Goal: Task Accomplishment & Management: Complete application form

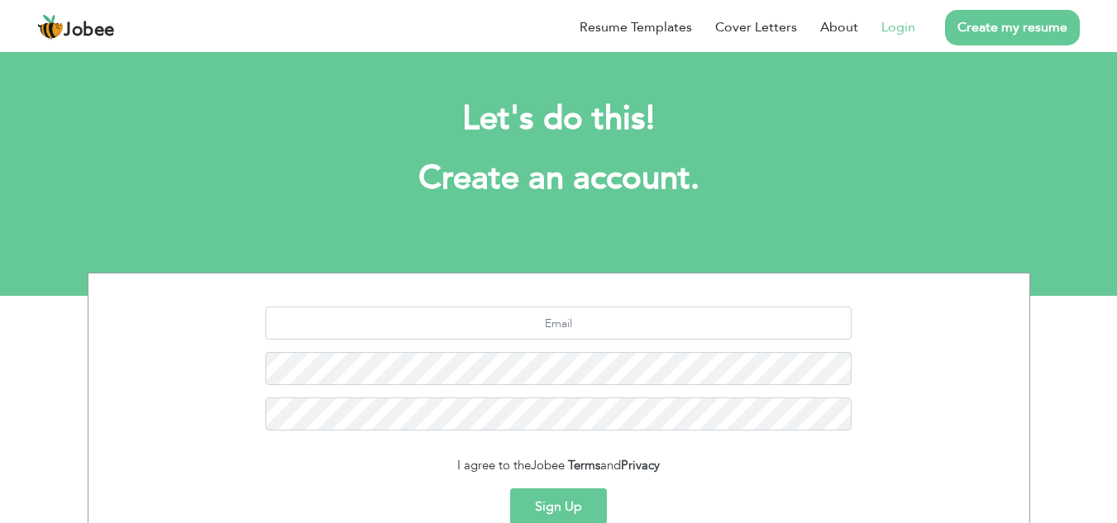
click at [899, 27] on link "Login" at bounding box center [898, 27] width 34 height 20
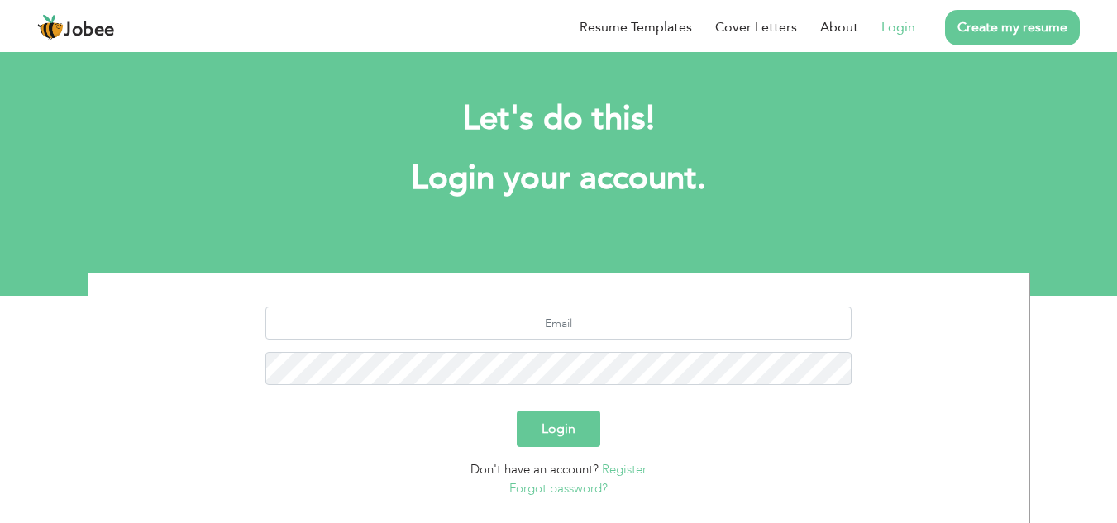
click at [580, 341] on div at bounding box center [559, 352] width 916 height 91
click at [593, 315] on input "text" at bounding box center [558, 323] width 586 height 33
type input "[EMAIL_ADDRESS][DOMAIN_NAME]"
click at [554, 422] on button "Login" at bounding box center [558, 429] width 83 height 36
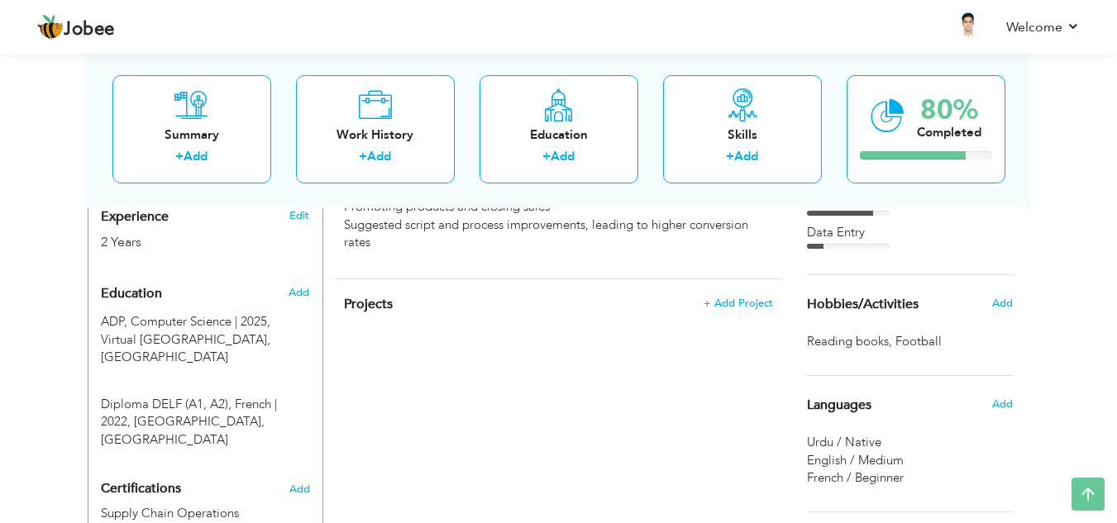
scroll to position [623, 0]
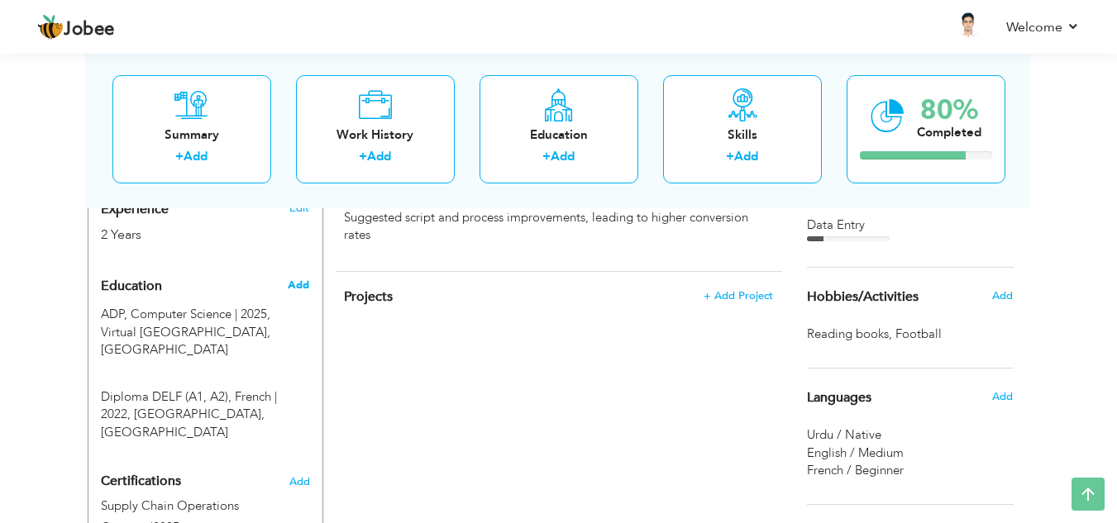
click at [298, 278] on span "Add" at bounding box center [298, 285] width 21 height 15
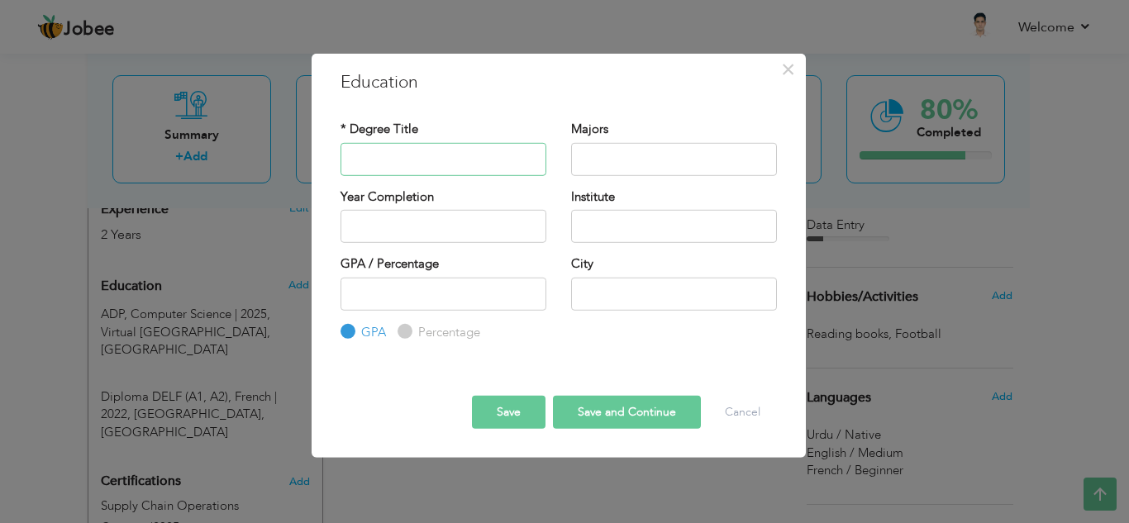
click at [449, 154] on input "text" at bounding box center [444, 158] width 206 height 33
click at [445, 160] on input "text" at bounding box center [444, 158] width 206 height 33
type input "Matric"
click at [474, 225] on input "text" at bounding box center [444, 226] width 206 height 33
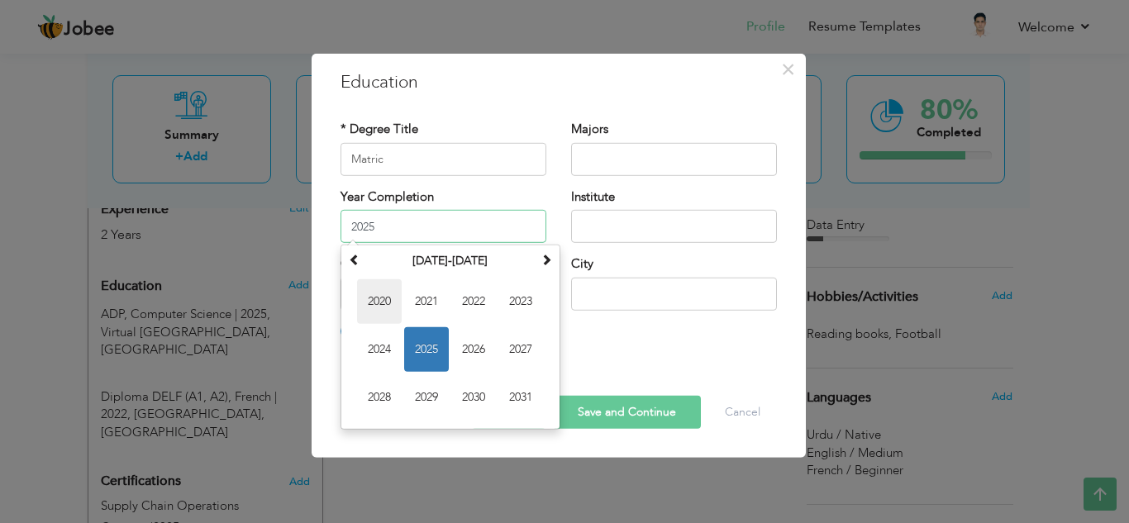
click at [379, 311] on span "2020" at bounding box center [379, 301] width 45 height 45
click at [480, 239] on input "2020" at bounding box center [444, 226] width 206 height 33
type input "2"
click at [598, 155] on input "text" at bounding box center [674, 158] width 206 height 33
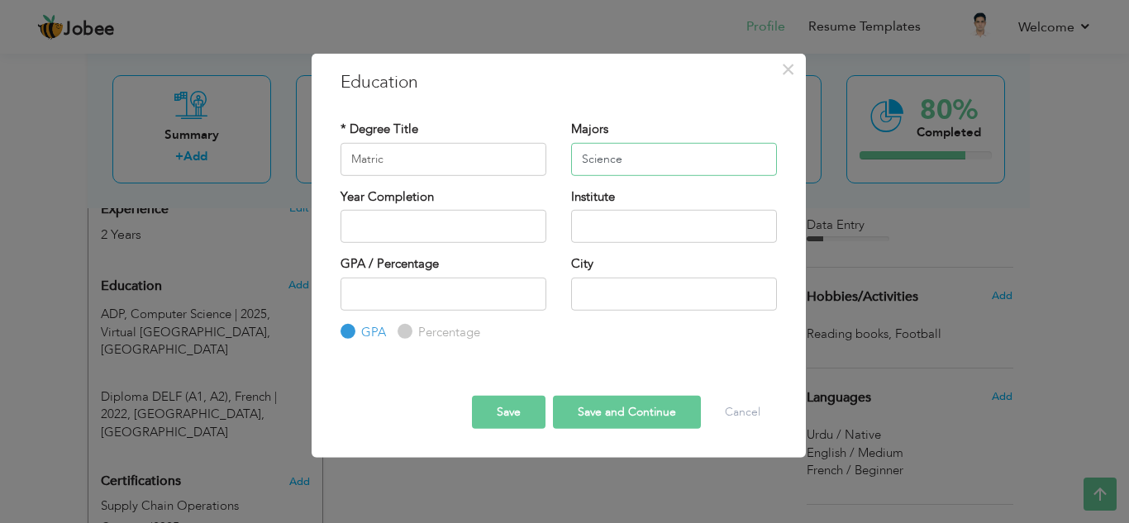
type input "Science"
click at [422, 286] on input "number" at bounding box center [444, 293] width 206 height 33
click at [424, 327] on label "Percentage" at bounding box center [447, 332] width 66 height 17
click at [408, 327] on input "Percentage" at bounding box center [403, 332] width 11 height 11
radio input "true"
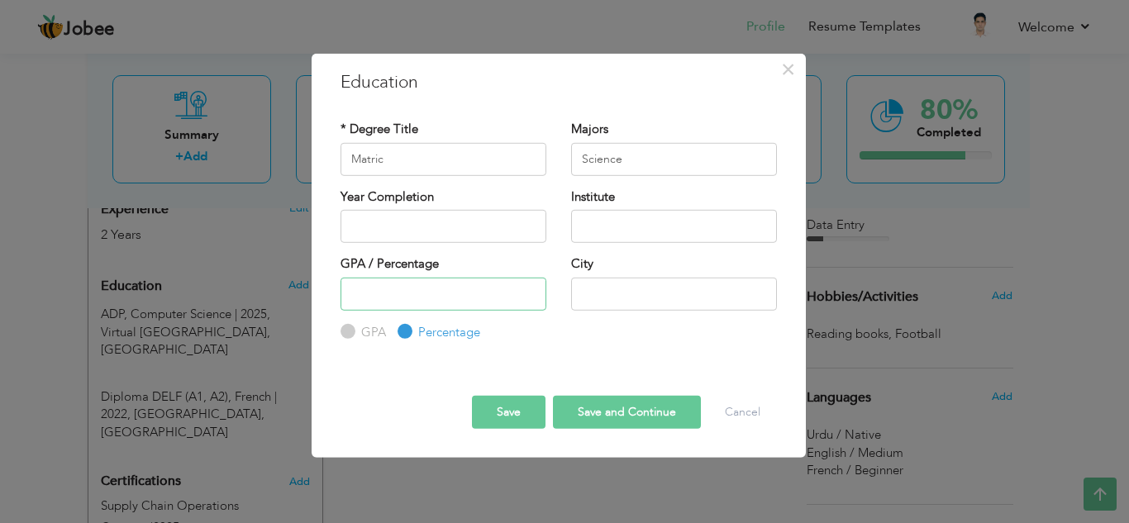
click at [421, 299] on input "number" at bounding box center [444, 293] width 206 height 33
type input "51"
click at [591, 303] on input "text" at bounding box center [674, 293] width 206 height 33
click at [576, 329] on div "GPA / Percentage 51 GPA Percentage City" at bounding box center [558, 298] width 461 height 86
click at [660, 293] on input "[GEOGRAPHIC_DATA]" at bounding box center [674, 293] width 206 height 33
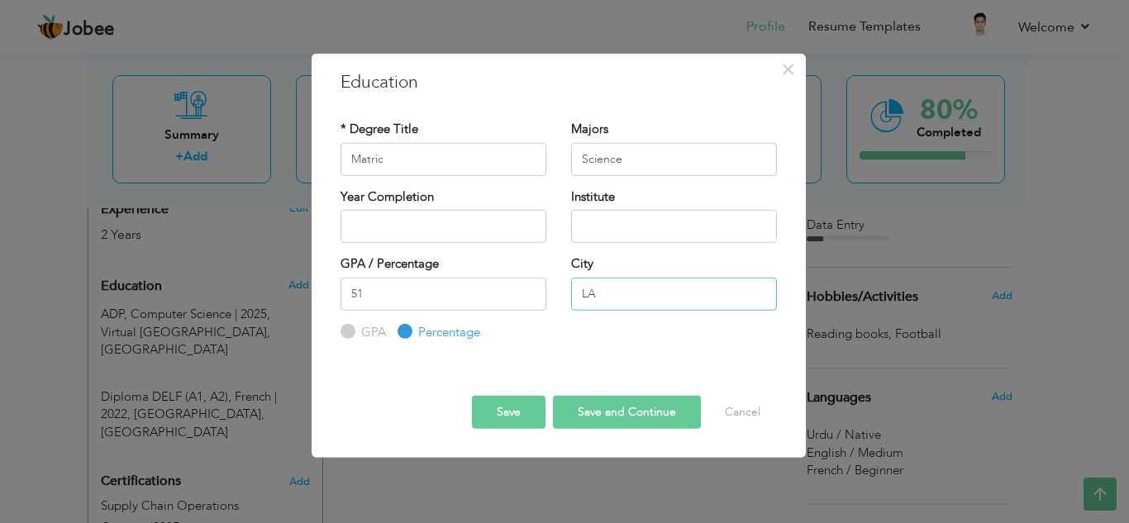
type input "L"
click at [593, 340] on div "GPA / Percentage 51 GPA Percentage City" at bounding box center [558, 298] width 461 height 86
click at [418, 238] on input "2025" at bounding box center [444, 226] width 206 height 33
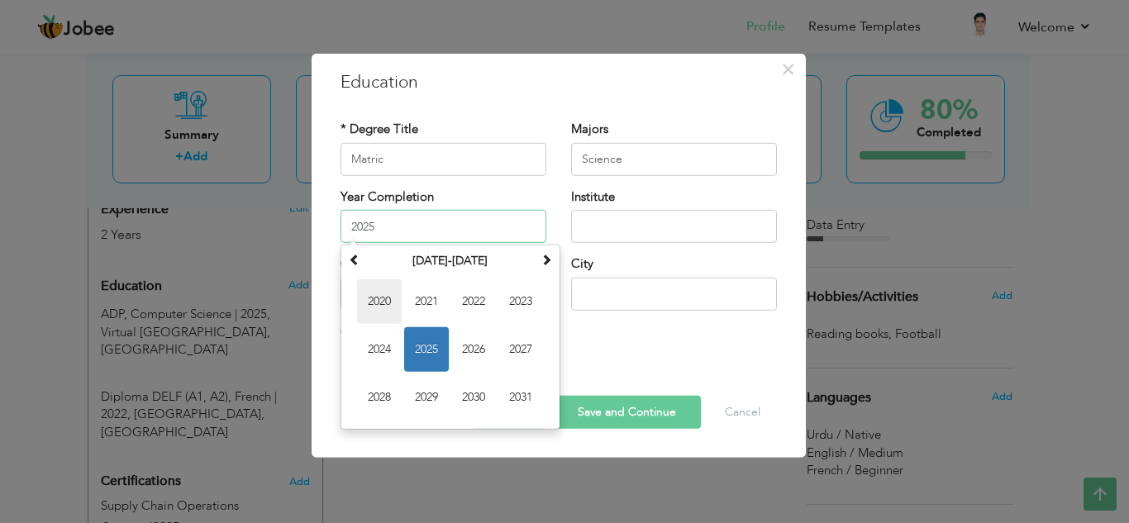
click at [390, 293] on span "2020" at bounding box center [379, 301] width 45 height 45
type input "2020"
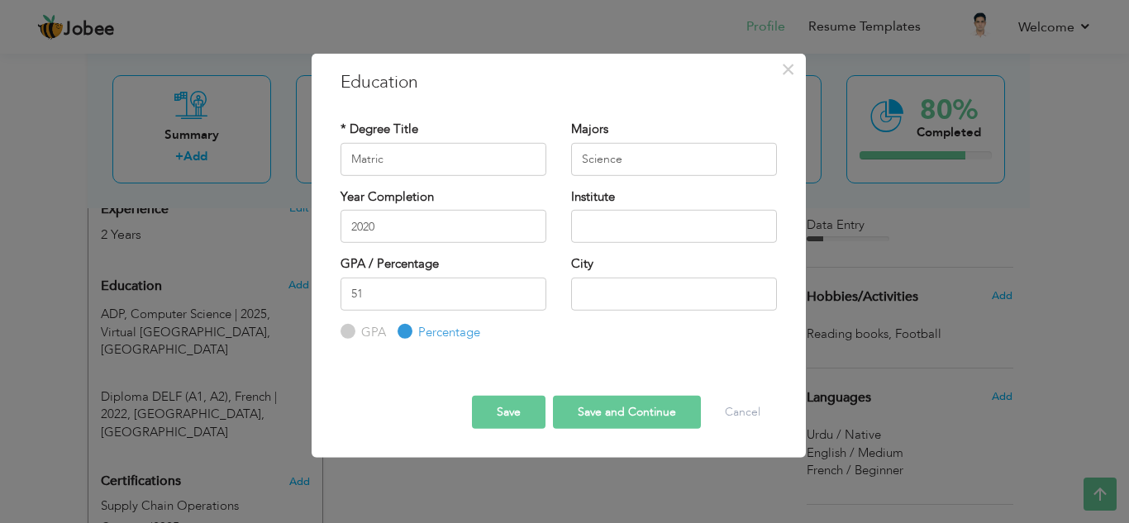
click at [593, 415] on button "Save and Continue" at bounding box center [627, 412] width 148 height 33
radio input "true"
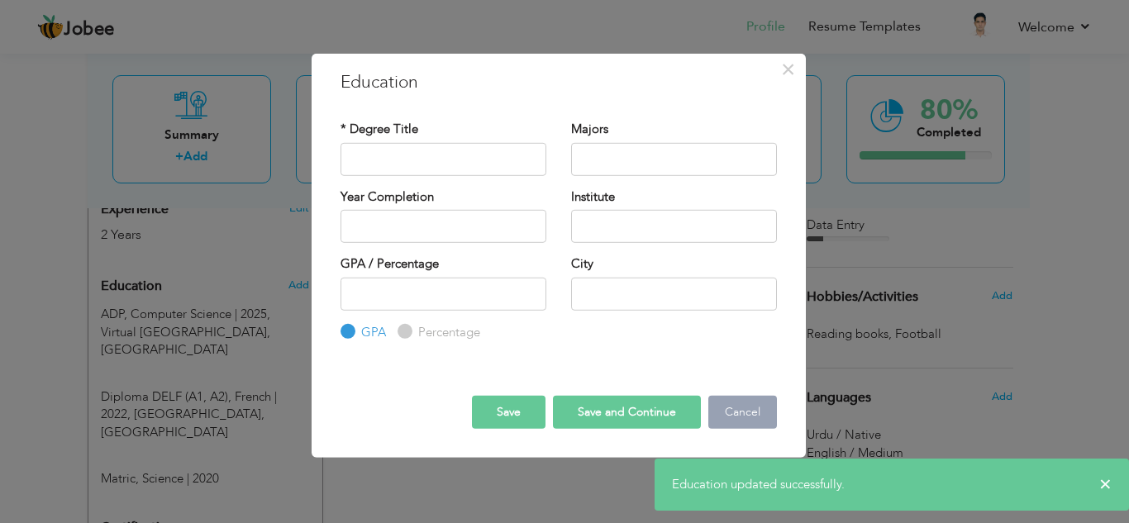
click at [747, 411] on button "Cancel" at bounding box center [742, 412] width 69 height 33
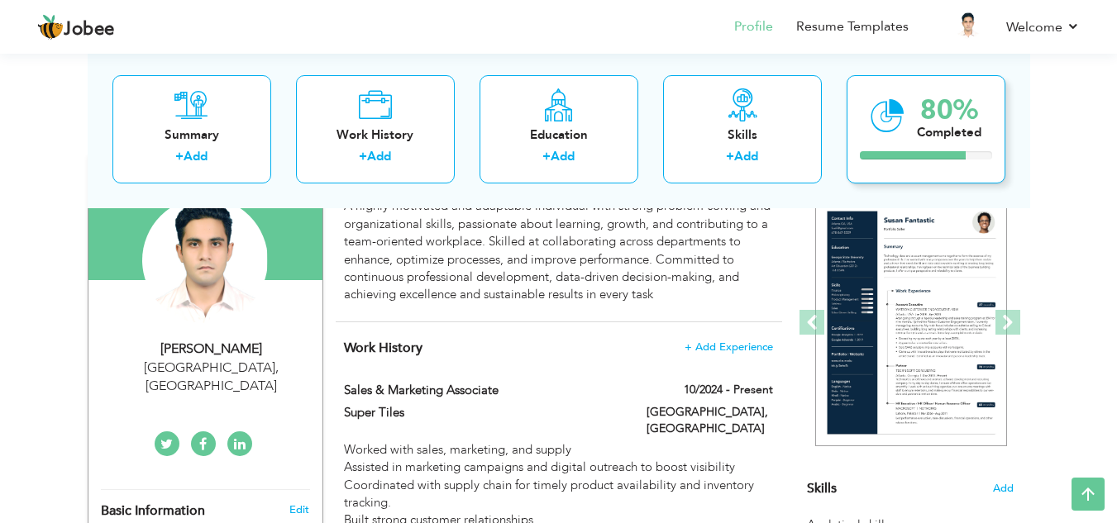
scroll to position [138, 0]
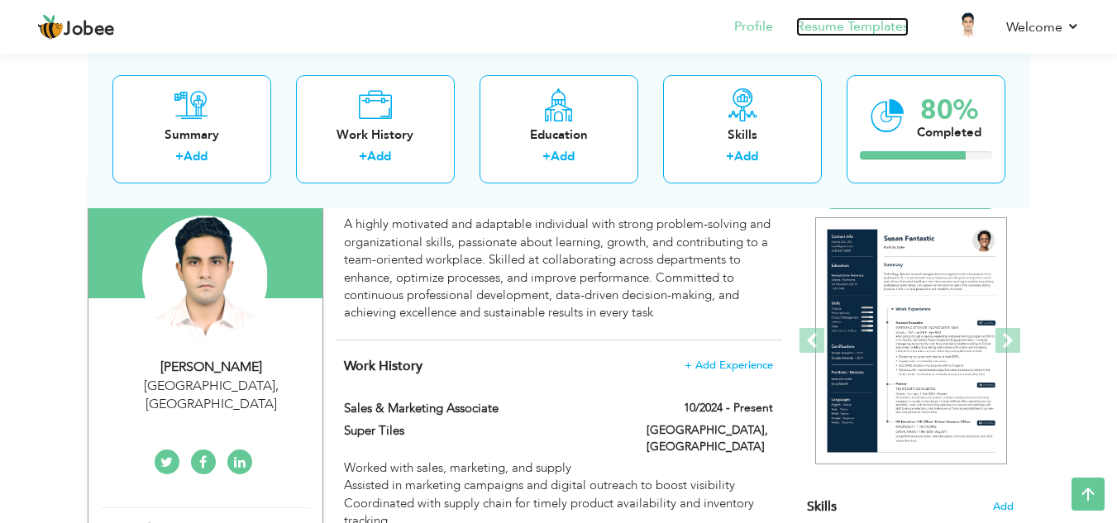
click at [878, 31] on link "Resume Templates" at bounding box center [852, 26] width 112 height 19
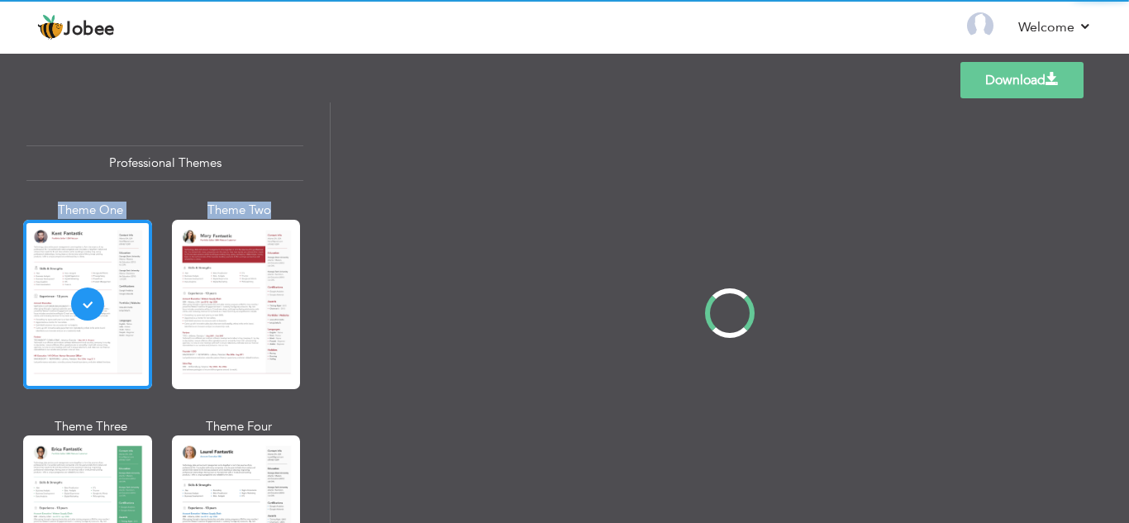
drag, startPoint x: 328, startPoint y: 117, endPoint x: 322, endPoint y: 206, distance: 88.7
click at [322, 206] on div "Professional Themes Theme One Theme Two Theme Three Theme Four" at bounding box center [564, 313] width 1129 height 421
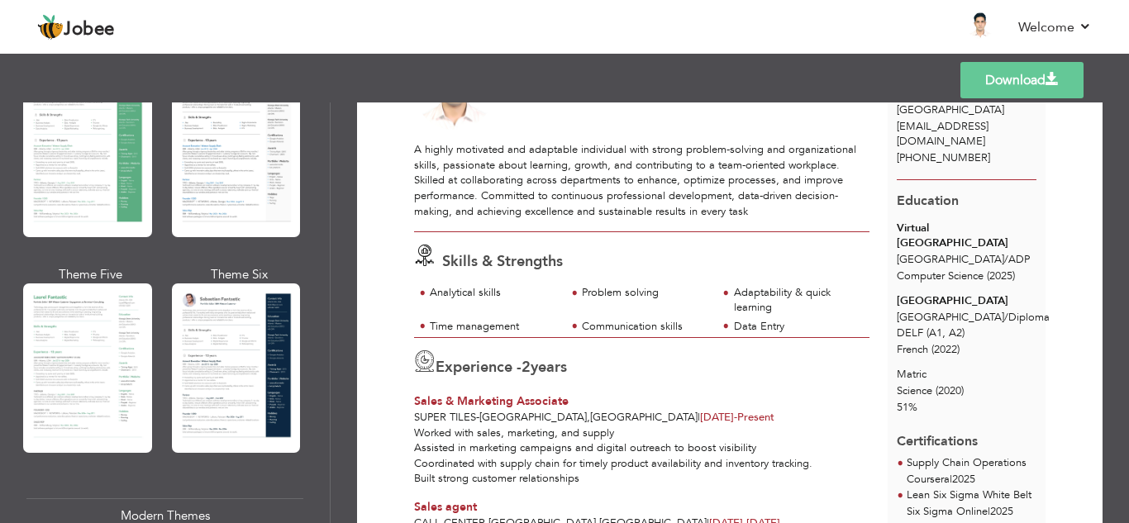
scroll to position [110, 0]
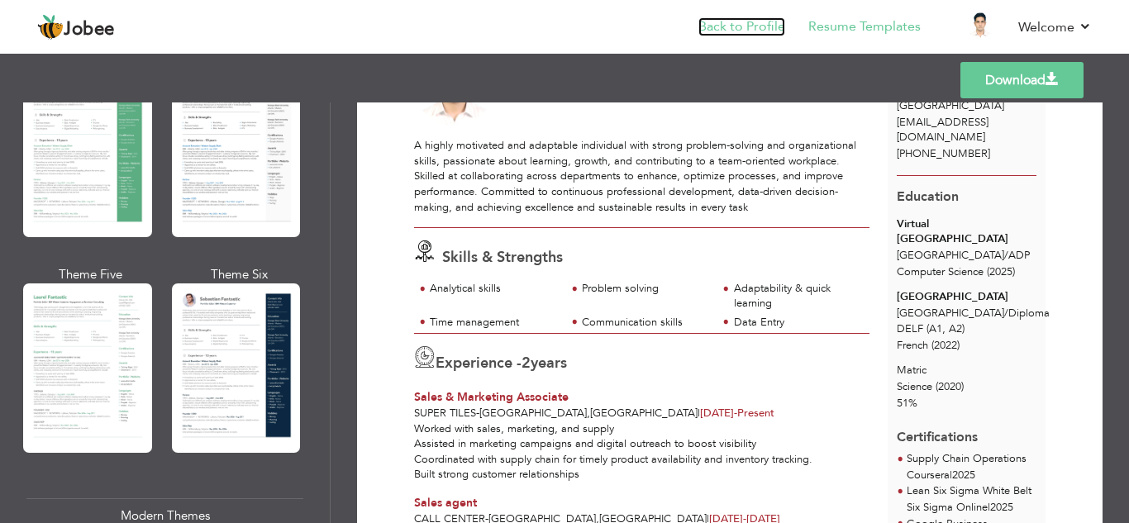
click at [769, 27] on link "Back to Profile" at bounding box center [742, 26] width 87 height 19
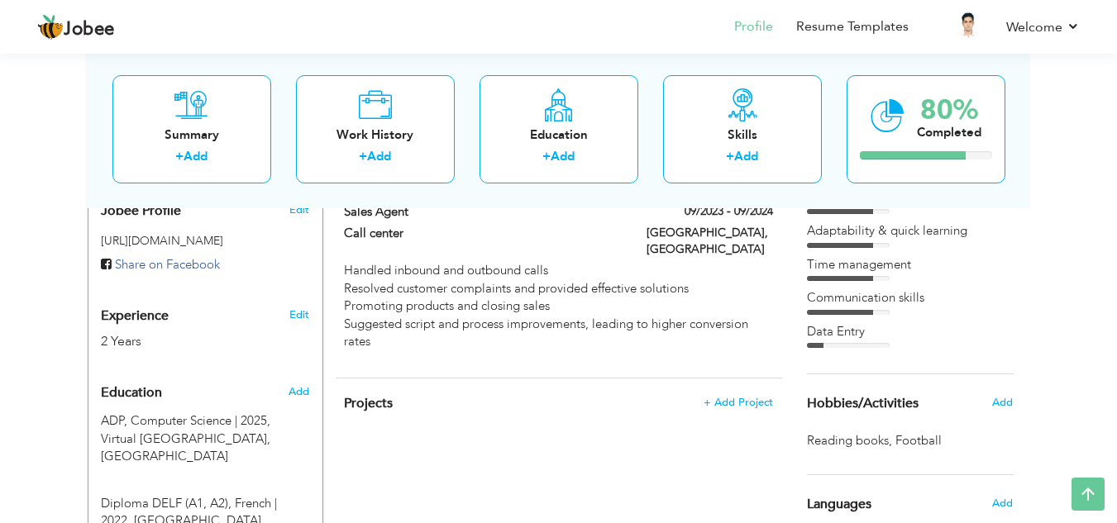
scroll to position [535, 0]
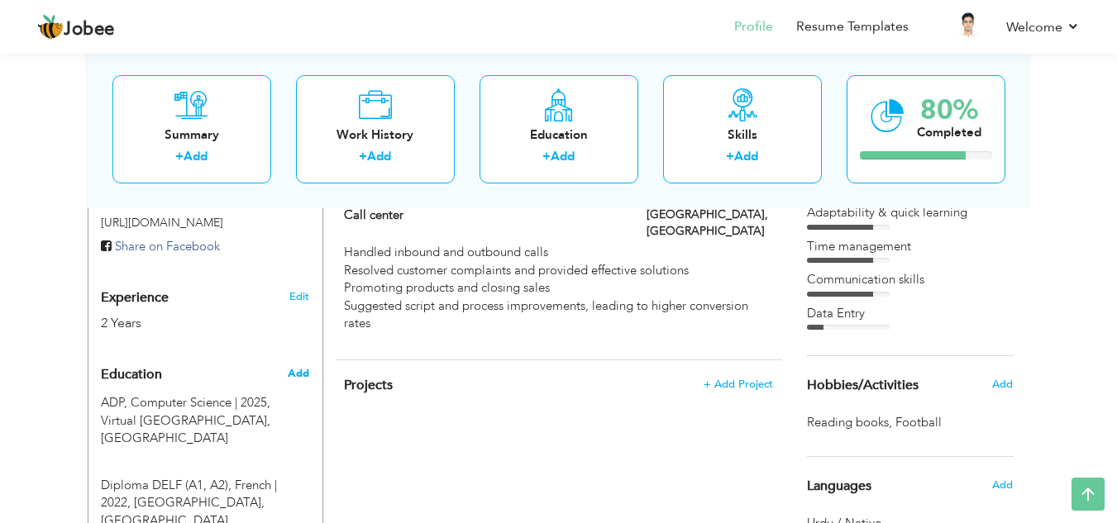
click at [304, 366] on span "Add" at bounding box center [298, 373] width 21 height 15
radio input "true"
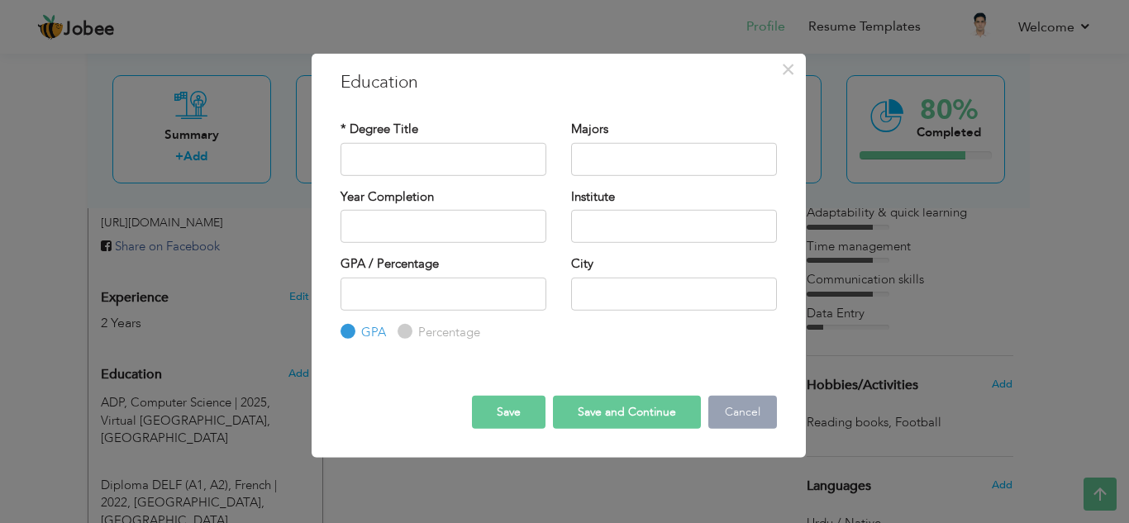
click at [754, 417] on button "Cancel" at bounding box center [742, 412] width 69 height 33
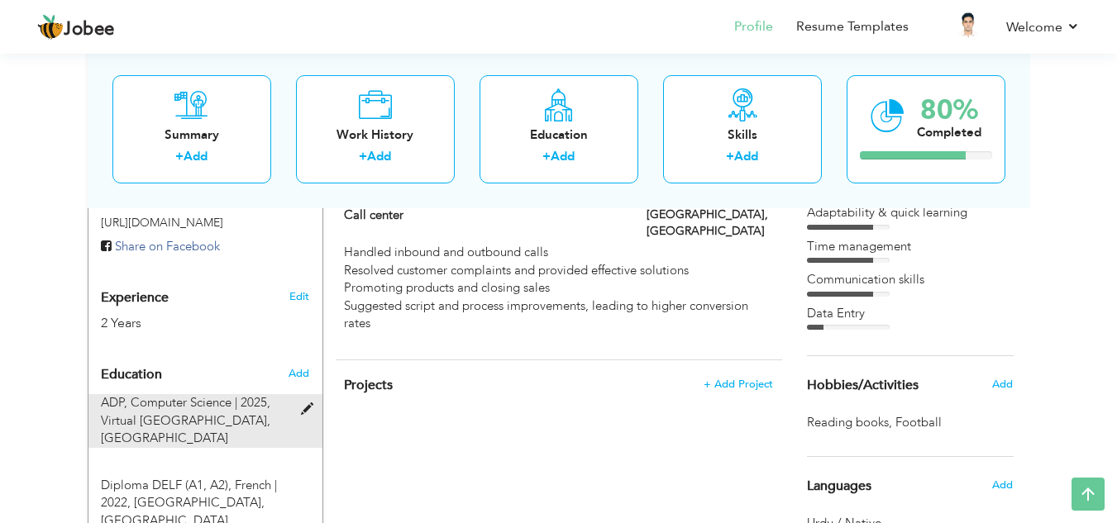
click at [315, 403] on span at bounding box center [311, 409] width 21 height 12
type input "ADP"
type input "Computer Science"
type input "2025"
type input "Virtual University of Pakistan"
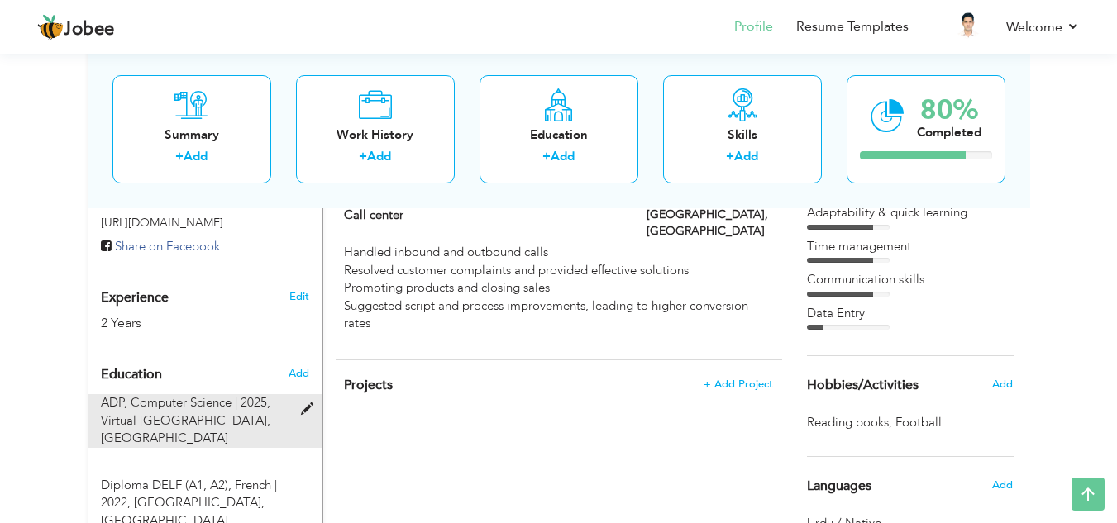
type input "Lahore"
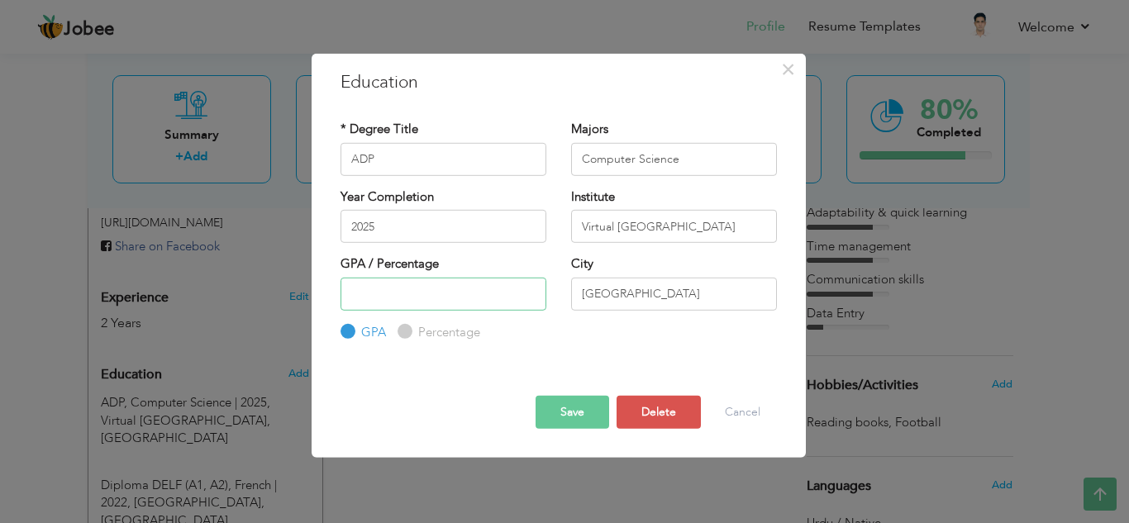
click at [486, 290] on input "number" at bounding box center [444, 293] width 206 height 33
click at [527, 289] on input "1" at bounding box center [444, 293] width 206 height 33
click at [527, 289] on input "2" at bounding box center [444, 293] width 206 height 33
click at [527, 289] on input "3" at bounding box center [444, 293] width 206 height 33
click at [527, 289] on input "4" at bounding box center [444, 293] width 206 height 33
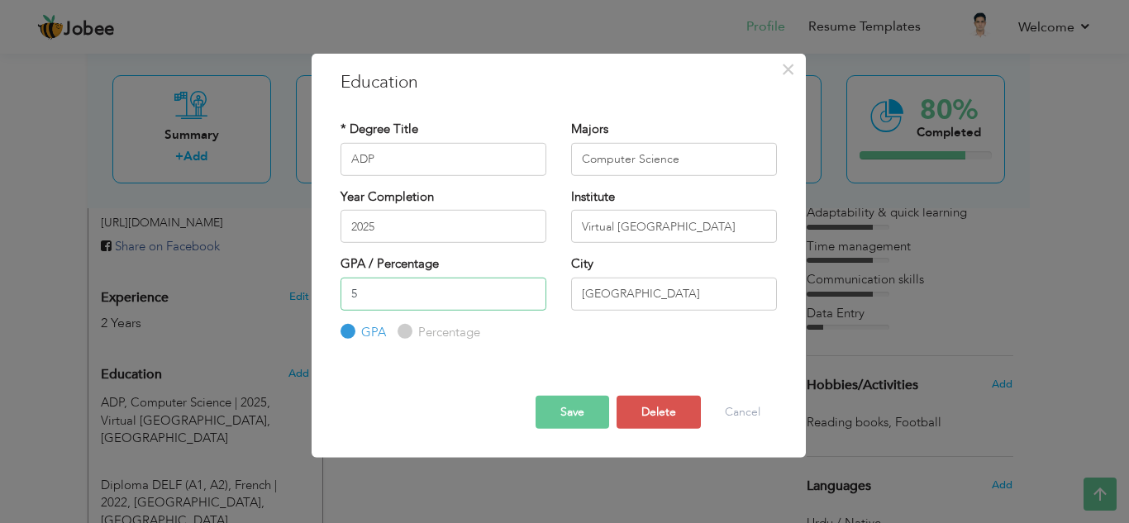
click at [527, 289] on input "5" at bounding box center [444, 293] width 206 height 33
click at [527, 289] on input "6" at bounding box center [444, 293] width 206 height 33
click at [527, 289] on input "7" at bounding box center [444, 293] width 206 height 33
type input "8"
click at [527, 289] on input "8" at bounding box center [444, 293] width 206 height 33
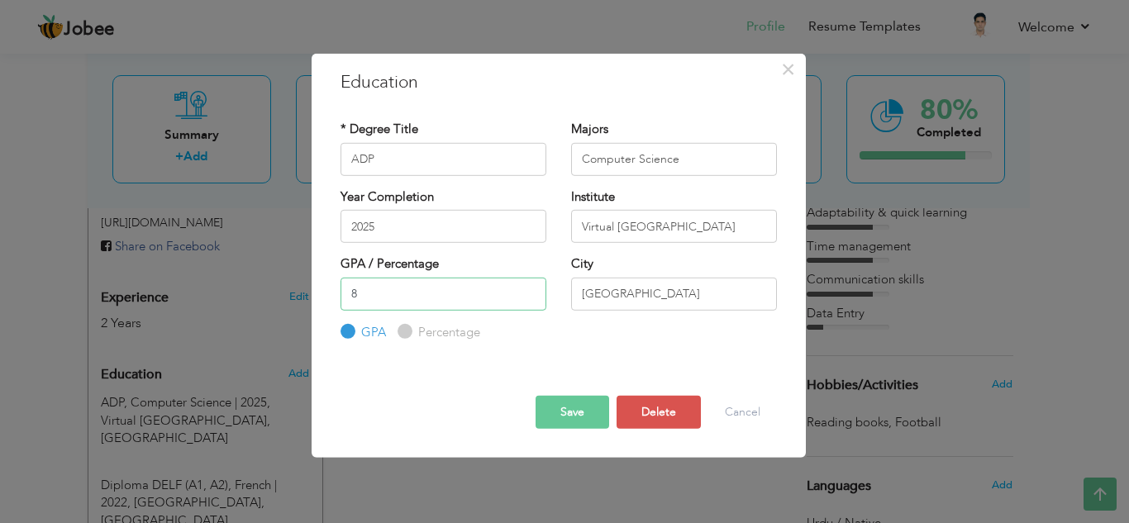
click at [392, 303] on input "8" at bounding box center [444, 293] width 206 height 33
type input "2.34"
click at [652, 298] on input "Lahore" at bounding box center [674, 293] width 206 height 33
type input "L"
click at [408, 363] on div "Save Save and Continue Delete Cancel" at bounding box center [558, 398] width 461 height 87
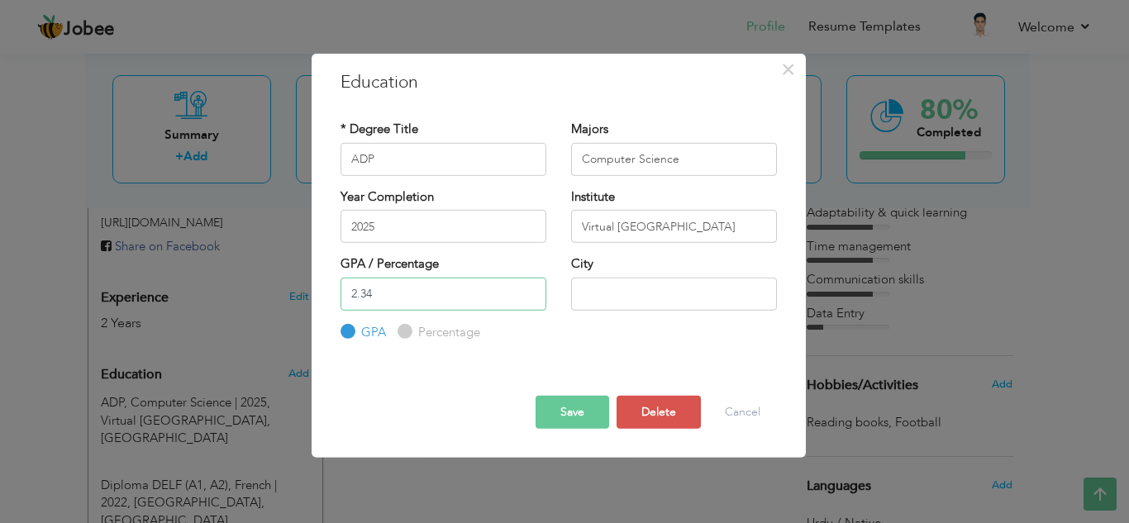
click at [398, 302] on input "2.34" at bounding box center [444, 293] width 206 height 33
type input "2.37"
click at [582, 410] on button "Save" at bounding box center [573, 412] width 74 height 33
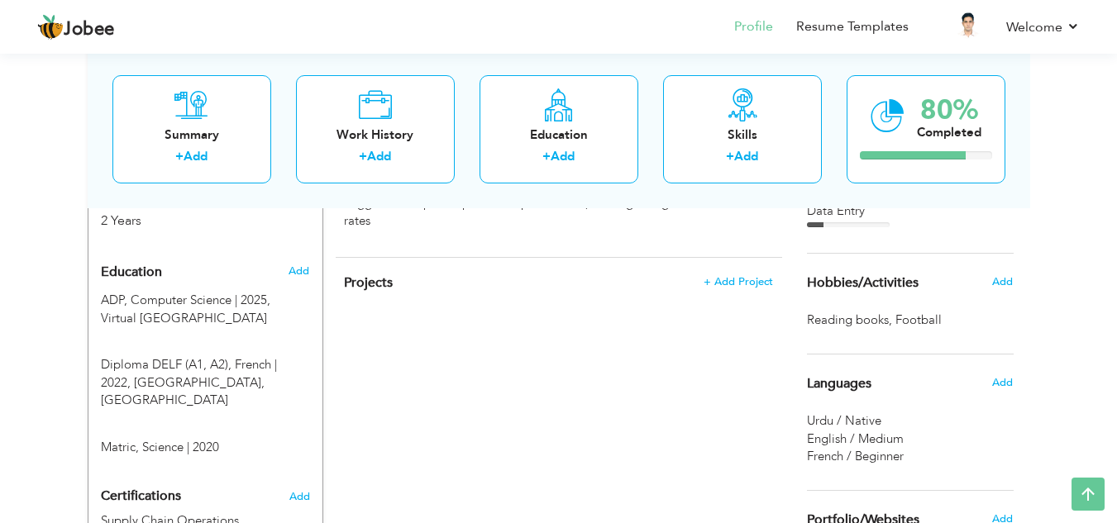
scroll to position [606, 0]
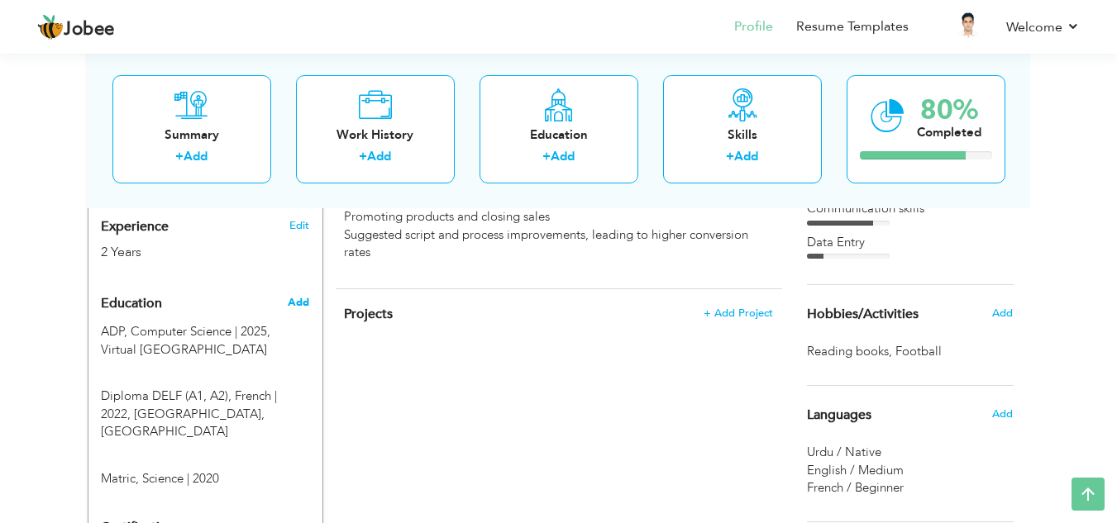
click at [302, 295] on span "Add" at bounding box center [298, 302] width 21 height 15
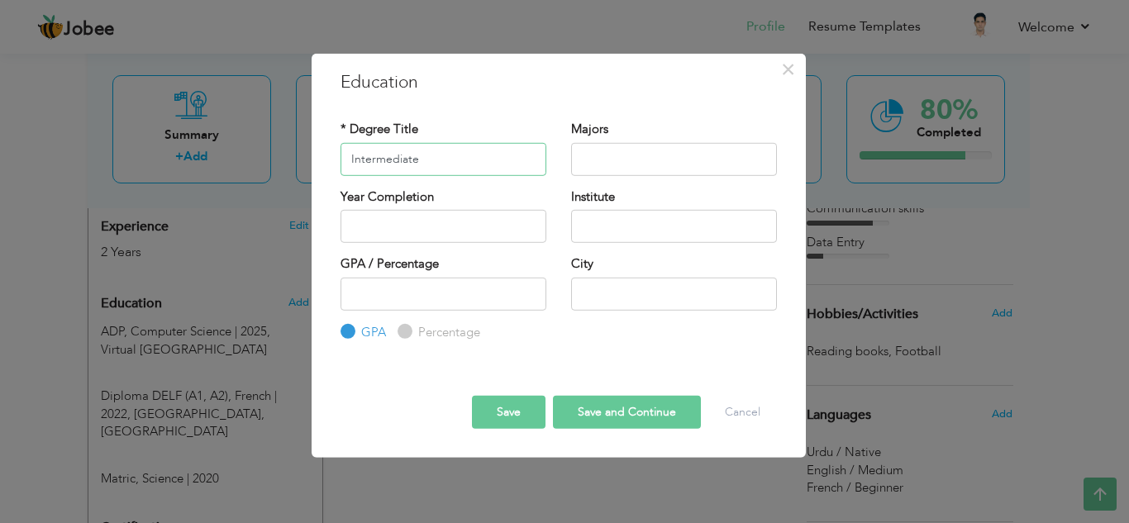
type input "Intermediate"
click at [632, 163] on input "text" at bounding box center [674, 158] width 206 height 33
type input "g"
type input "General Science"
click at [436, 297] on input "number" at bounding box center [444, 293] width 206 height 33
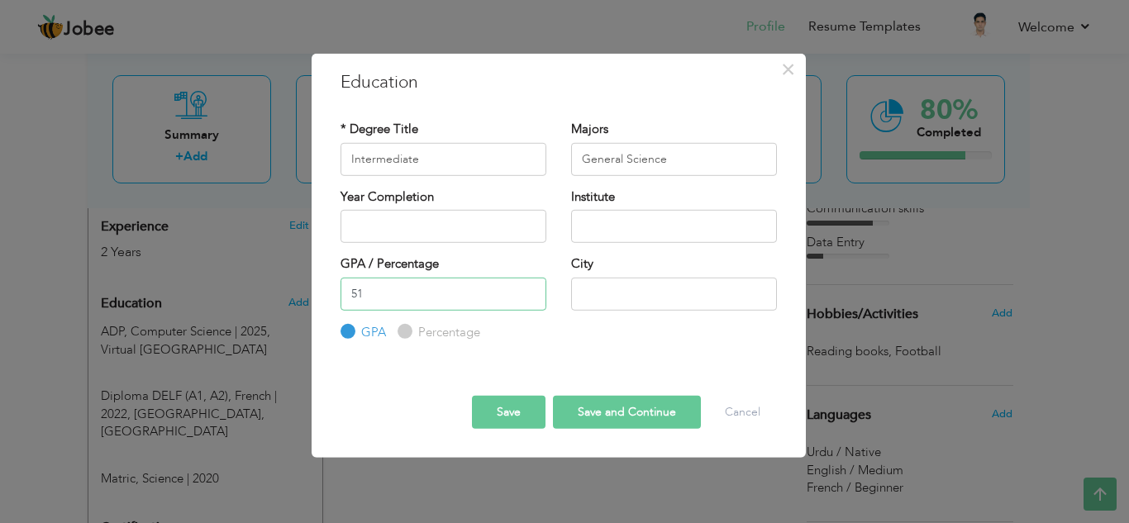
type input "51"
click at [451, 336] on label "Percentage" at bounding box center [447, 332] width 66 height 17
click at [408, 336] on input "Percentage" at bounding box center [403, 332] width 11 height 11
radio input "true"
click at [500, 414] on button "Save" at bounding box center [509, 412] width 74 height 33
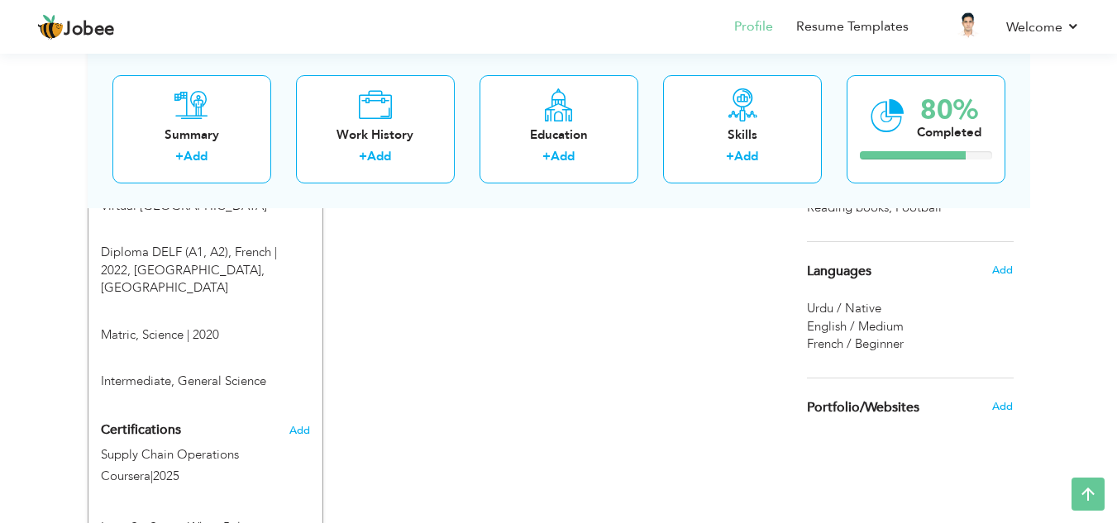
scroll to position [755, 0]
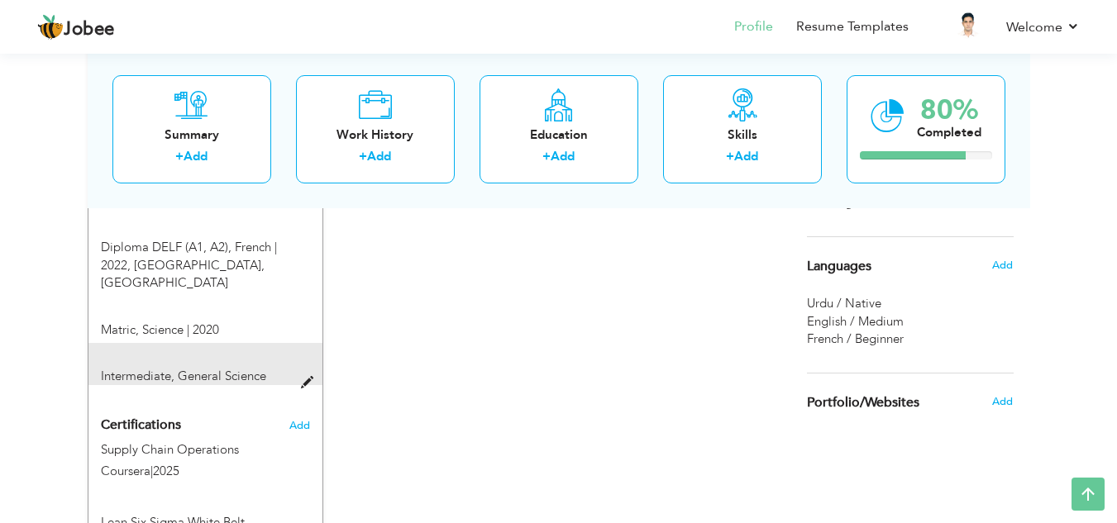
click at [308, 377] on span at bounding box center [311, 383] width 21 height 12
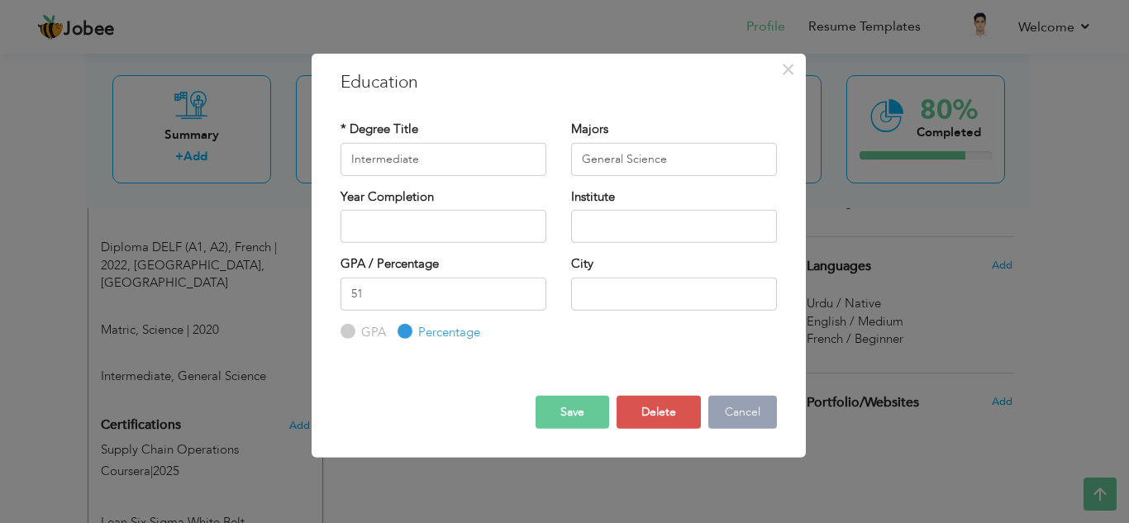
click at [749, 412] on button "Cancel" at bounding box center [742, 412] width 69 height 33
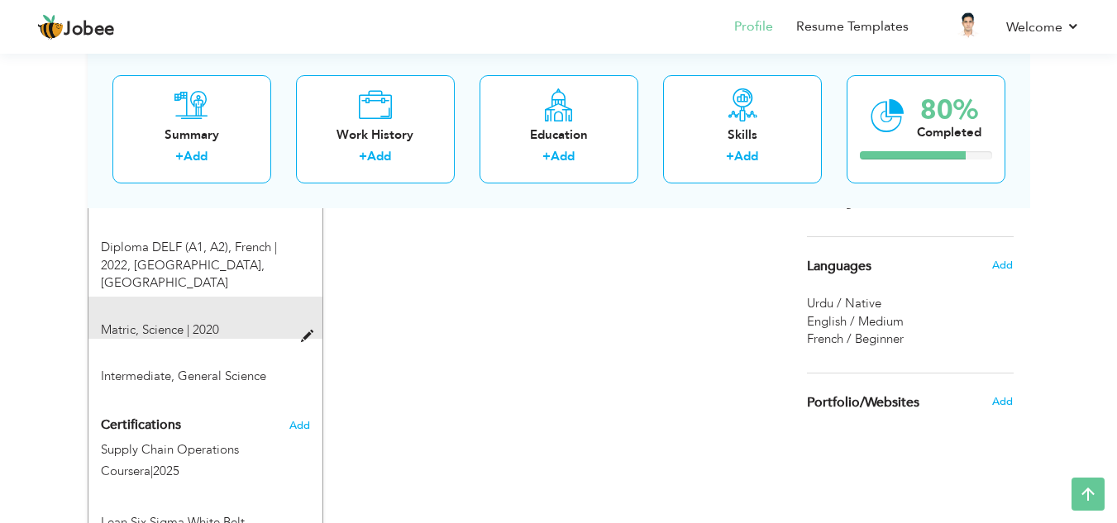
click at [299, 322] on div "Matric, Science | 2020" at bounding box center [195, 330] width 214 height 17
type input "Matric"
type input "Science"
type input "2020"
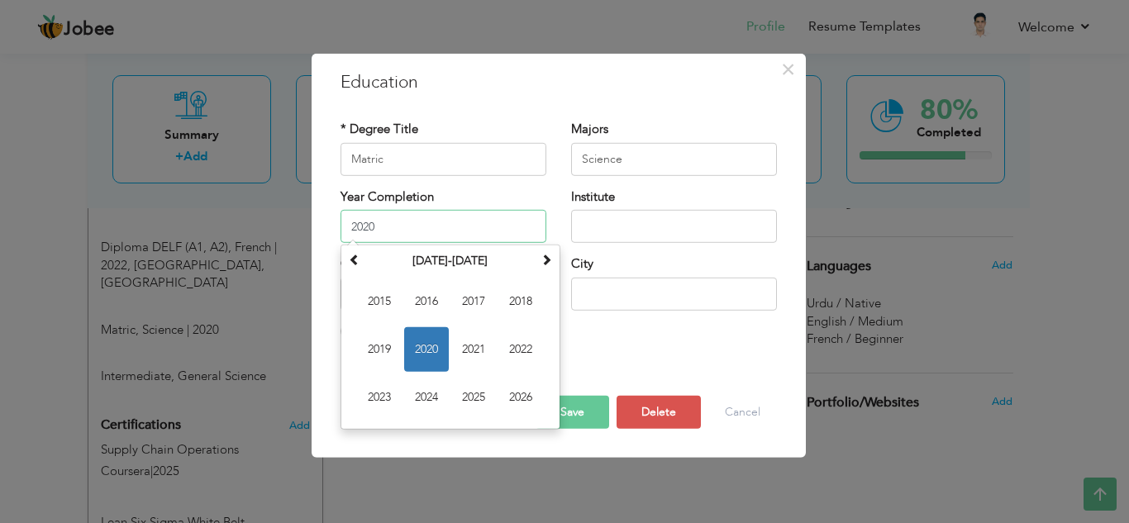
drag, startPoint x: 417, startPoint y: 231, endPoint x: 307, endPoint y: 217, distance: 110.8
click at [307, 217] on div "× Education * Degree Title Matric Majors Science Year Completion 1" at bounding box center [564, 261] width 1129 height 523
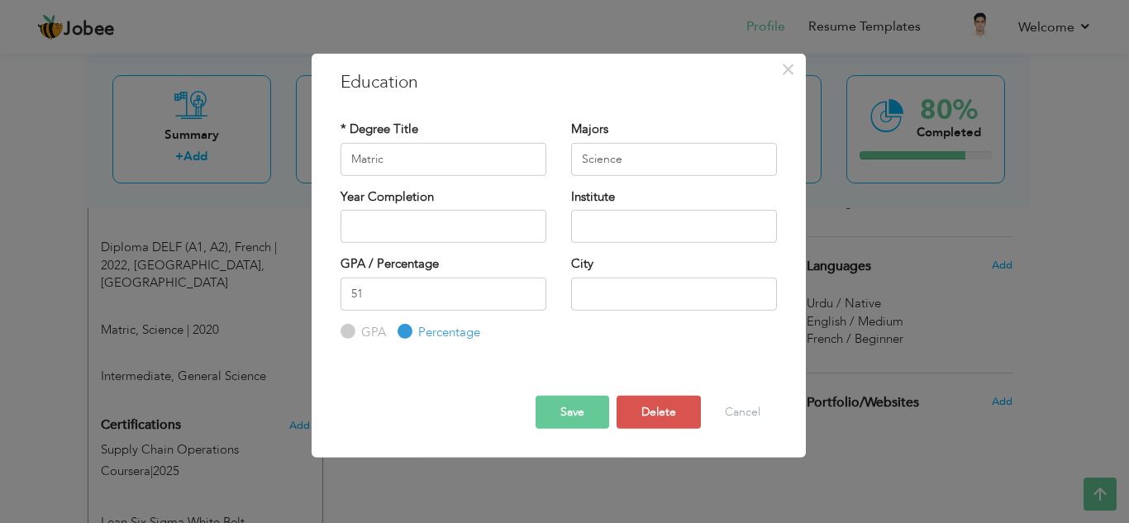
click at [584, 410] on button "Save" at bounding box center [573, 412] width 74 height 33
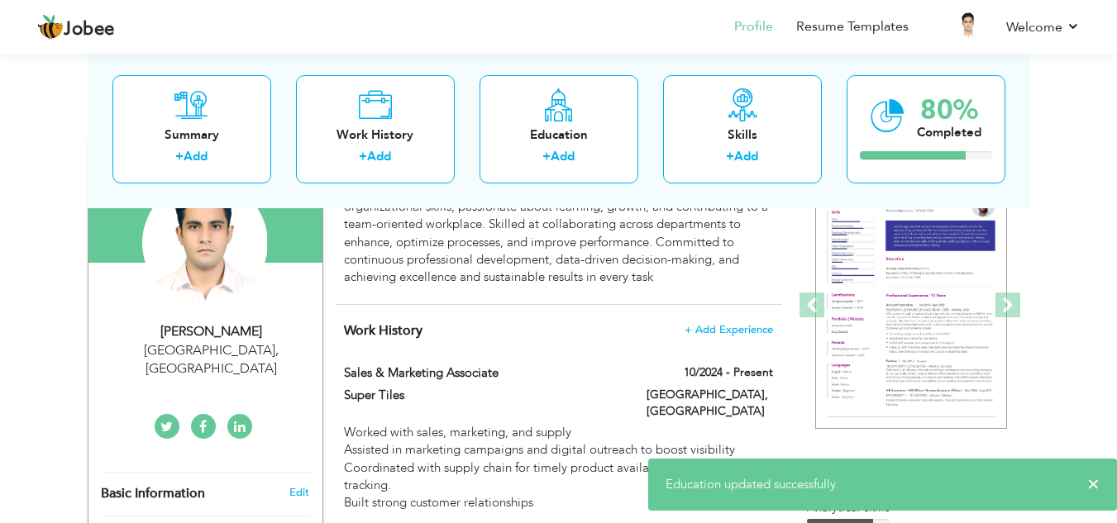
scroll to position [0, 0]
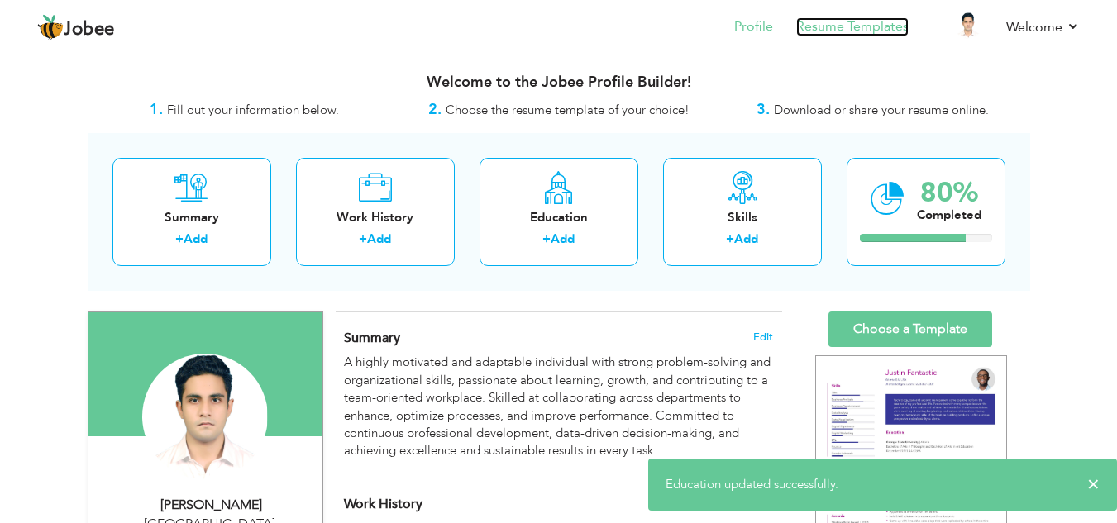
click at [833, 21] on link "Resume Templates" at bounding box center [852, 26] width 112 height 19
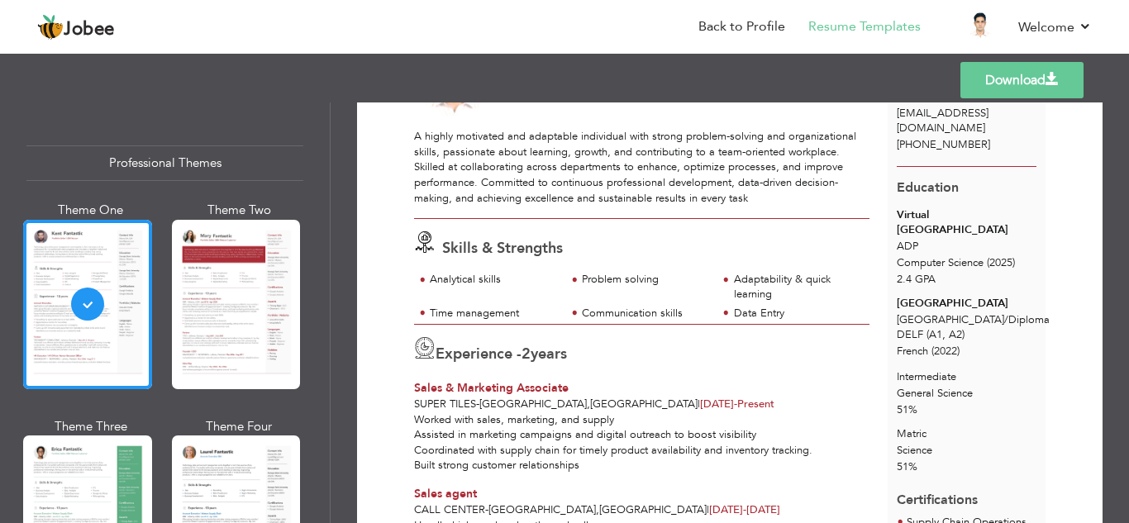
scroll to position [122, 0]
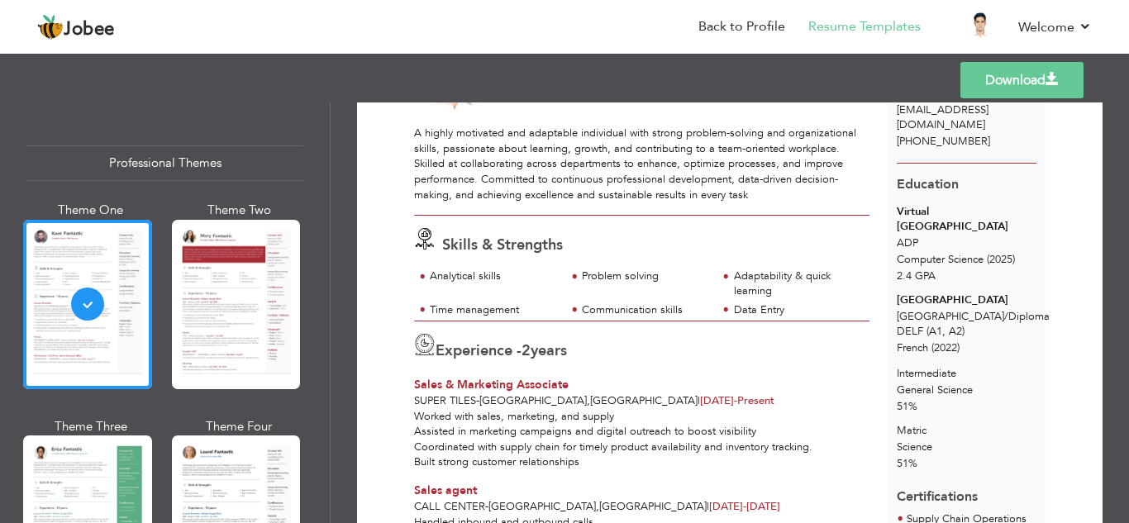
click at [910, 280] on span "2.4 GPA" at bounding box center [916, 276] width 39 height 15
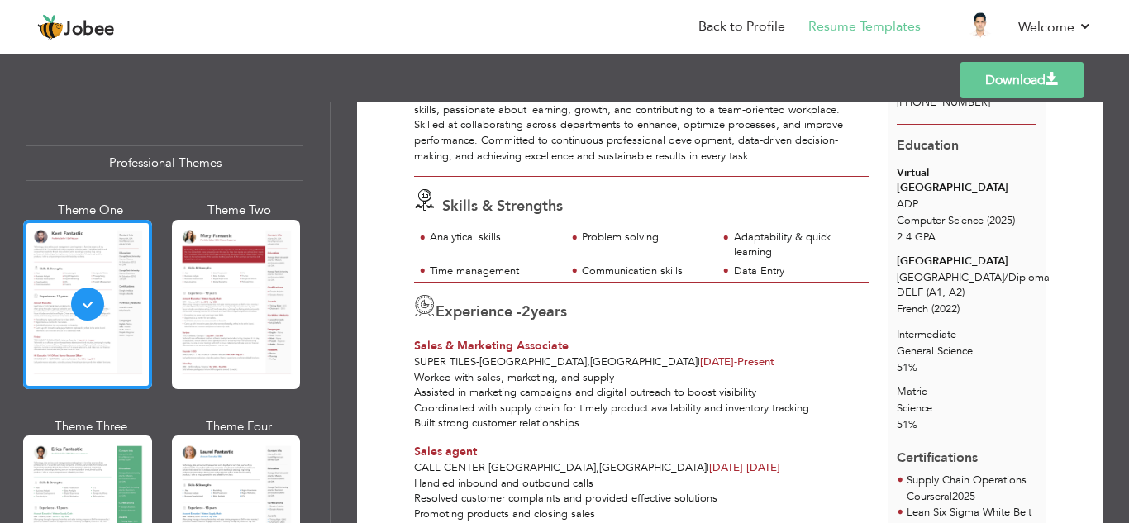
scroll to position [164, 0]
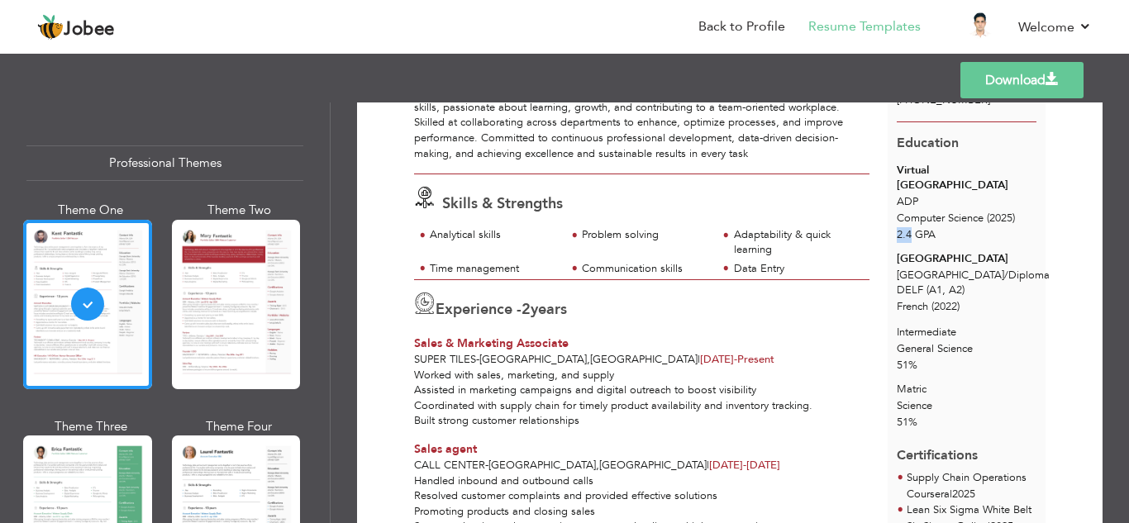
drag, startPoint x: 894, startPoint y: 236, endPoint x: 906, endPoint y: 237, distance: 12.5
click at [906, 237] on span "2.4 GPA" at bounding box center [916, 234] width 39 height 15
click at [913, 239] on span "2.4 GPA" at bounding box center [916, 234] width 39 height 15
click at [1004, 284] on div "Lahore / Diploma DELF (A1, A2)" at bounding box center [967, 283] width 140 height 31
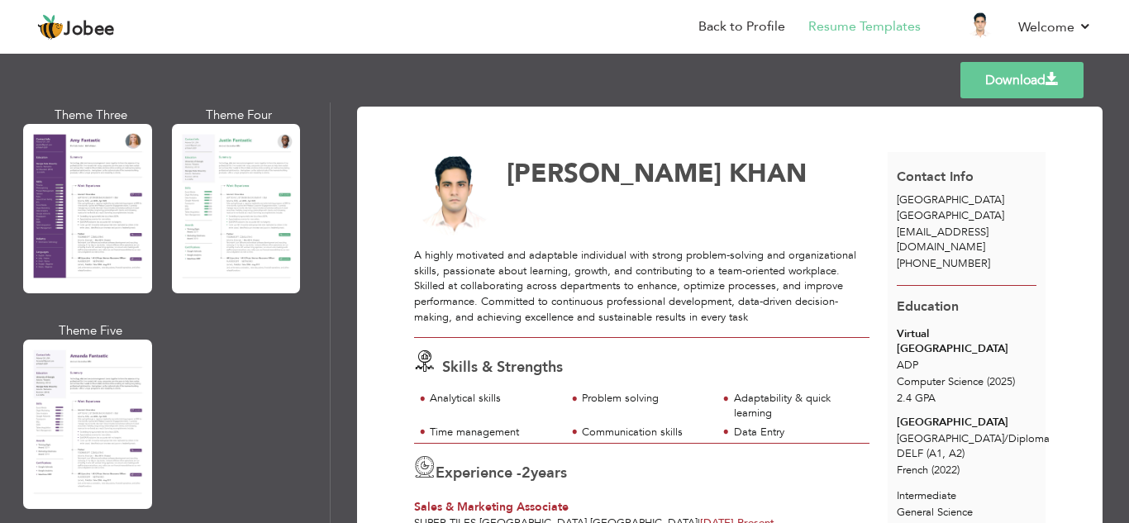
scroll to position [1531, 0]
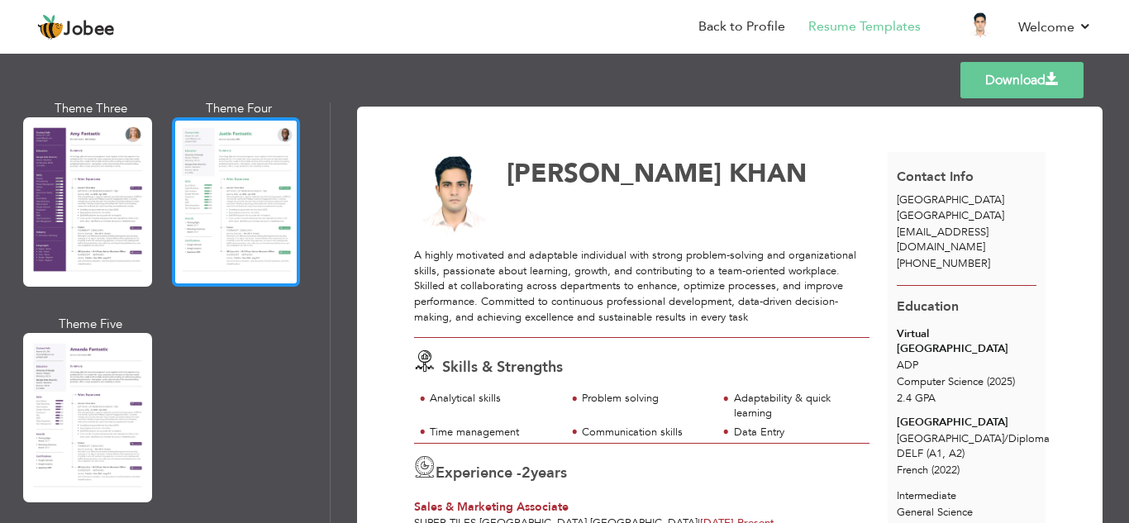
click at [257, 246] on div at bounding box center [236, 201] width 129 height 169
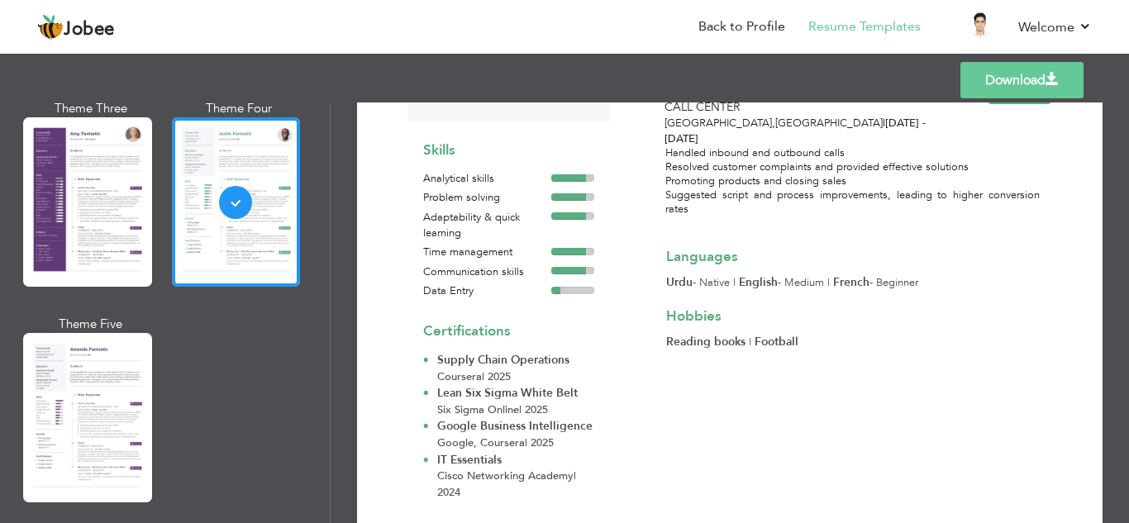
scroll to position [0, 0]
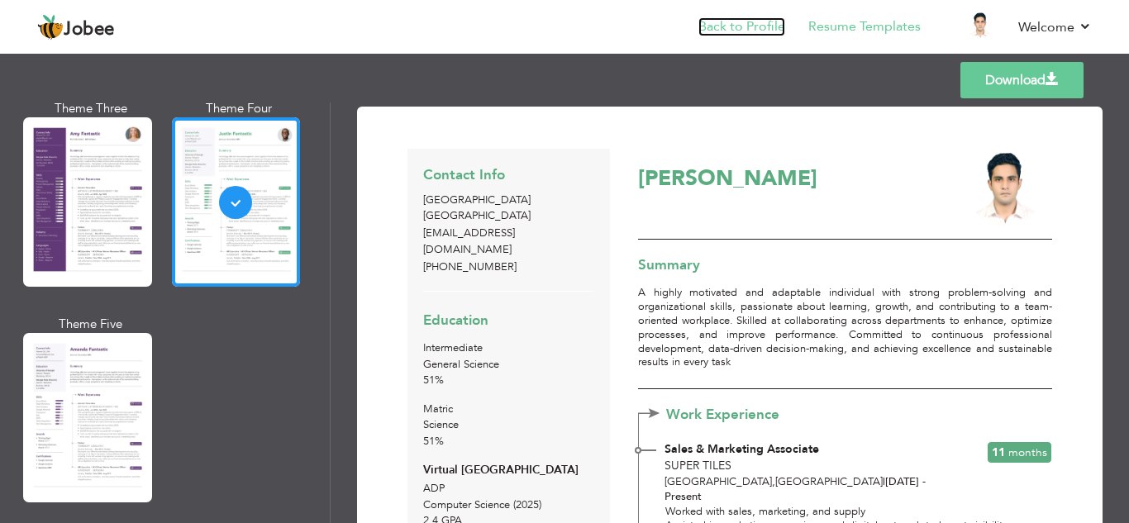
click at [747, 26] on link "Back to Profile" at bounding box center [742, 26] width 87 height 19
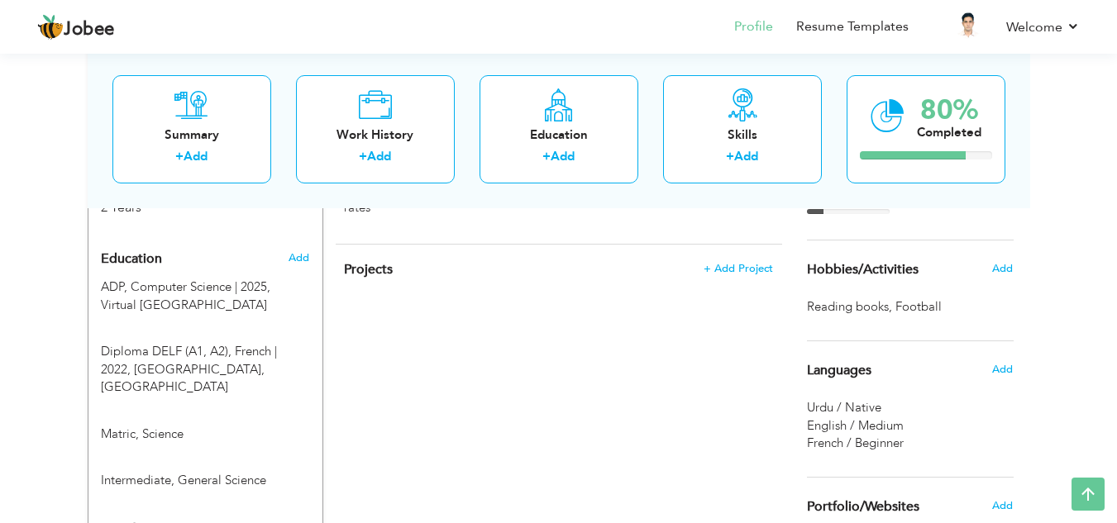
scroll to position [630, 0]
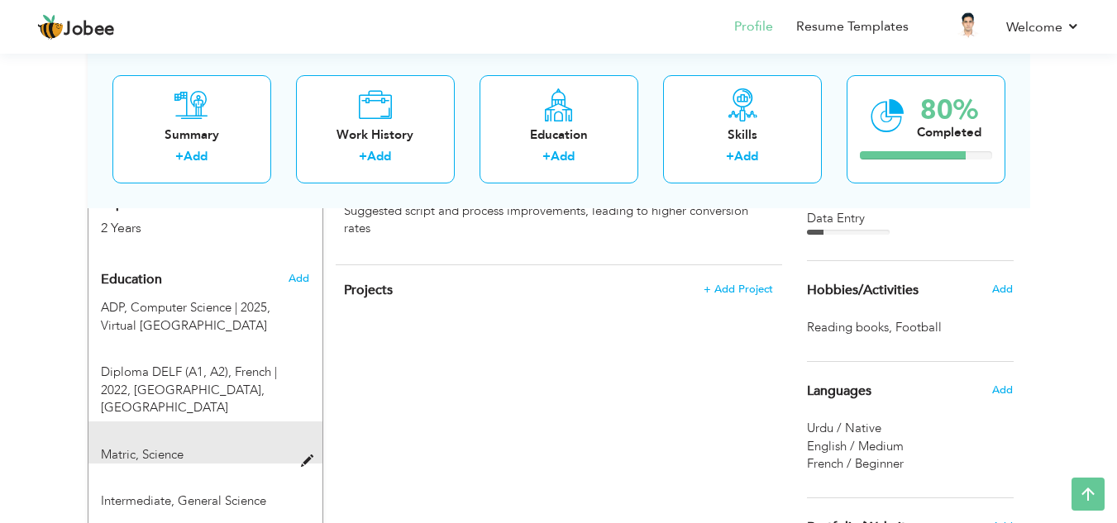
click at [309, 456] on span at bounding box center [311, 462] width 21 height 12
type input "Matric"
type input "Science"
type input "51"
radio input "true"
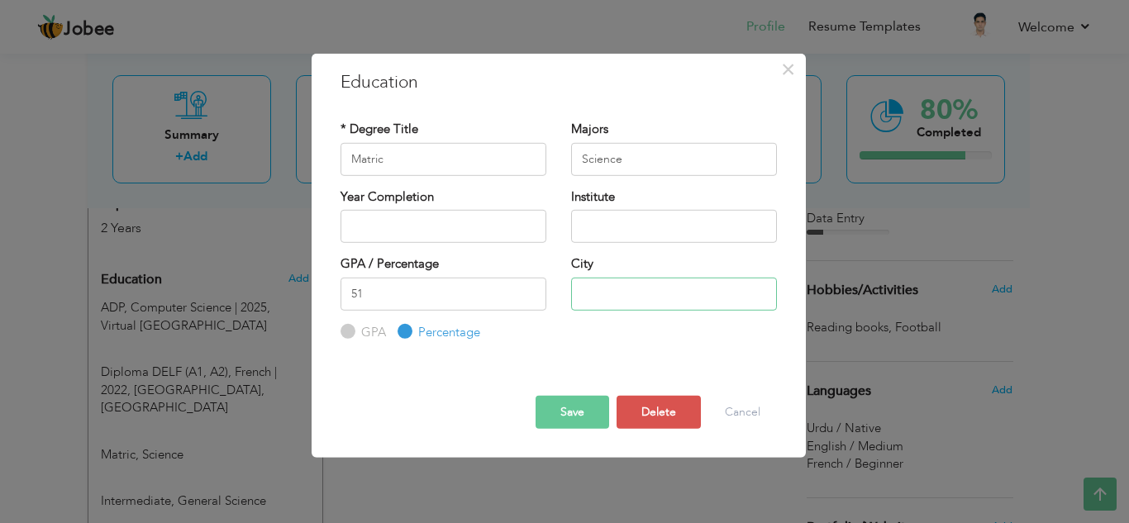
click at [614, 294] on input "text" at bounding box center [674, 293] width 206 height 33
type input "L"
click at [415, 208] on div "Year Completion" at bounding box center [444, 215] width 206 height 55
click at [417, 220] on input "2025" at bounding box center [444, 226] width 206 height 33
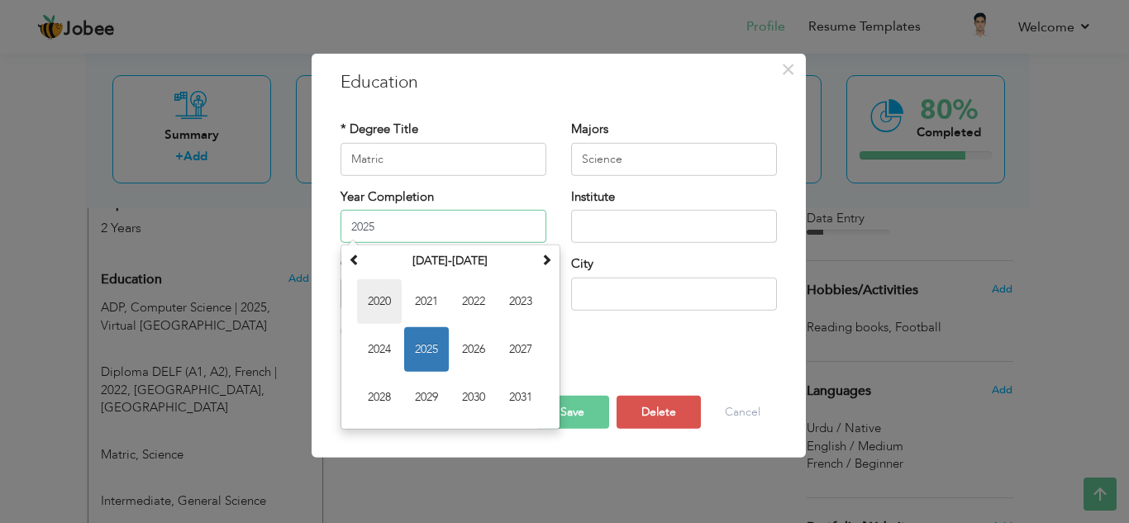
click at [378, 300] on span "2020" at bounding box center [379, 301] width 45 height 45
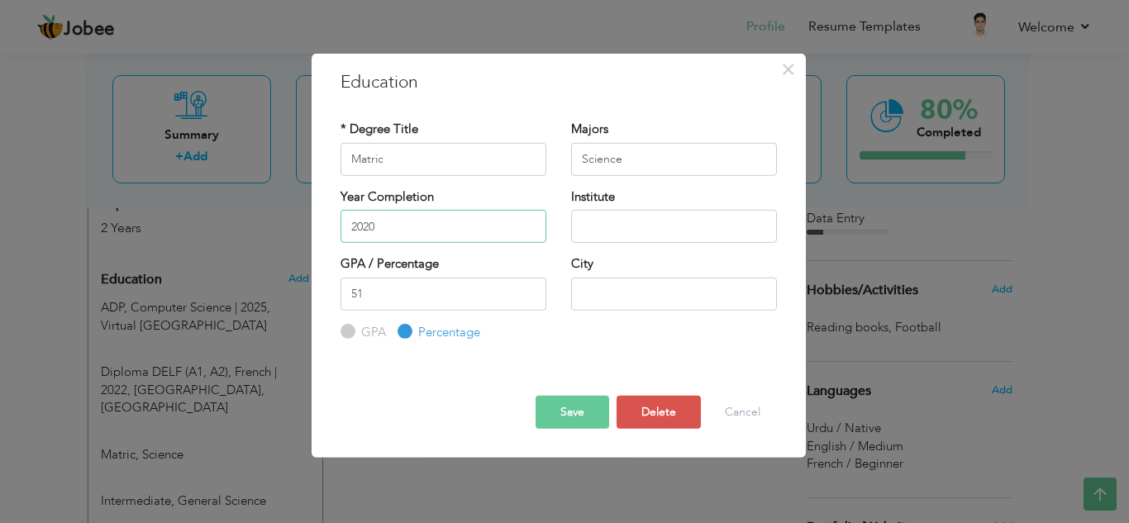
click at [467, 222] on input "2020" at bounding box center [444, 226] width 206 height 33
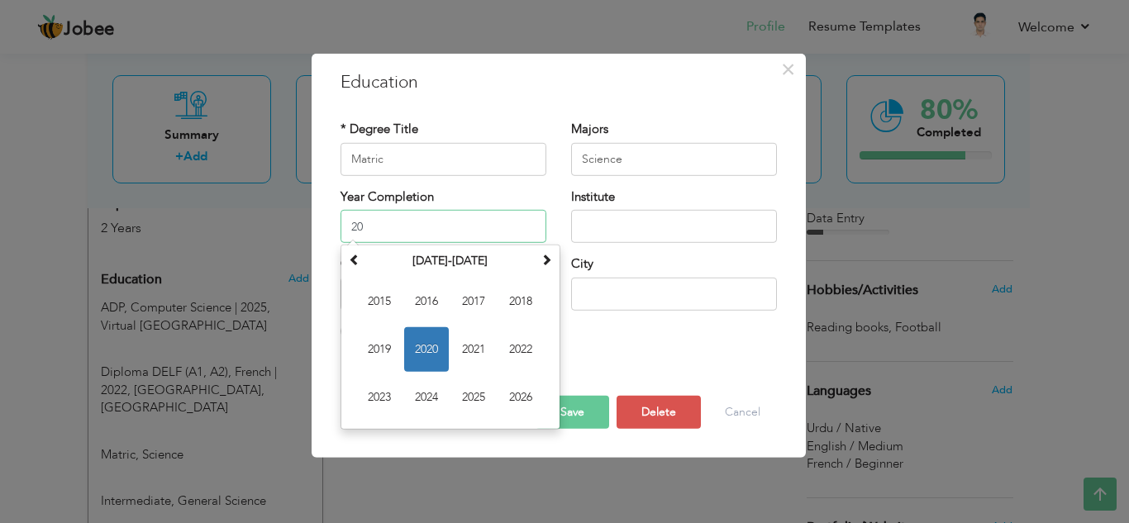
type input "2"
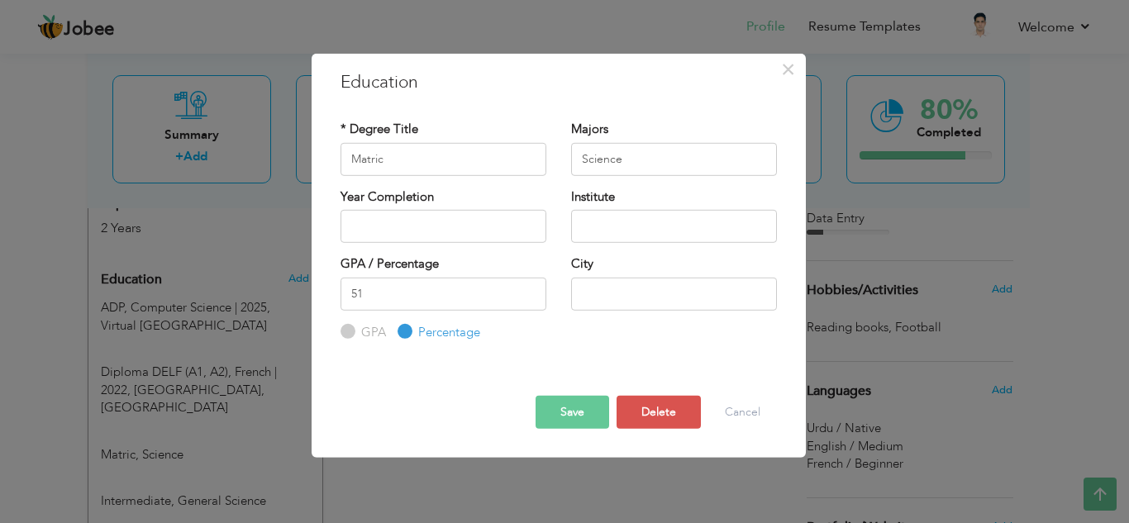
click at [613, 336] on div "GPA / Percentage 51 GPA Percentage City" at bounding box center [558, 298] width 461 height 86
click at [358, 336] on label "GPA" at bounding box center [371, 332] width 29 height 17
click at [351, 336] on input "GPA" at bounding box center [346, 332] width 11 height 11
radio input "true"
click at [565, 422] on button "Save" at bounding box center [573, 412] width 74 height 33
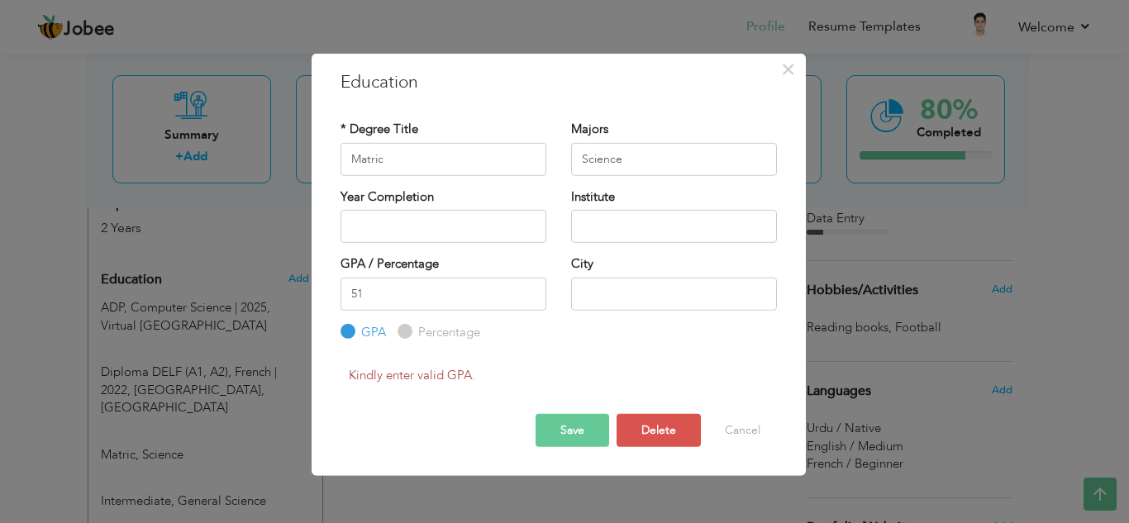
click at [420, 333] on label "Percentage" at bounding box center [447, 332] width 66 height 17
click at [408, 333] on input "Percentage" at bounding box center [403, 332] width 11 height 11
radio input "true"
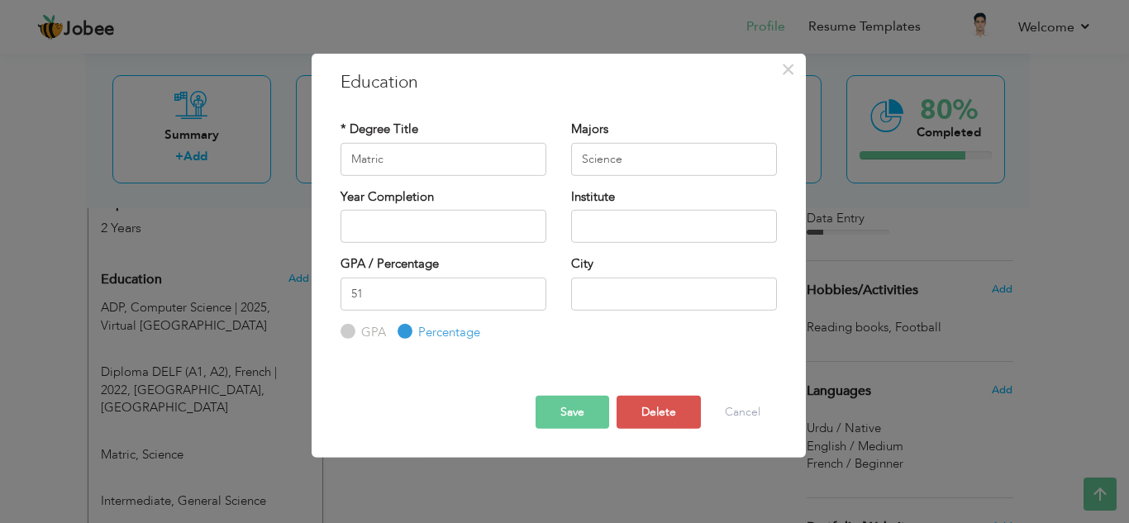
click at [553, 421] on button "Save" at bounding box center [573, 412] width 74 height 33
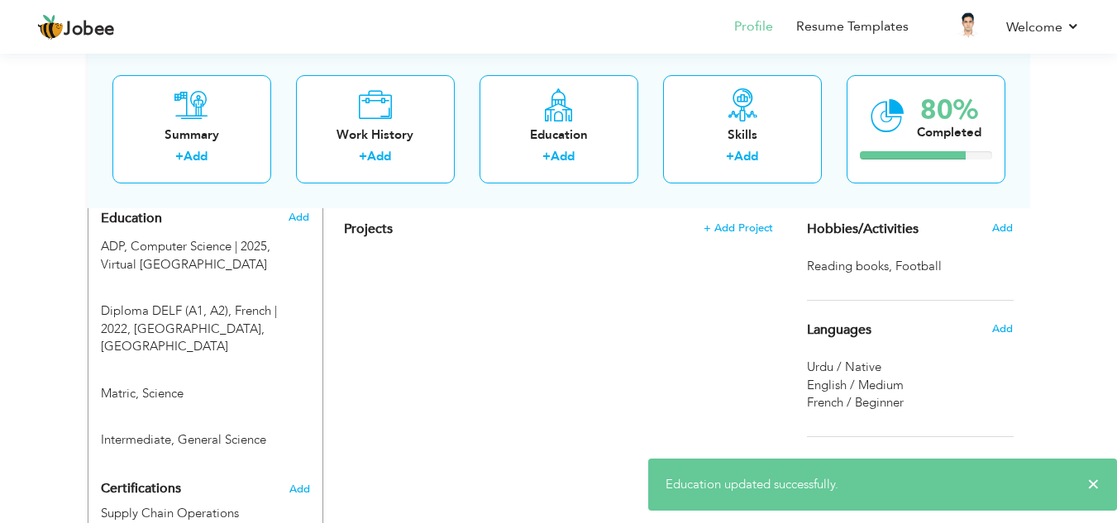
scroll to position [640, 0]
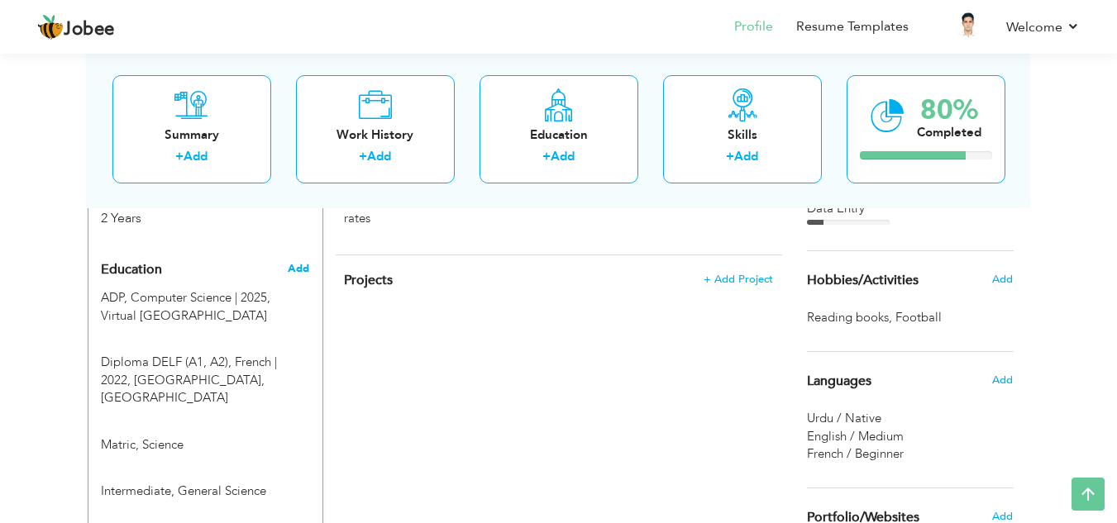
click at [301, 261] on span "Add" at bounding box center [298, 268] width 21 height 15
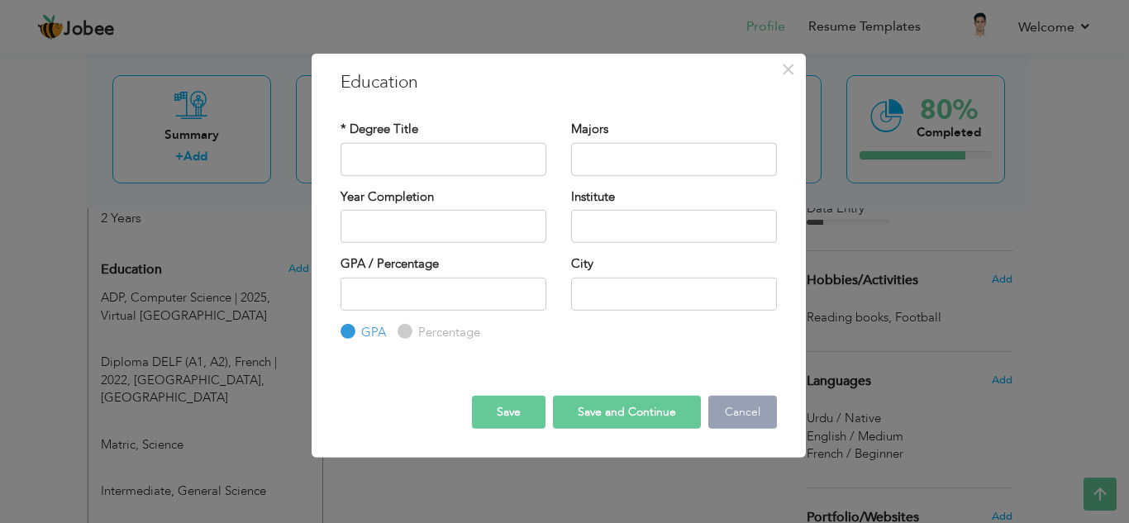
click at [750, 415] on button "Cancel" at bounding box center [742, 412] width 69 height 33
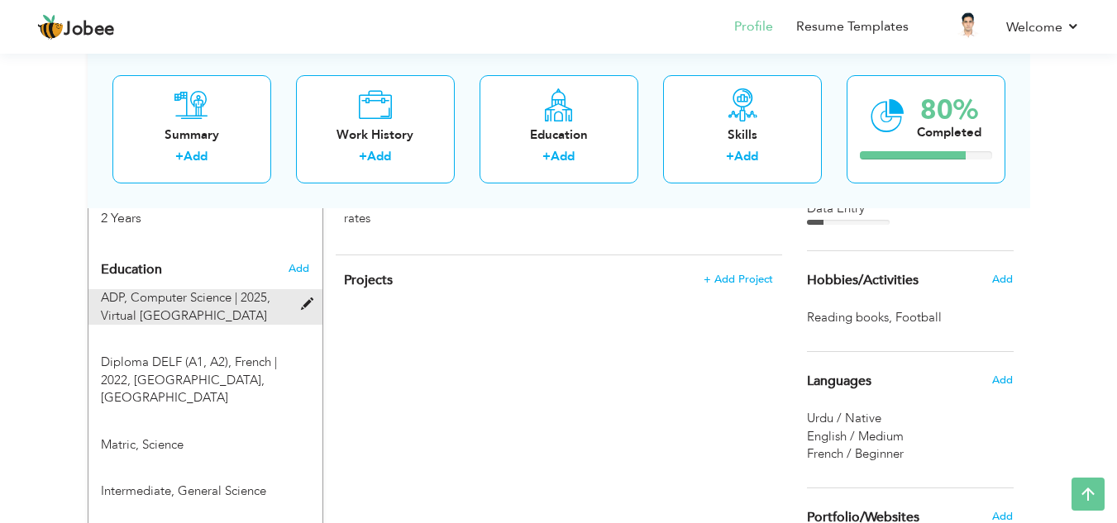
click at [296, 290] on div "ADP, Computer Science | 2025, Virtual University of Pakistan" at bounding box center [195, 307] width 214 height 36
type input "ADP"
type input "Computer Science"
type input "2025"
type input "Virtual [GEOGRAPHIC_DATA]"
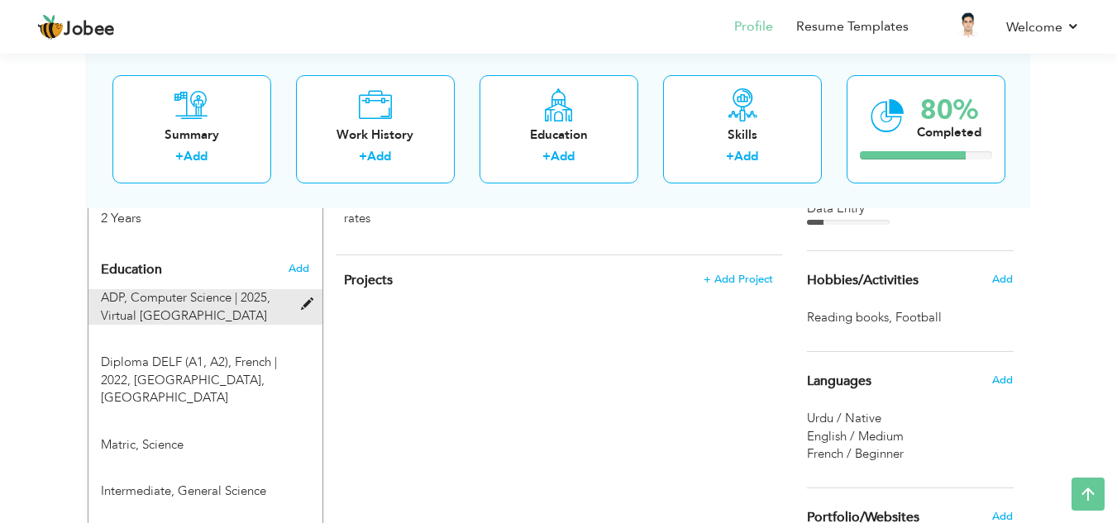
type input "2.37"
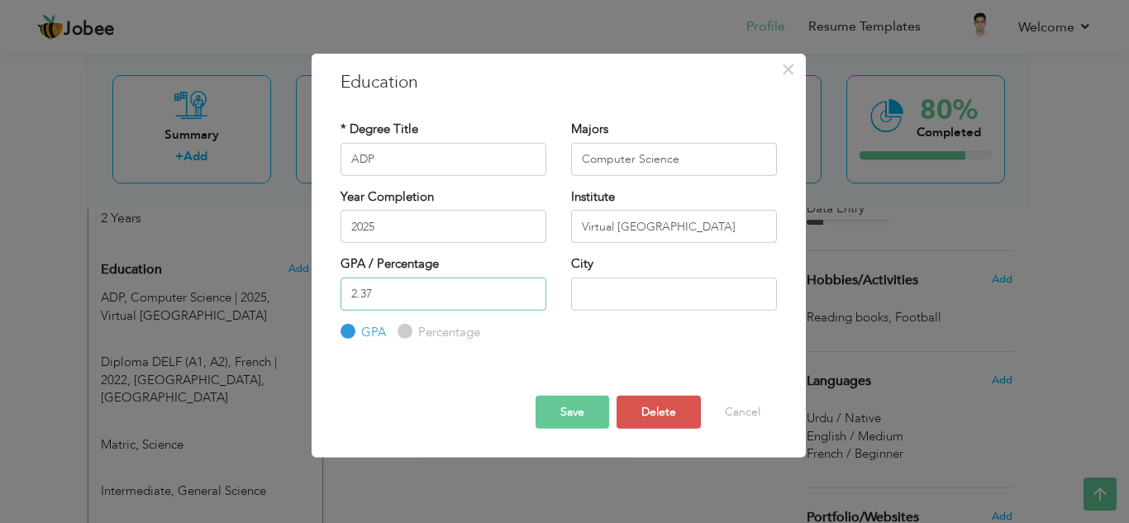
click at [413, 300] on input "2.37" at bounding box center [444, 293] width 206 height 33
click at [431, 332] on label "Percentage" at bounding box center [447, 332] width 66 height 17
click at [408, 332] on input "Percentage" at bounding box center [403, 332] width 11 height 11
radio input "true"
click at [566, 414] on button "Save" at bounding box center [573, 412] width 74 height 33
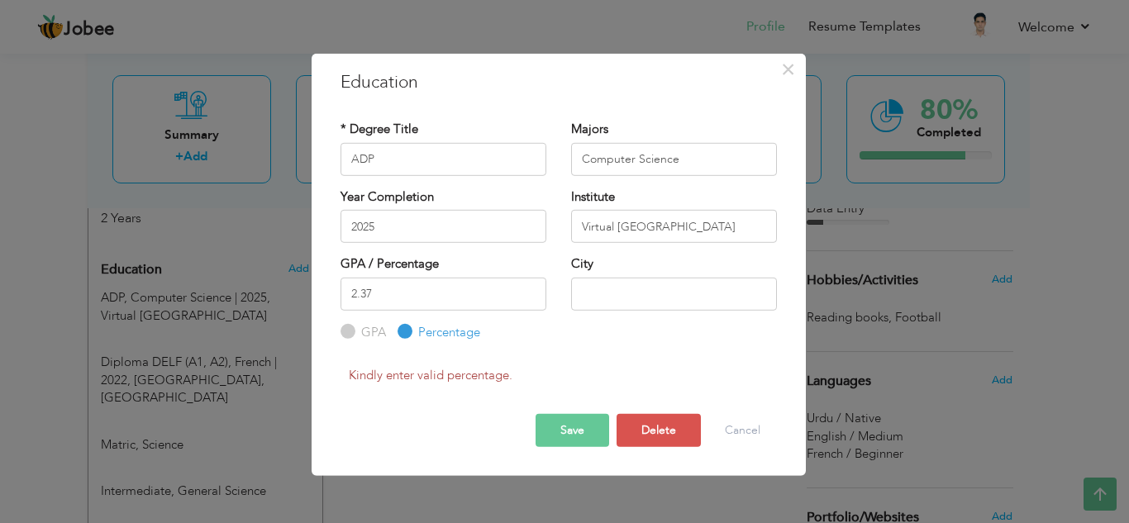
click at [347, 335] on input "GPA" at bounding box center [346, 332] width 11 height 11
radio input "true"
click at [398, 298] on input "2.37" at bounding box center [444, 293] width 206 height 33
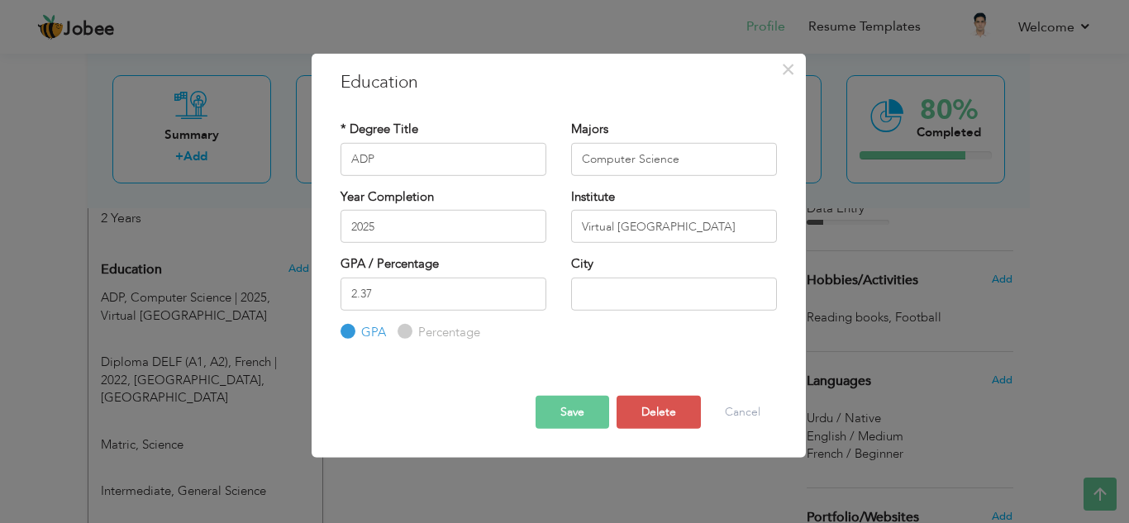
click at [586, 415] on button "Save" at bounding box center [573, 412] width 74 height 33
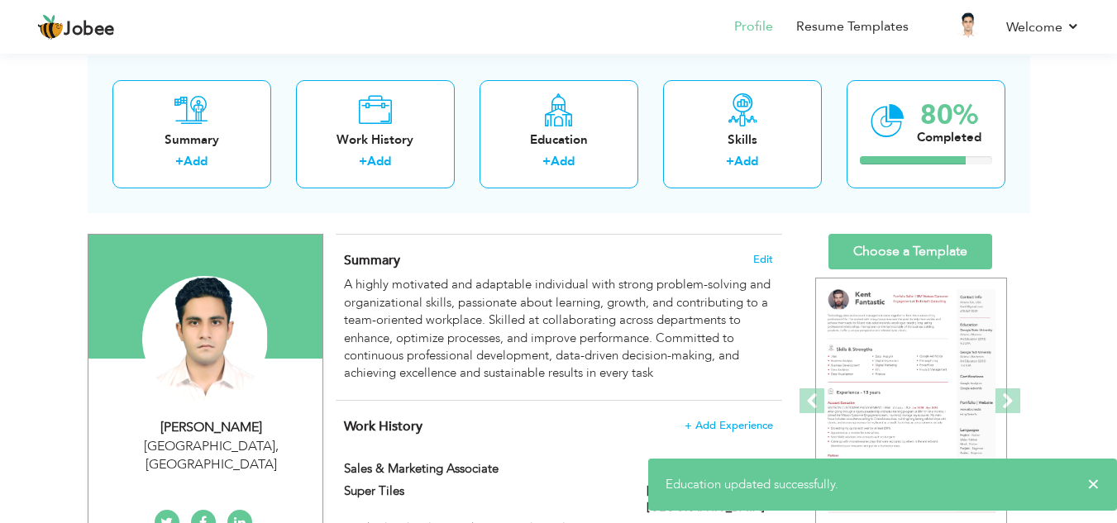
scroll to position [69, 0]
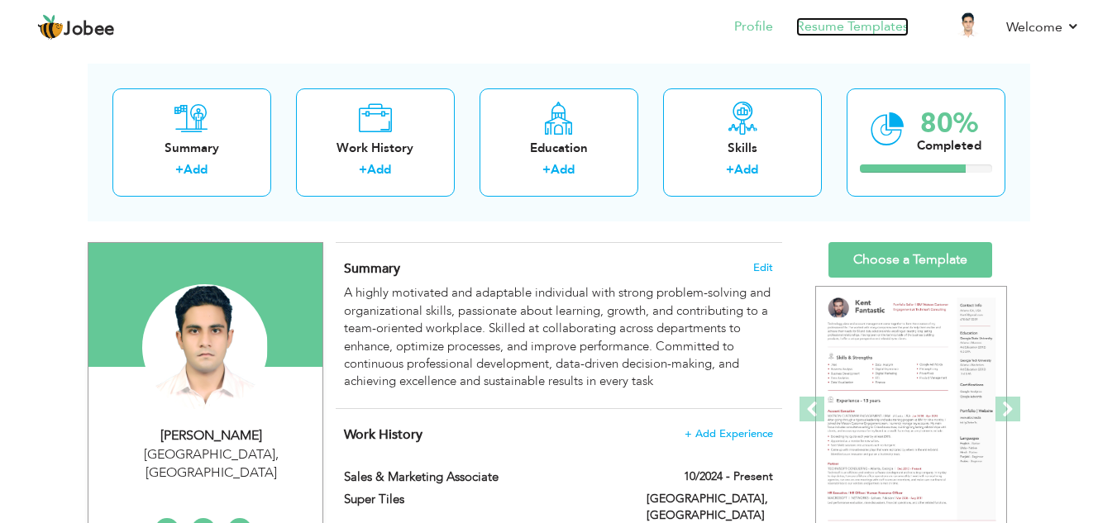
click at [881, 17] on link "Resume Templates" at bounding box center [852, 26] width 112 height 19
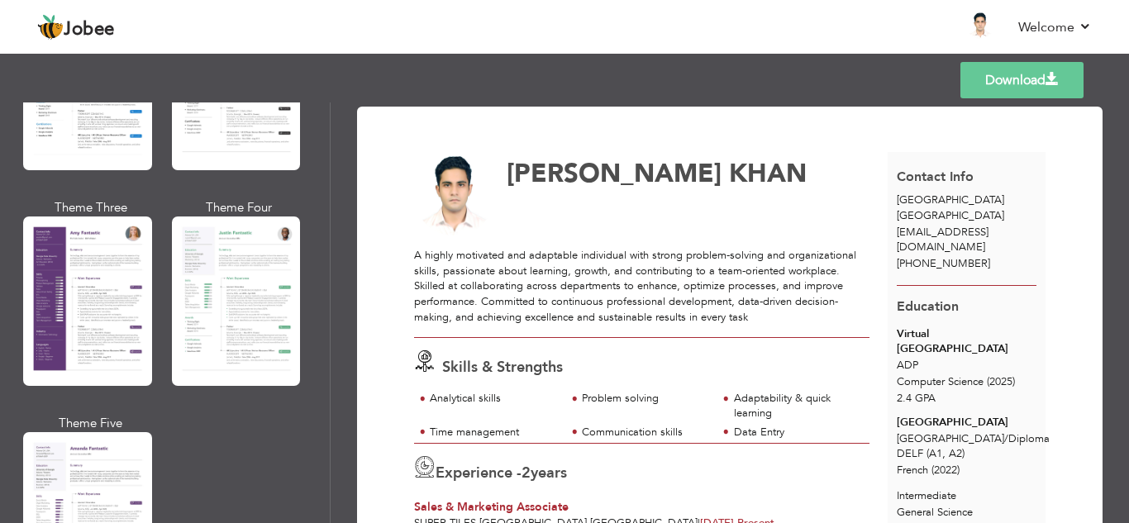
scroll to position [1392, 0]
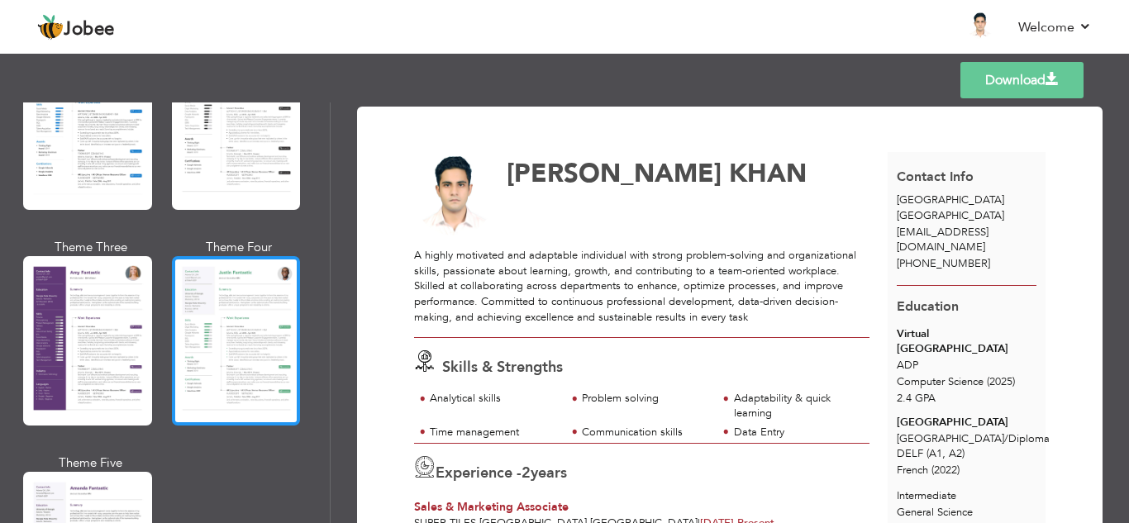
click at [251, 311] on div at bounding box center [236, 340] width 129 height 169
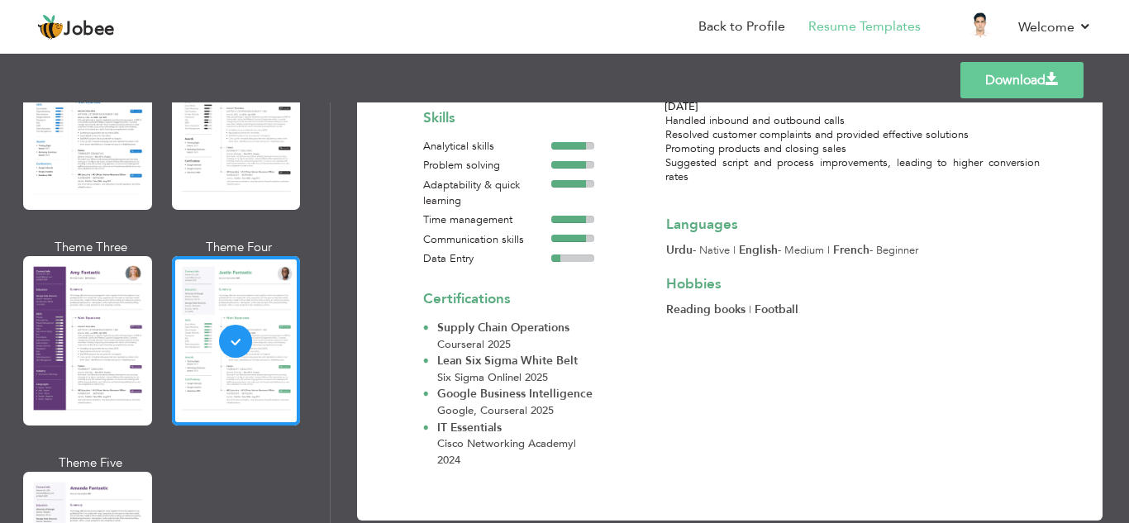
scroll to position [0, 0]
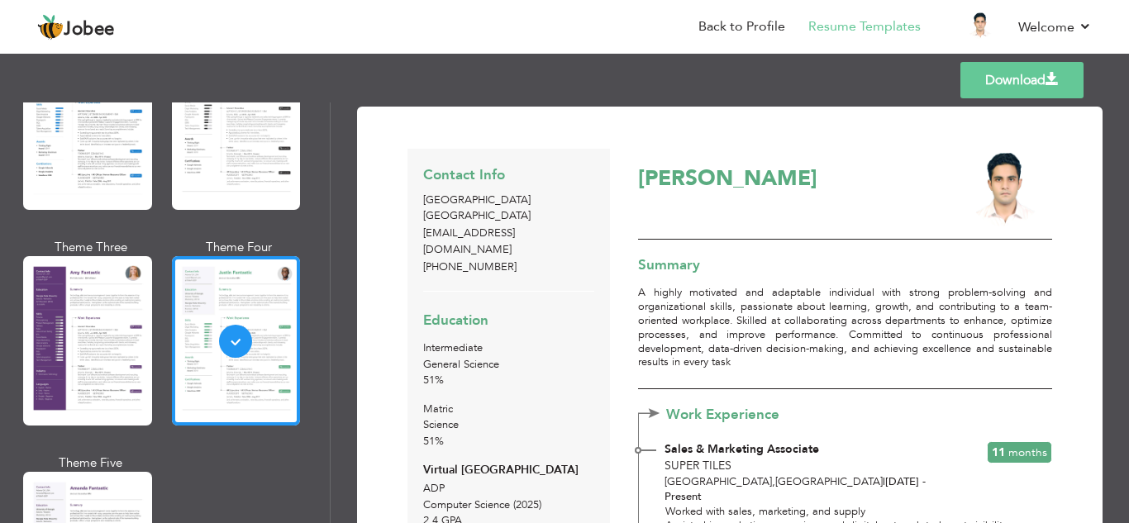
click at [1019, 77] on link "Download" at bounding box center [1022, 80] width 123 height 36
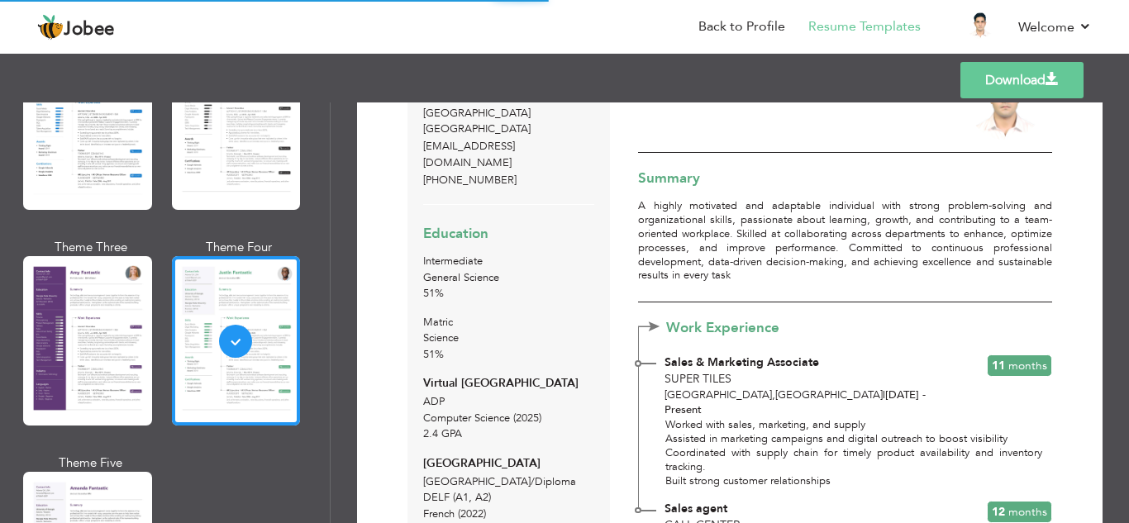
scroll to position [85, 0]
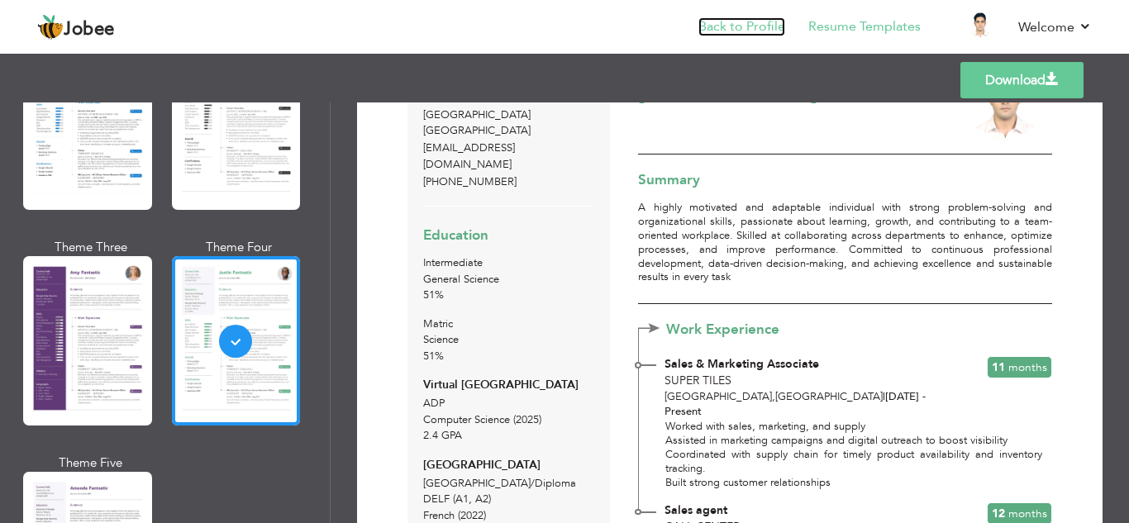
click at [751, 33] on link "Back to Profile" at bounding box center [742, 26] width 87 height 19
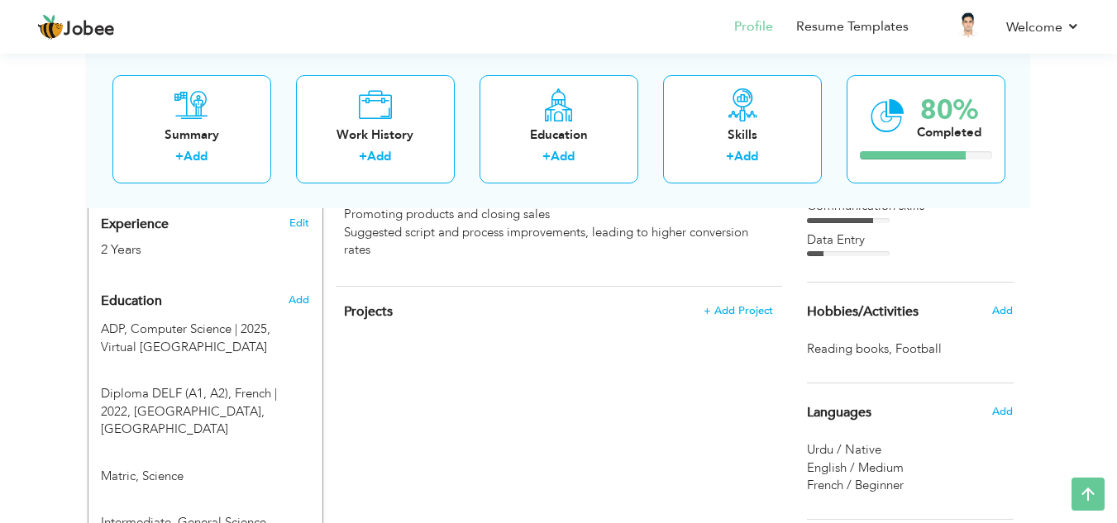
scroll to position [576, 0]
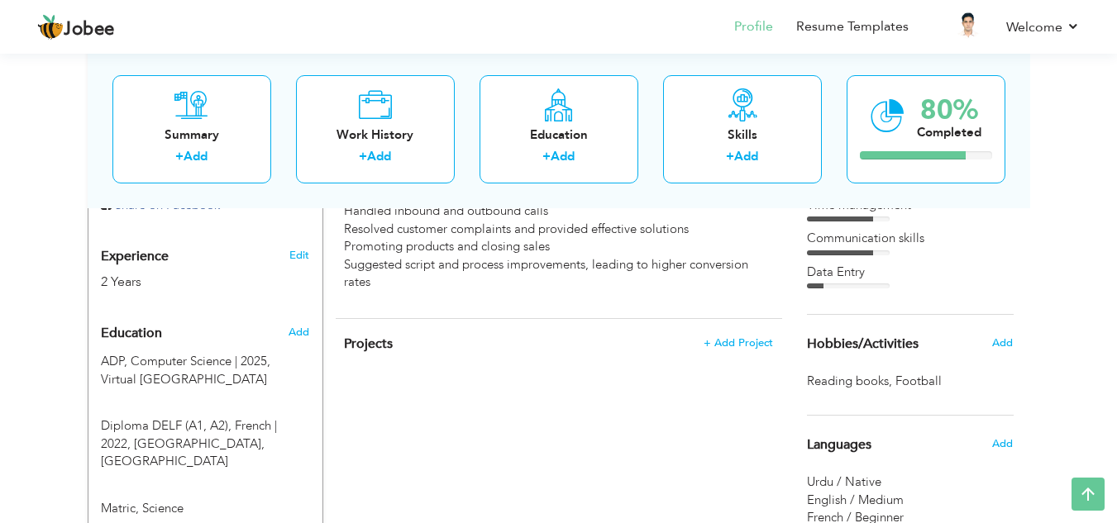
click at [136, 317] on div "Education" at bounding box center [185, 333] width 195 height 33
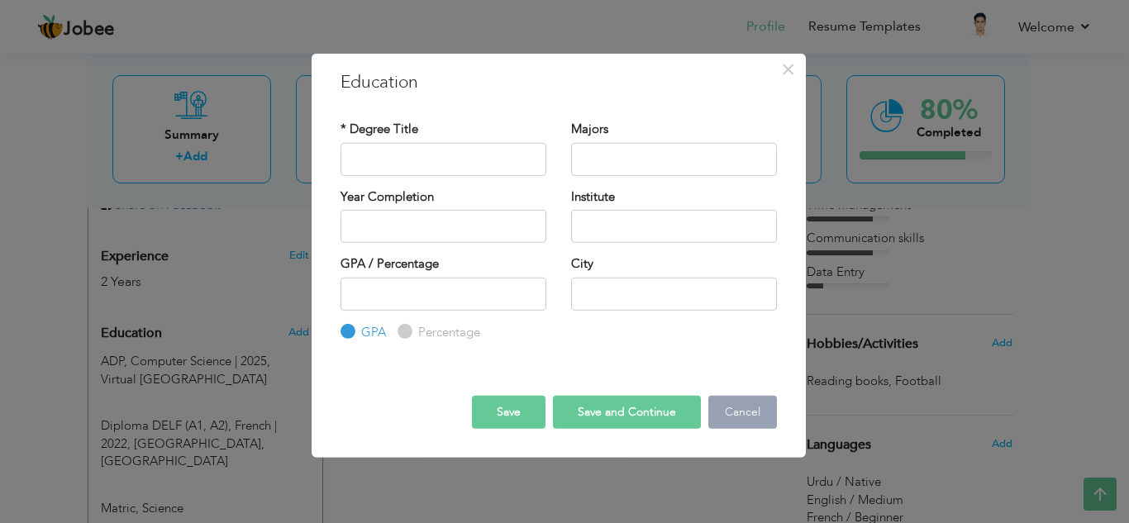
click at [747, 414] on button "Cancel" at bounding box center [742, 412] width 69 height 33
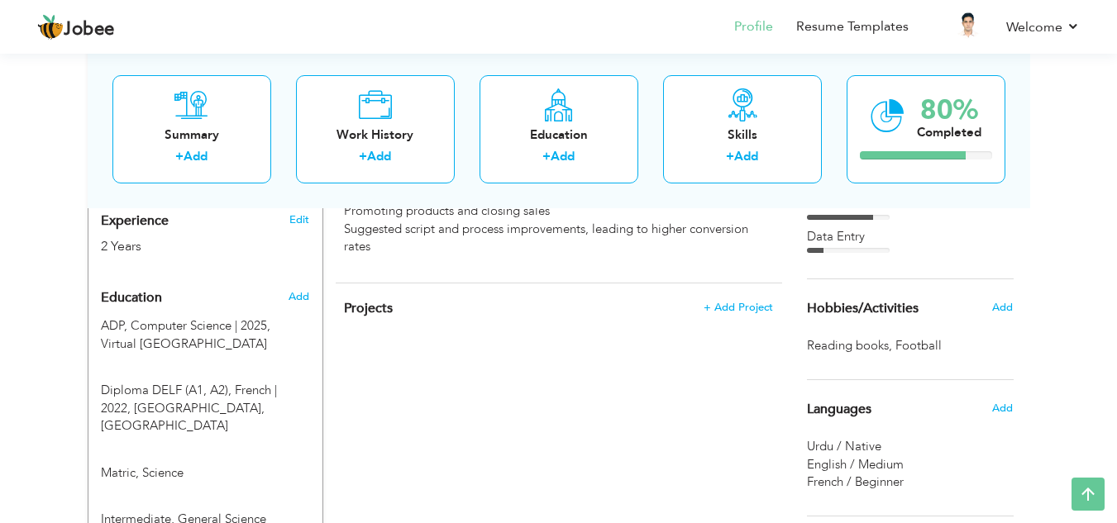
scroll to position [585, 0]
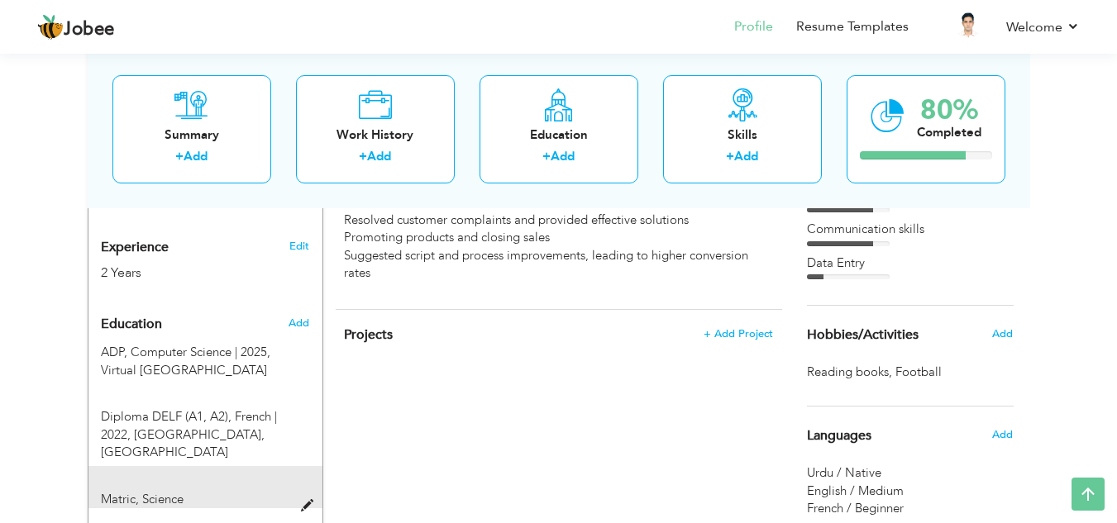
click at [305, 500] on span at bounding box center [311, 506] width 21 height 12
type input "Matric"
type input "Science"
type input "51"
radio input "false"
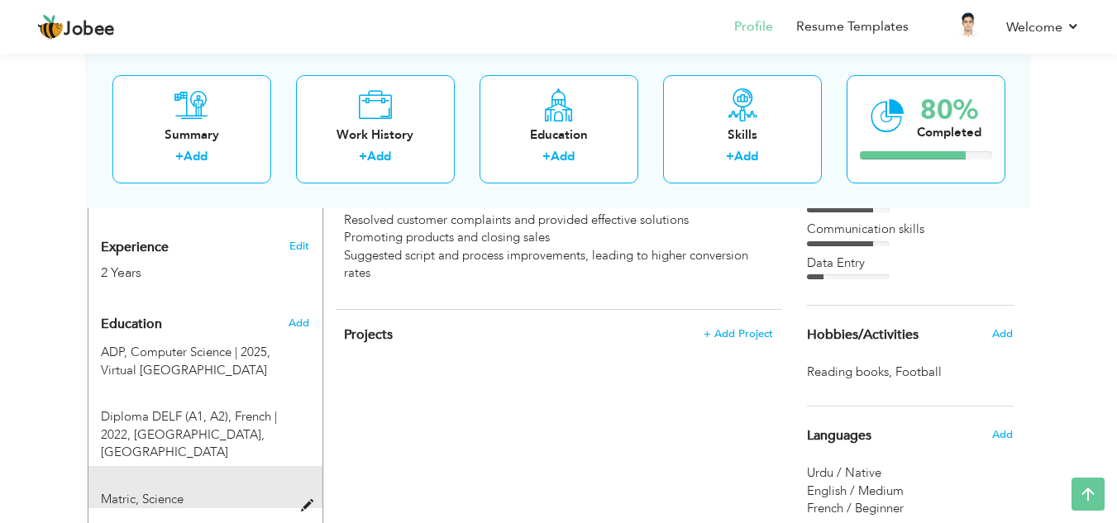
radio input "true"
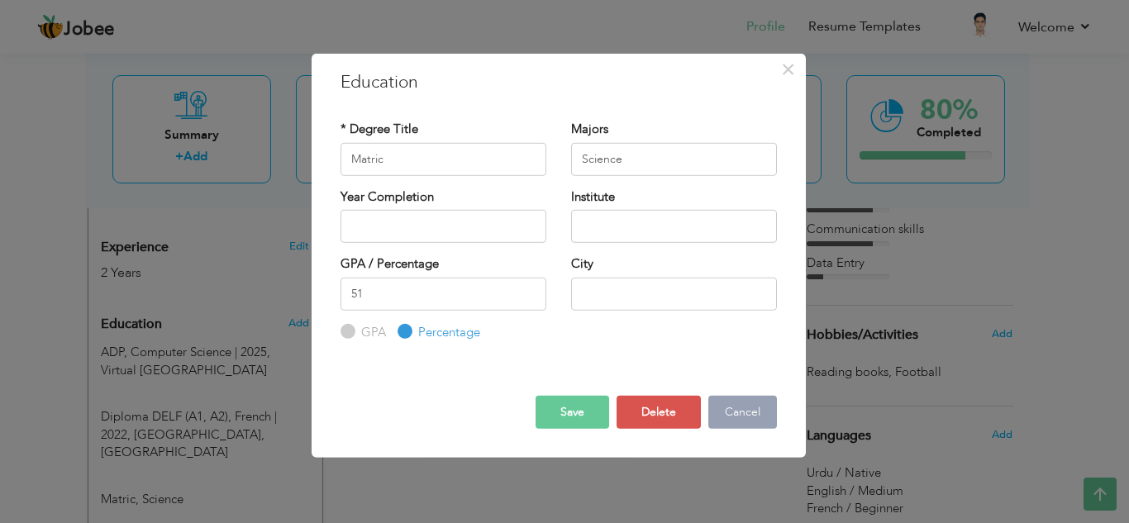
click at [747, 416] on button "Cancel" at bounding box center [742, 412] width 69 height 33
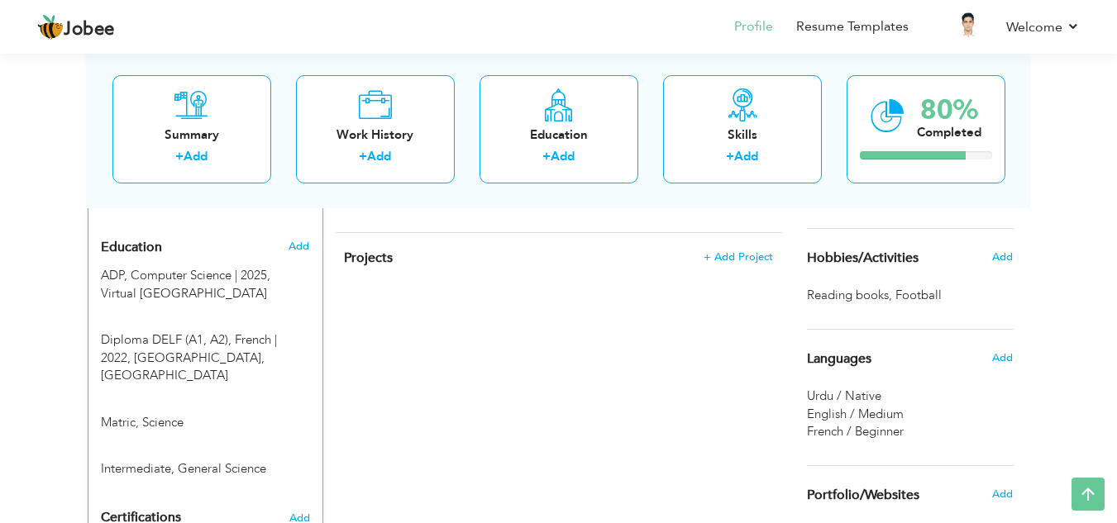
scroll to position [687, 0]
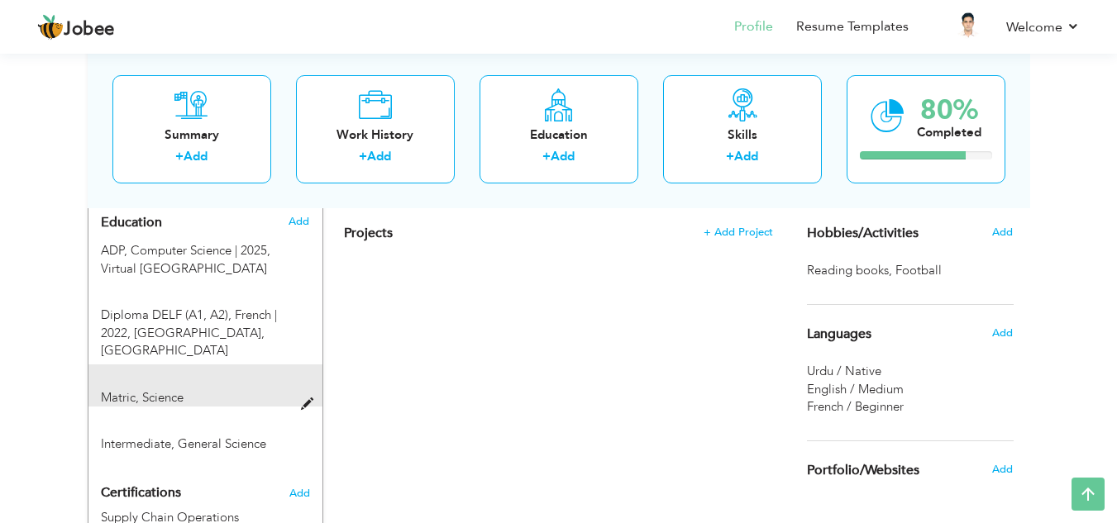
click at [309, 398] on span at bounding box center [311, 404] width 21 height 12
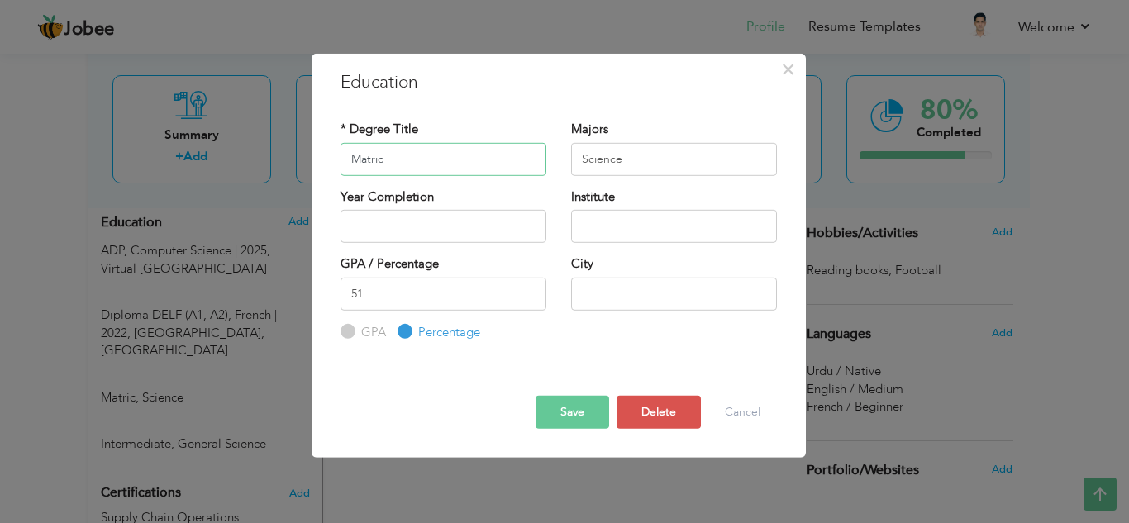
drag, startPoint x: 388, startPoint y: 168, endPoint x: 337, endPoint y: 158, distance: 51.4
click at [337, 158] on div "* Degree Title Matric" at bounding box center [443, 154] width 231 height 67
click at [409, 175] on input "Matric" at bounding box center [444, 158] width 206 height 33
click at [668, 167] on input "Science" at bounding box center [674, 158] width 206 height 33
click at [406, 161] on input "Matric" at bounding box center [444, 158] width 206 height 33
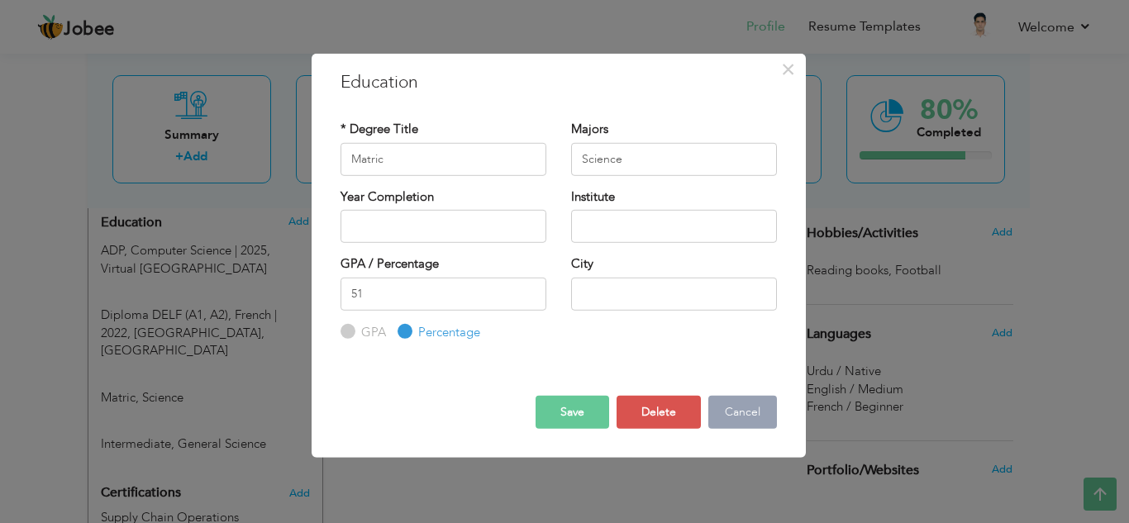
click at [761, 422] on button "Cancel" at bounding box center [742, 412] width 69 height 33
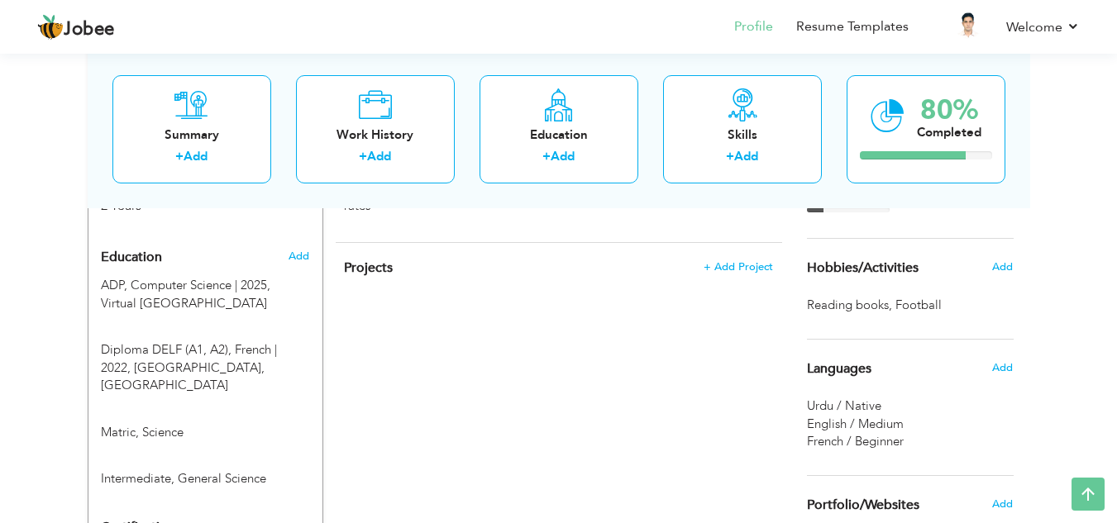
scroll to position [637, 0]
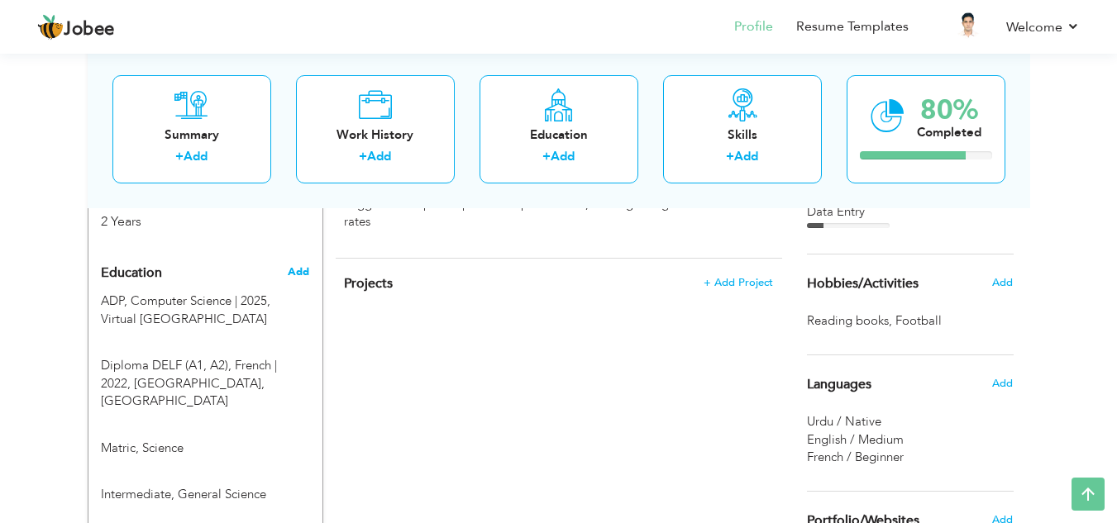
click at [304, 265] on span "Add" at bounding box center [298, 272] width 21 height 15
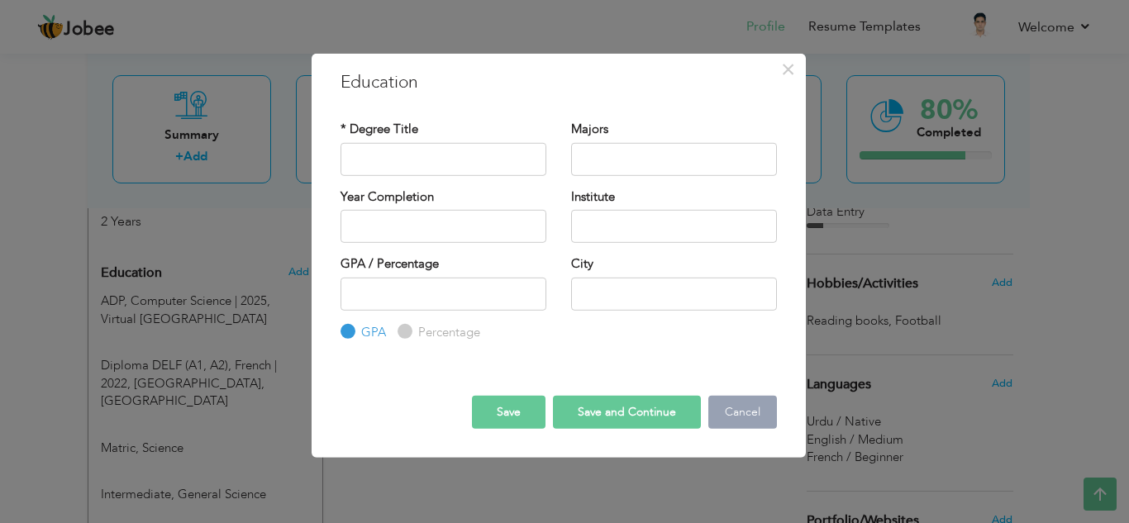
click at [745, 408] on button "Cancel" at bounding box center [742, 412] width 69 height 33
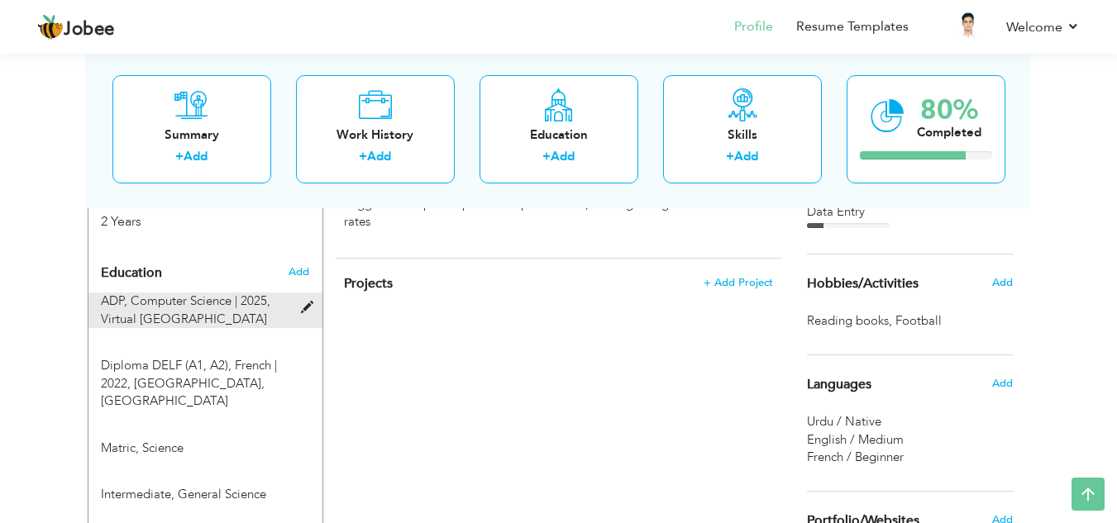
click at [308, 302] on span at bounding box center [311, 308] width 21 height 12
type input "ADP"
type input "Computer Science"
type input "2025"
type input "Virtual [GEOGRAPHIC_DATA]"
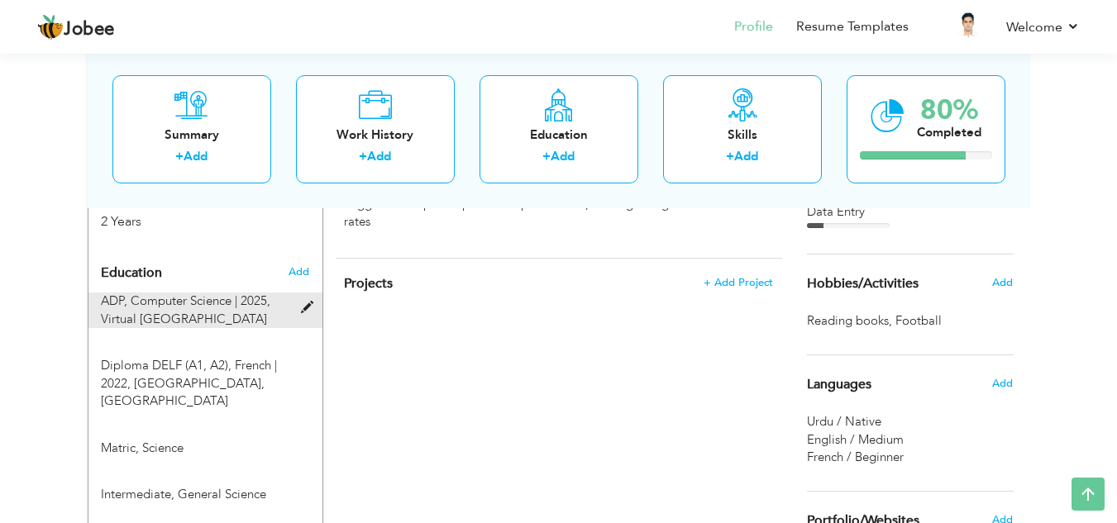
type input "2.37"
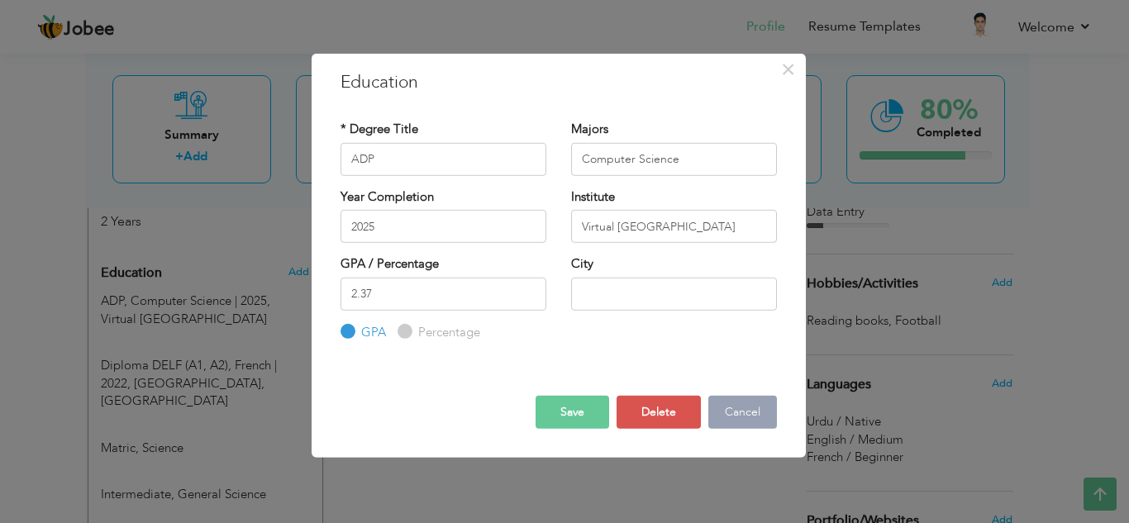
click at [764, 412] on button "Cancel" at bounding box center [742, 412] width 69 height 33
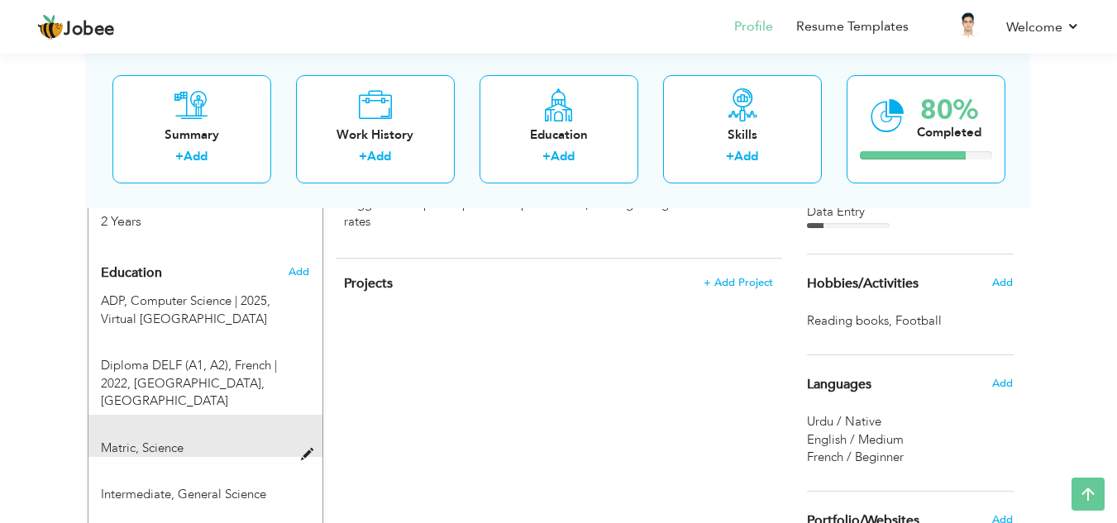
click at [311, 449] on span at bounding box center [311, 455] width 21 height 12
type input "Matric"
type input "Science"
type input "51"
radio input "false"
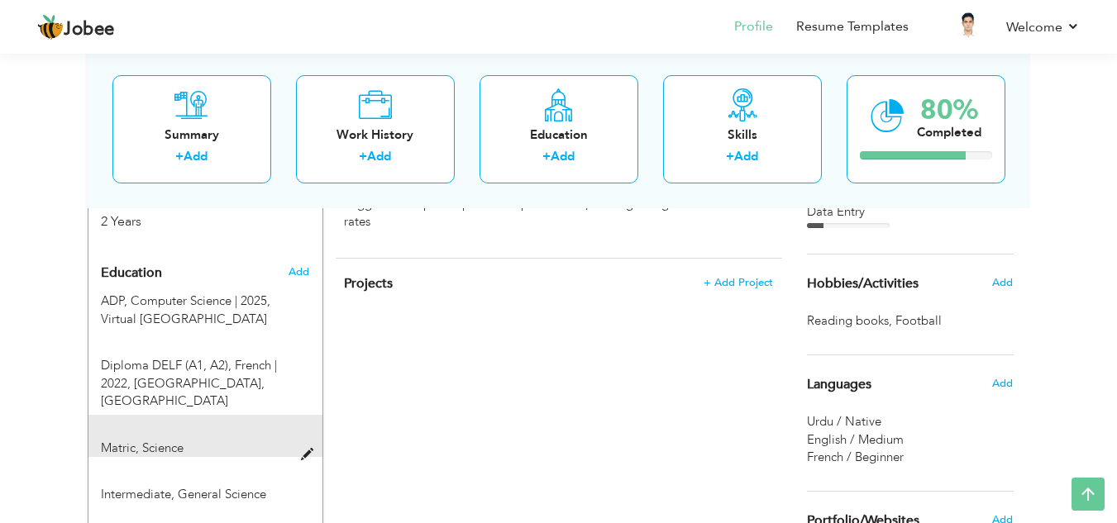
radio input "true"
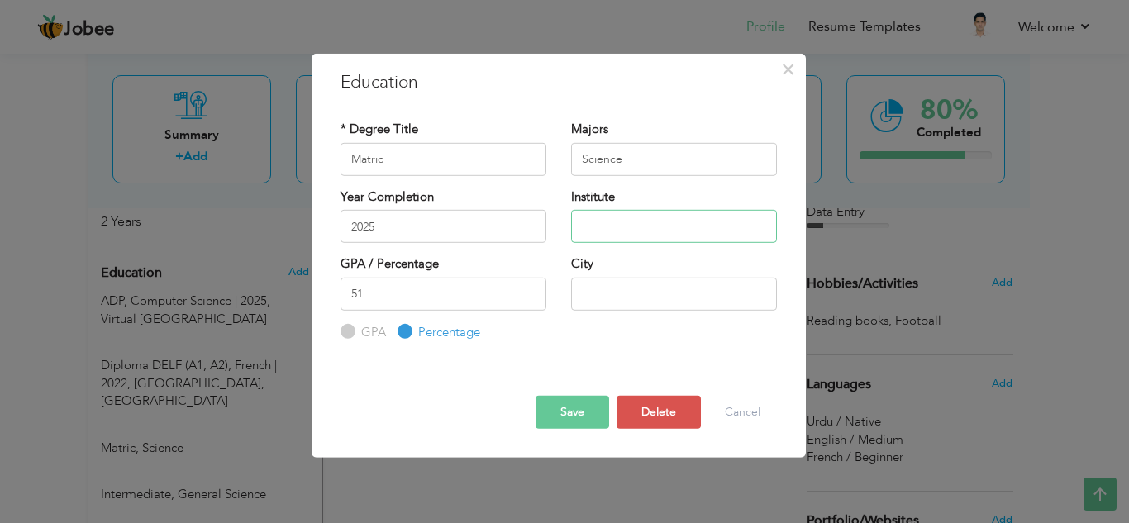
click at [636, 240] on input "text" at bounding box center [674, 226] width 206 height 33
type input "Matric"
click at [451, 166] on input "Matric" at bounding box center [444, 158] width 206 height 33
type input "M"
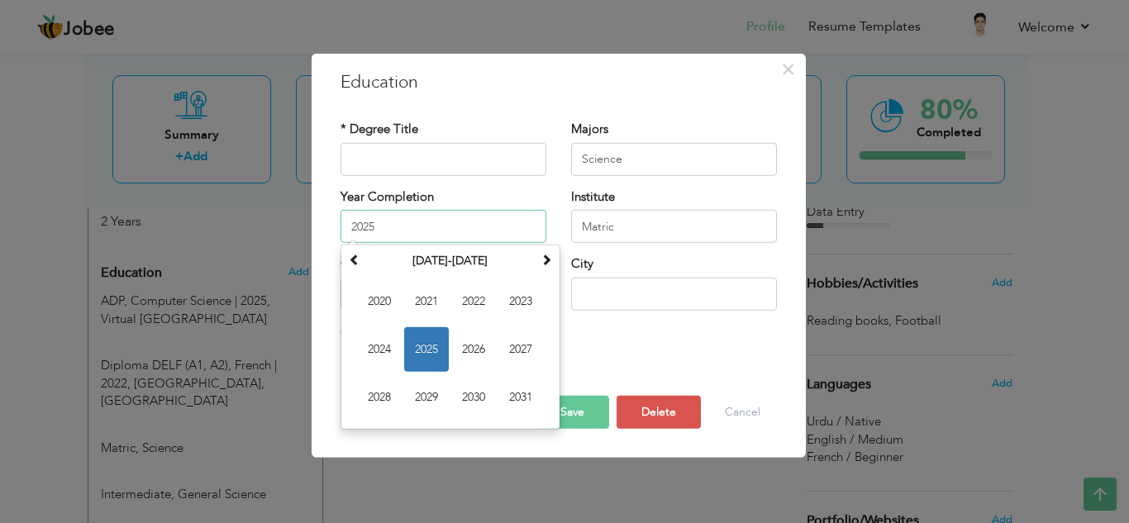
click at [501, 237] on input "2025" at bounding box center [444, 226] width 206 height 33
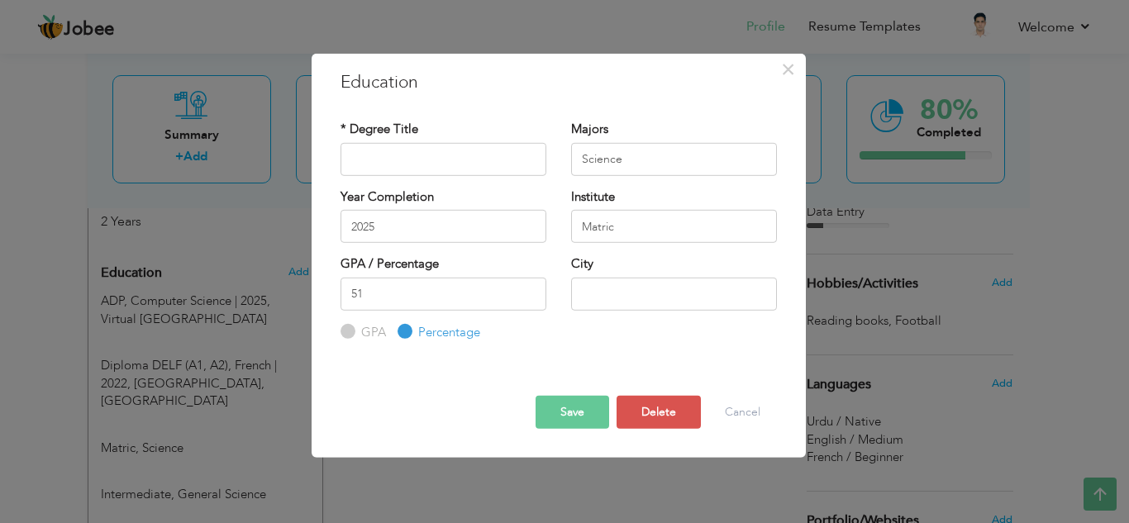
click at [718, 356] on div "Save Save and Continue Delete Cancel" at bounding box center [558, 398] width 461 height 87
click at [440, 224] on input "2025" at bounding box center [444, 226] width 206 height 33
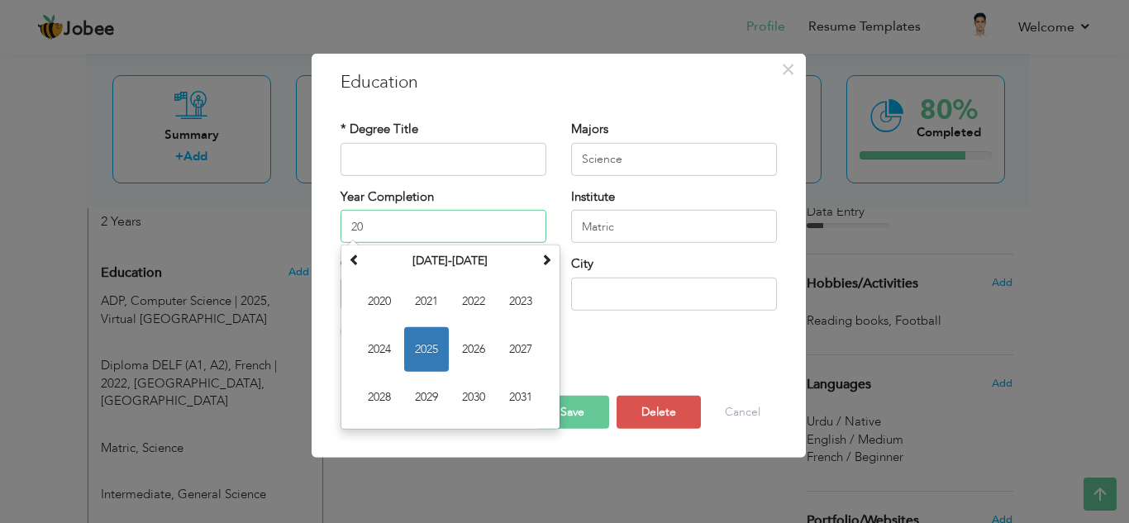
type input "2"
click at [599, 323] on div "GPA / Percentage 51 GPA Percentage City" at bounding box center [558, 298] width 461 height 86
click at [488, 222] on input "2025" at bounding box center [444, 226] width 206 height 33
click at [381, 310] on span "2020" at bounding box center [379, 301] width 45 height 45
type input "2020"
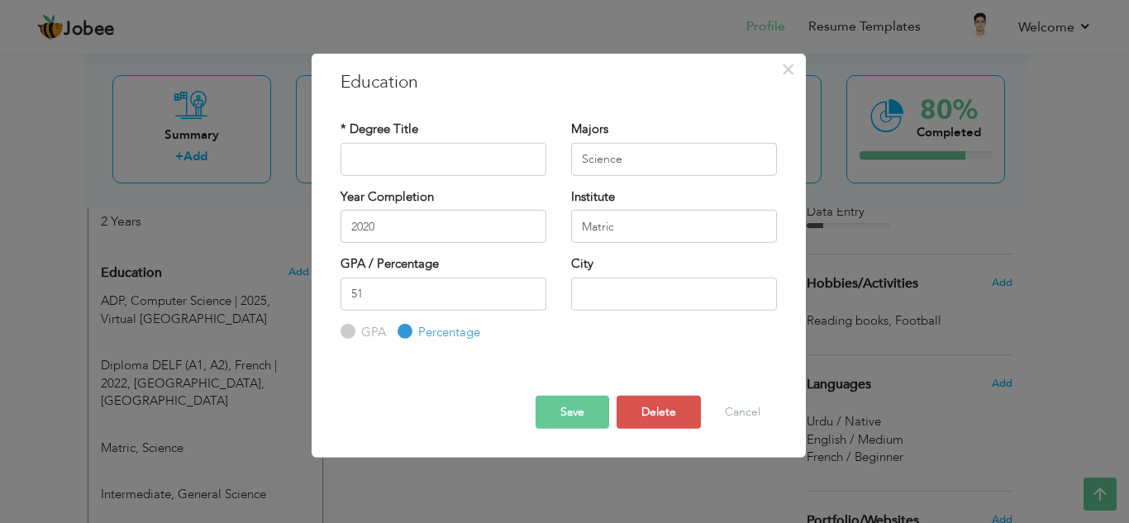
click at [590, 351] on div "* Degree Title Majors Science Year Completion 2020" at bounding box center [558, 231] width 461 height 246
click at [565, 399] on button "Save" at bounding box center [573, 412] width 74 height 33
click at [477, 164] on input "text" at bounding box center [444, 158] width 206 height 33
click at [477, 369] on div at bounding box center [558, 369] width 461 height 4
click at [446, 151] on input "text" at bounding box center [444, 158] width 206 height 33
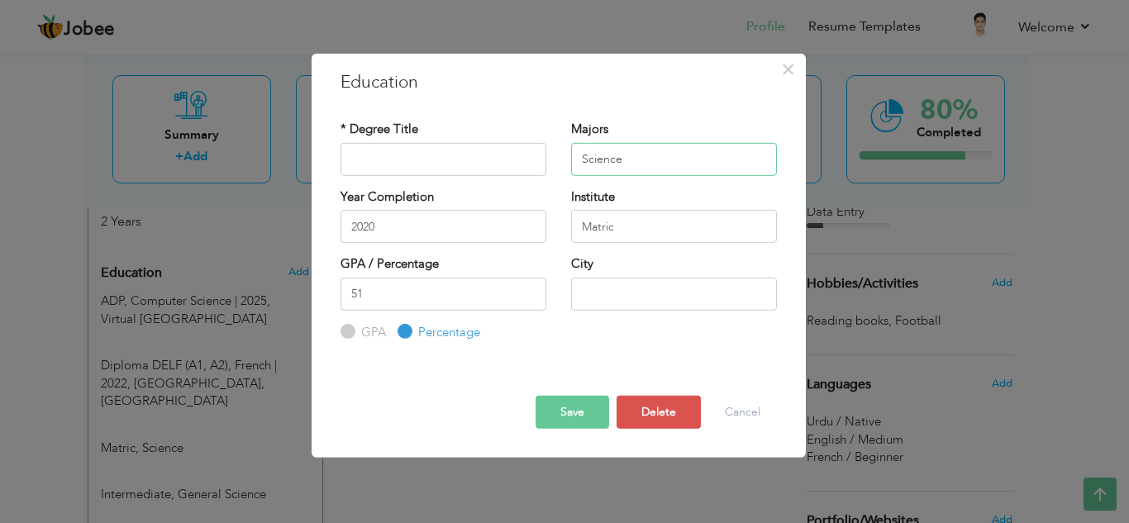
drag, startPoint x: 648, startPoint y: 156, endPoint x: 534, endPoint y: 158, distance: 114.1
click at [534, 158] on div "* Degree Title Majors Science" at bounding box center [558, 154] width 461 height 67
click at [410, 163] on input "text" at bounding box center [444, 158] width 206 height 33
type input "Science"
click at [551, 408] on button "Save" at bounding box center [573, 412] width 74 height 33
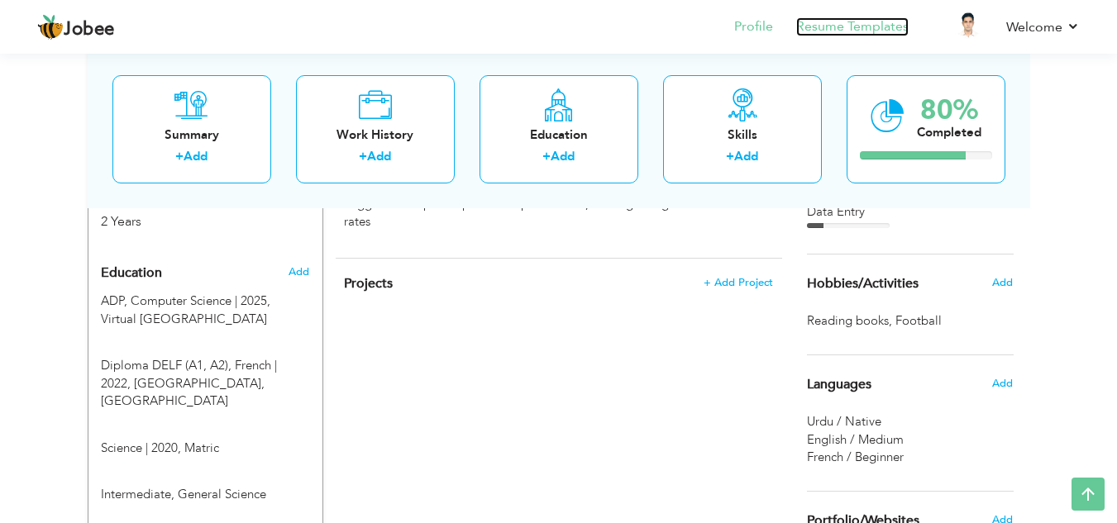
click at [837, 24] on link "Resume Templates" at bounding box center [852, 26] width 112 height 19
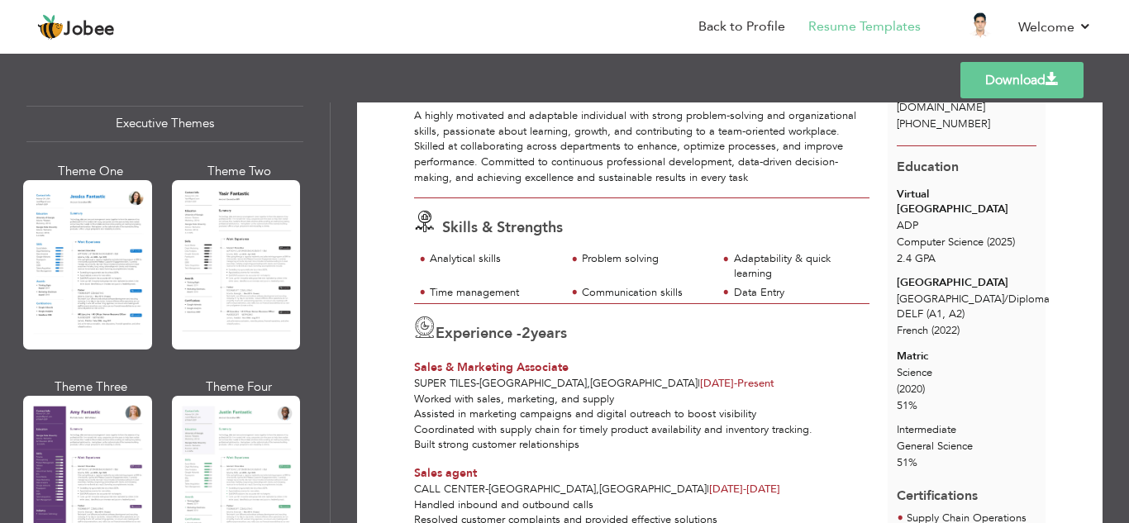
scroll to position [1325, 0]
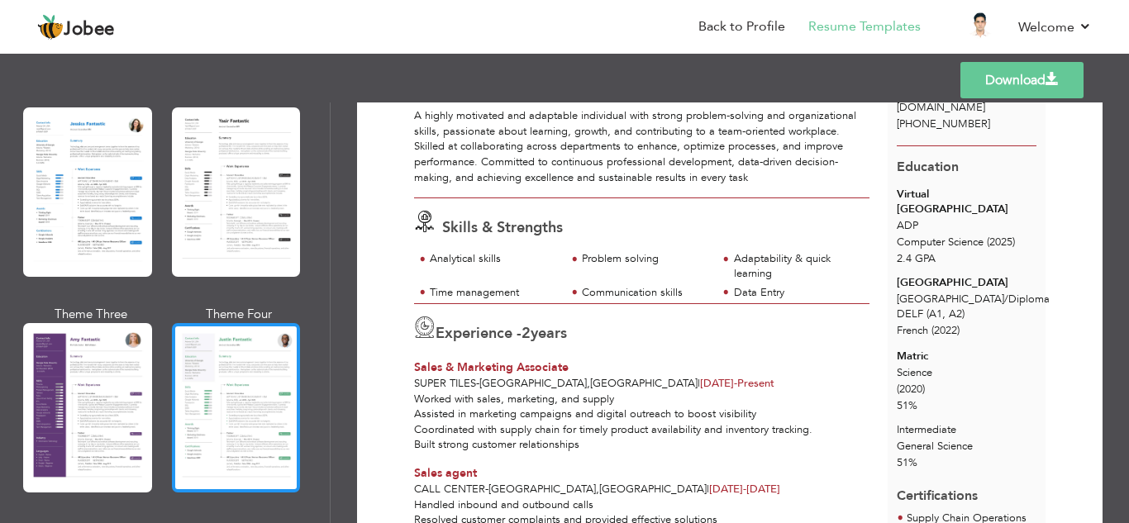
click at [267, 365] on div at bounding box center [236, 407] width 129 height 169
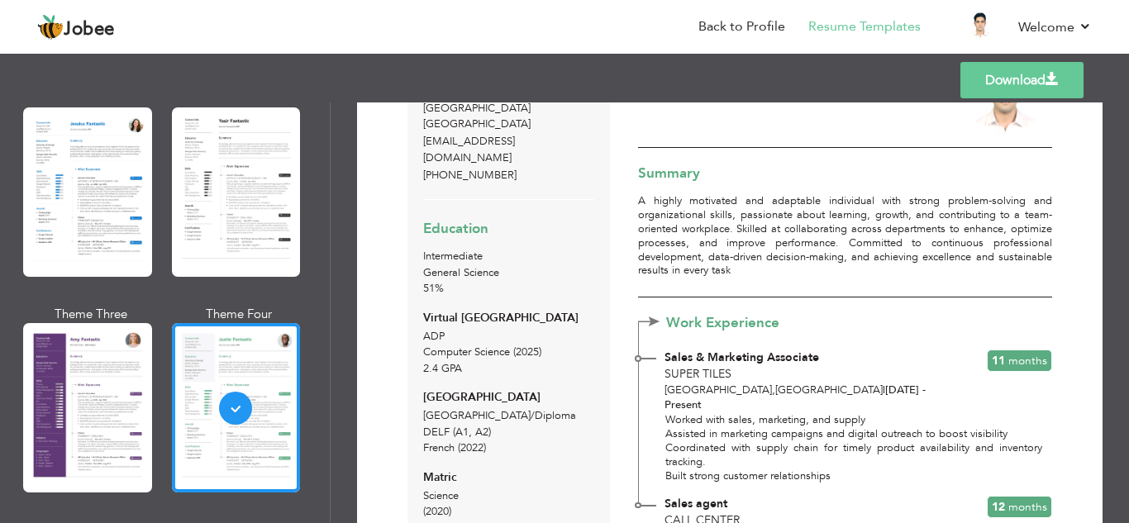
scroll to position [65, 0]
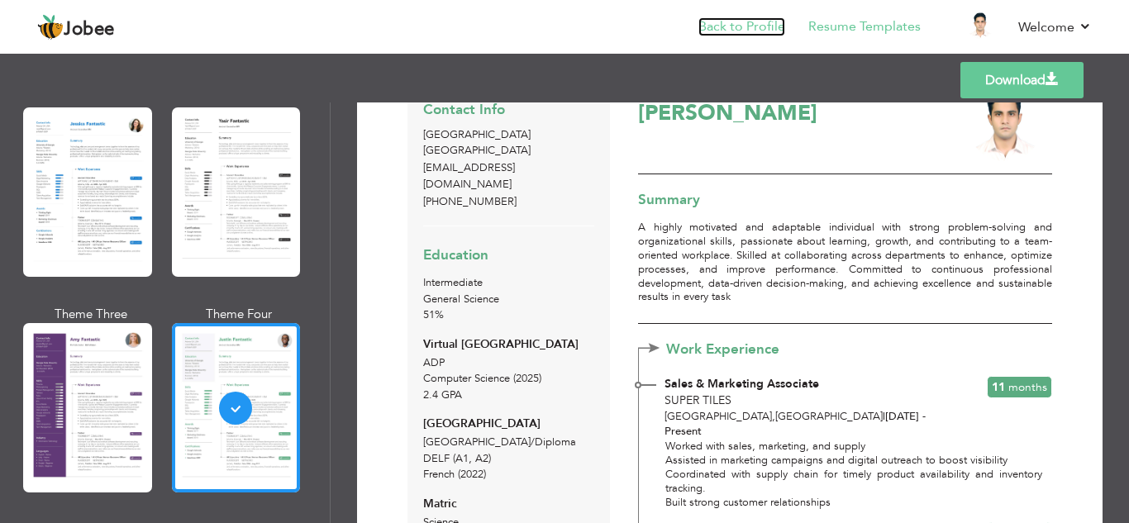
click at [772, 31] on link "Back to Profile" at bounding box center [742, 26] width 87 height 19
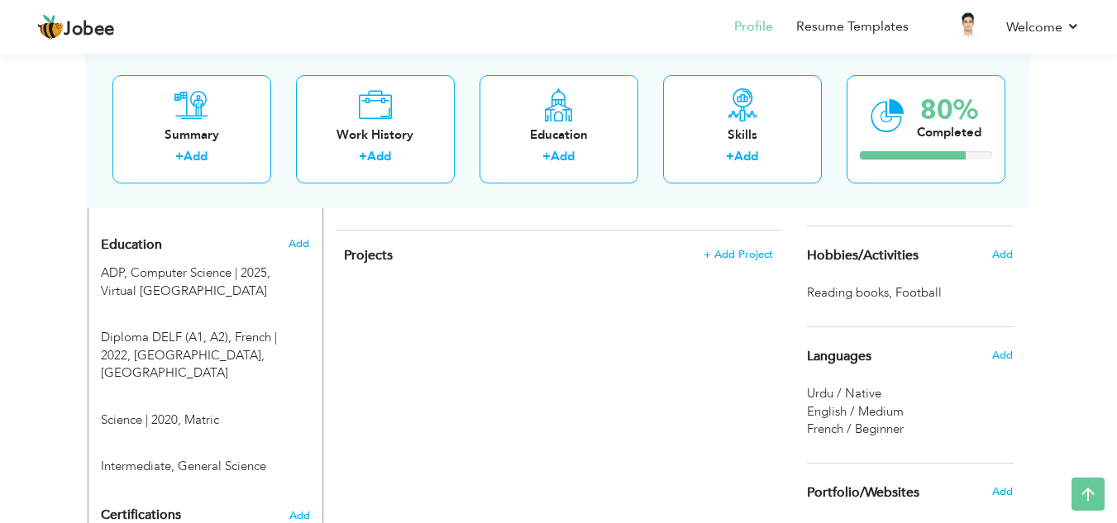
scroll to position [667, 0]
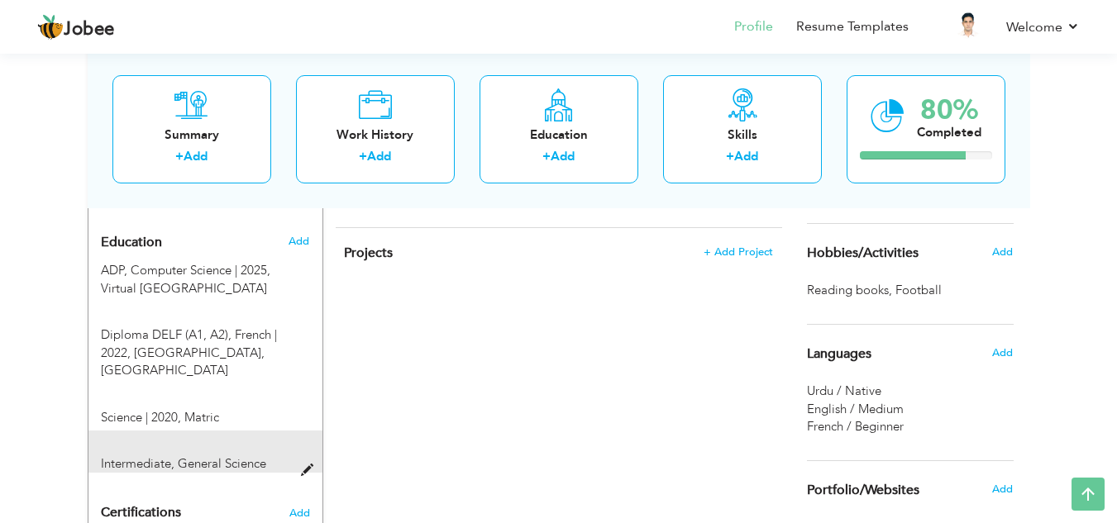
click at [312, 465] on span at bounding box center [311, 471] width 21 height 12
type input "Intermediate"
type input "General Science"
type input "51"
radio input "true"
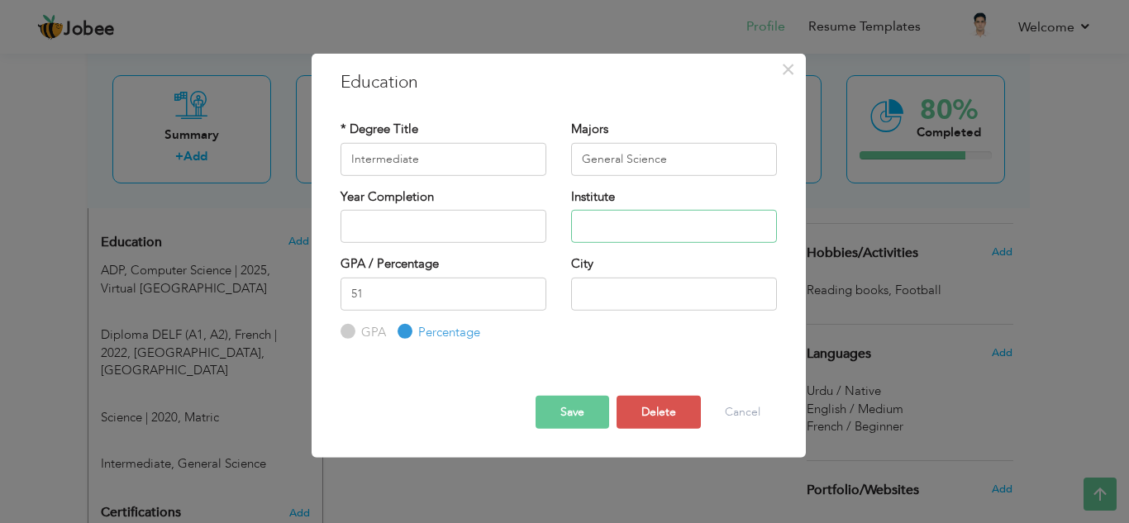
click at [626, 221] on input "text" at bounding box center [674, 226] width 206 height 33
type input "Intermediate"
click at [523, 159] on input "Intermediate" at bounding box center [444, 158] width 206 height 33
type input "I"
drag, startPoint x: 679, startPoint y: 159, endPoint x: 561, endPoint y: 159, distance: 118.2
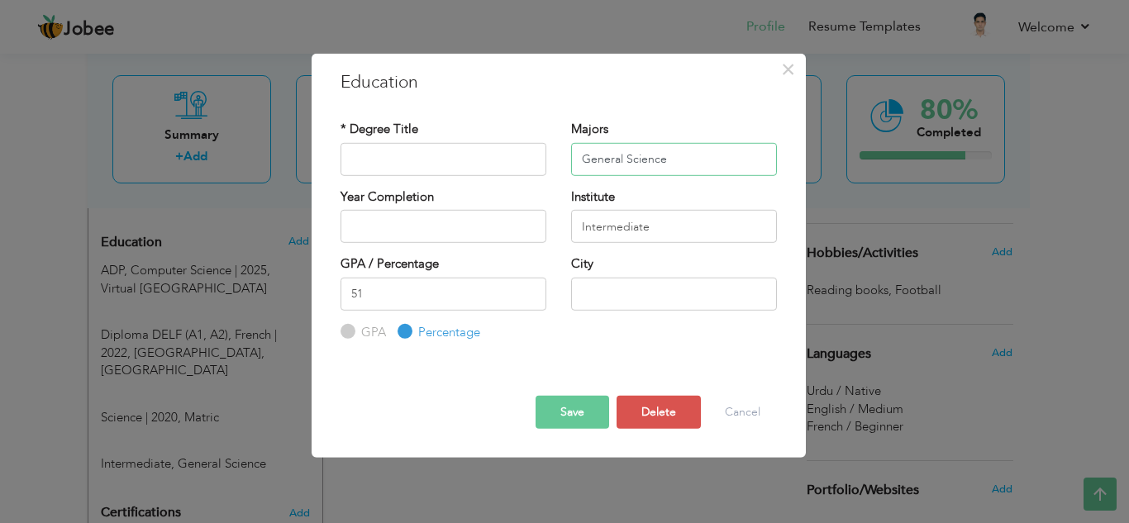
click at [561, 159] on div "Majors General Science" at bounding box center [674, 154] width 231 height 67
click at [457, 169] on input "text" at bounding box center [444, 158] width 206 height 33
paste input "General Science"
type input "General Science"
drag, startPoint x: 692, startPoint y: 161, endPoint x: 590, endPoint y: 154, distance: 102.0
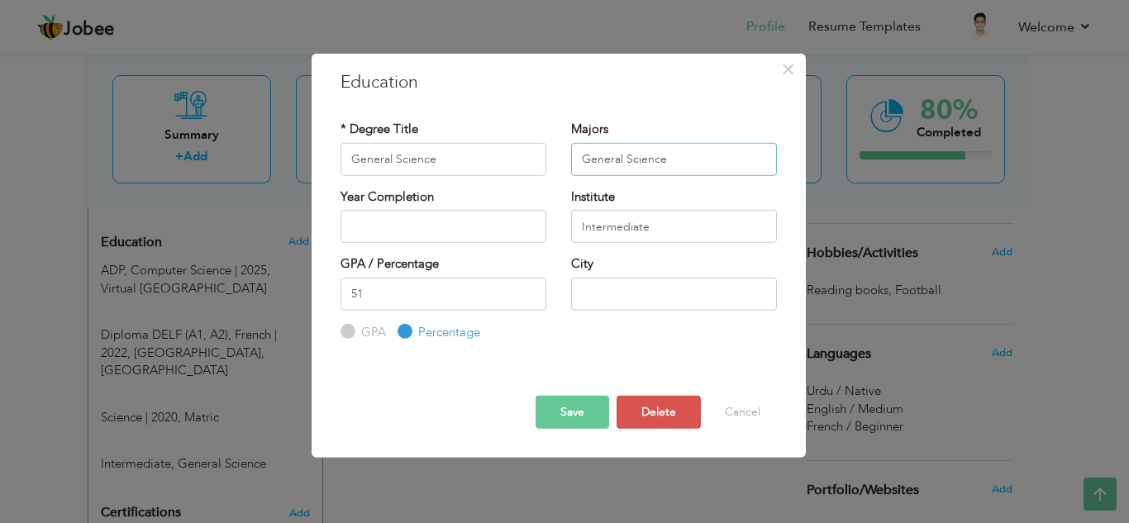
click at [592, 154] on input "General Science" at bounding box center [674, 158] width 206 height 33
type input "G"
click at [482, 203] on div "Year Completion" at bounding box center [444, 215] width 206 height 55
click at [478, 223] on input "text" at bounding box center [444, 226] width 206 height 33
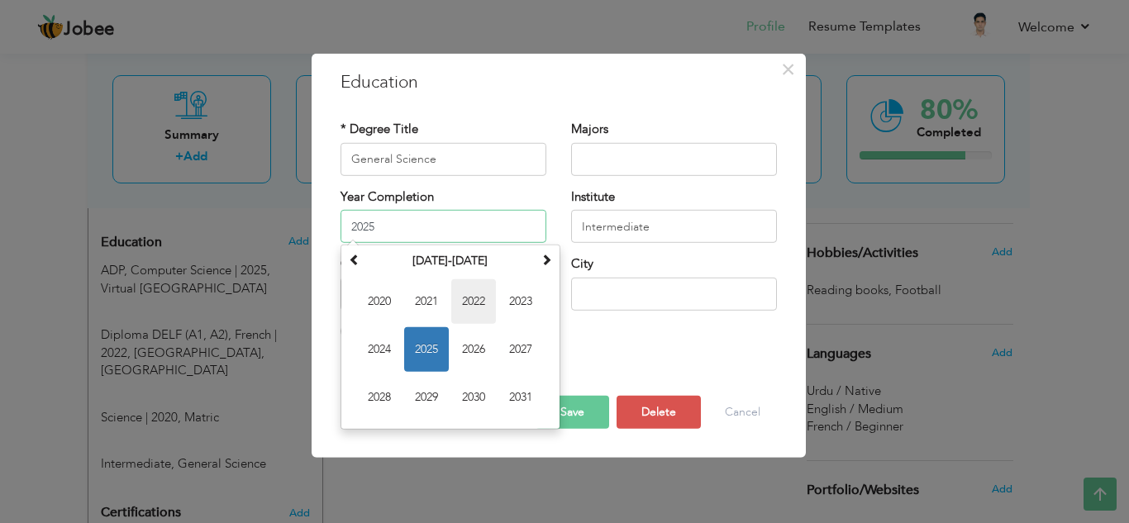
click at [481, 307] on span "2022" at bounding box center [473, 301] width 45 height 45
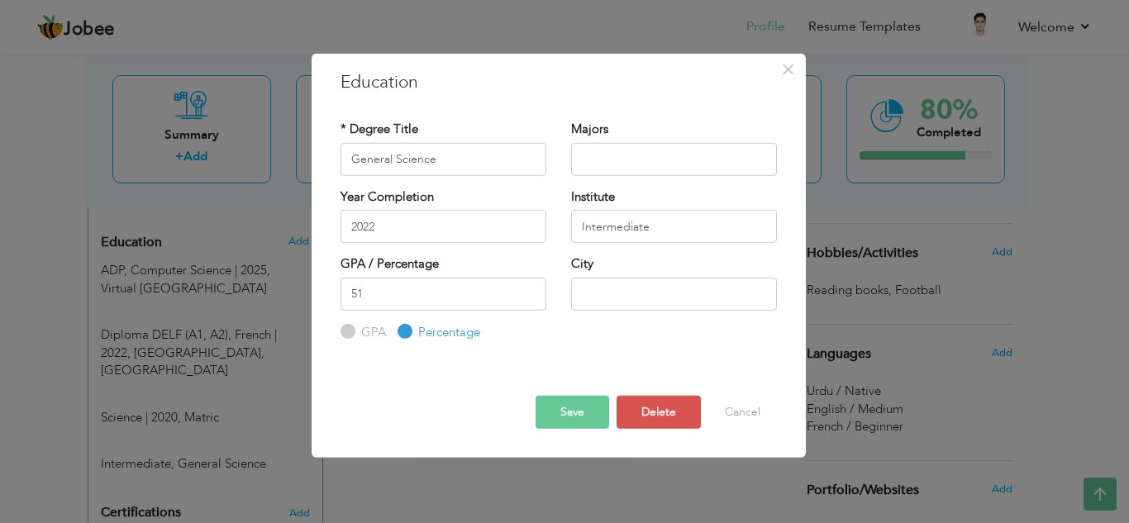
click at [599, 340] on div "GPA / Percentage 51 GPA Percentage City" at bounding box center [558, 298] width 461 height 86
click at [444, 217] on input "2022" at bounding box center [444, 226] width 206 height 33
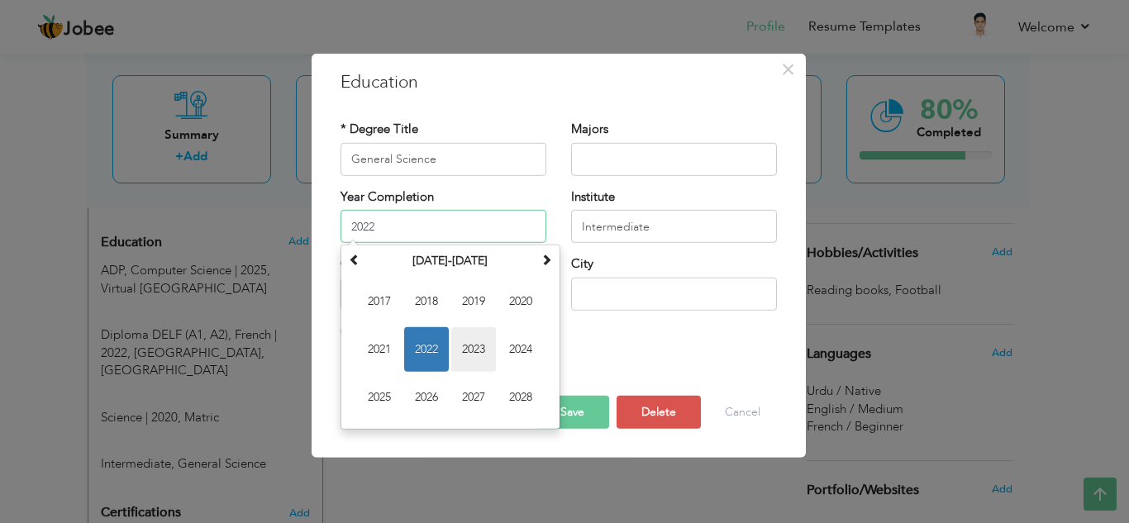
click at [479, 362] on span "2023" at bounding box center [473, 349] width 45 height 45
type input "2023"
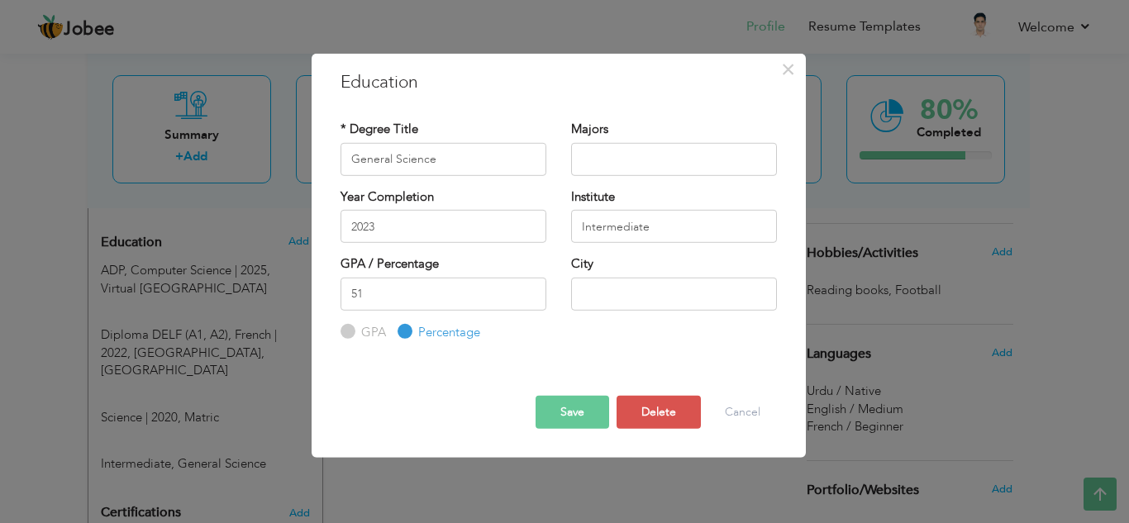
click at [560, 408] on button "Save" at bounding box center [573, 412] width 74 height 33
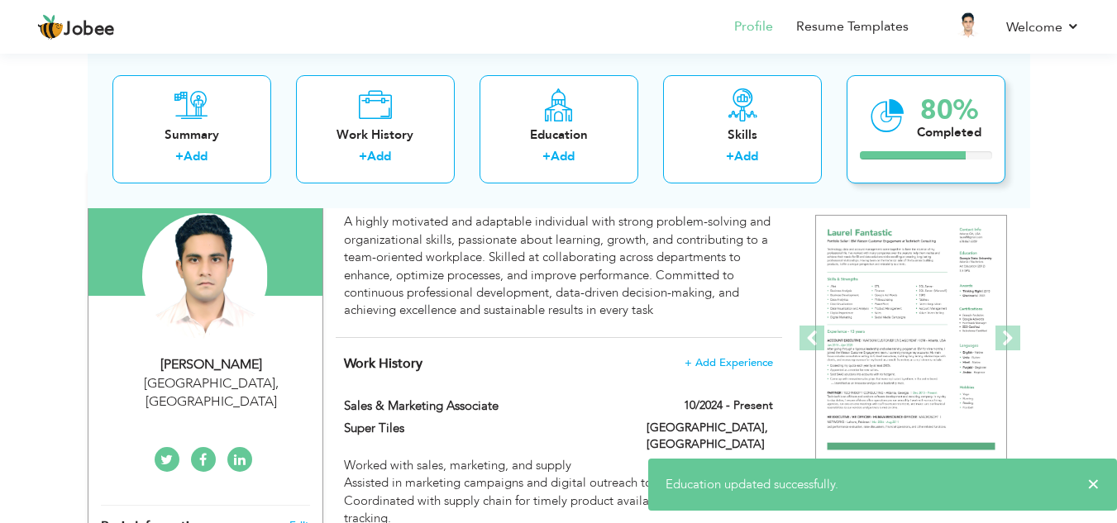
scroll to position [124, 0]
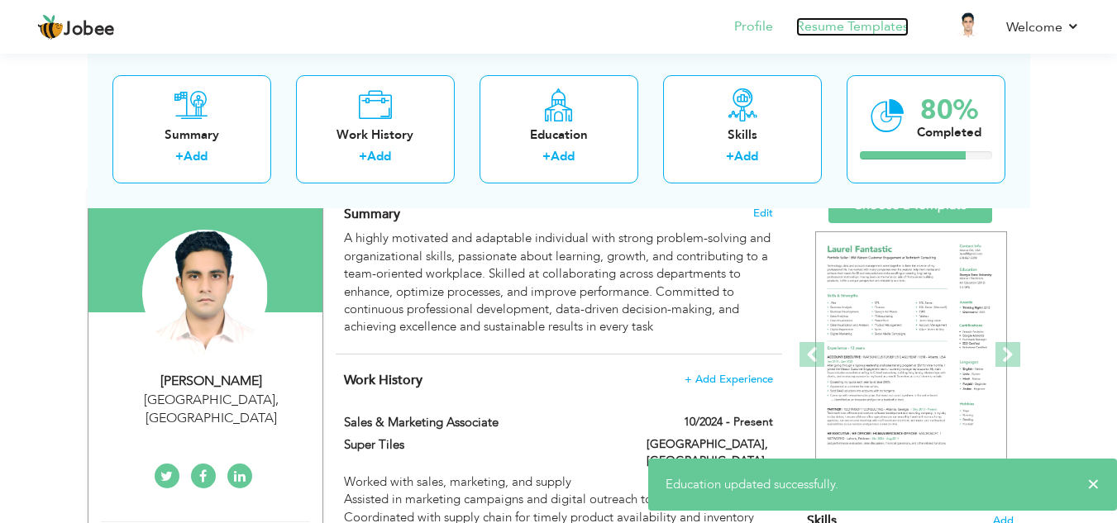
click at [837, 18] on link "Resume Templates" at bounding box center [852, 26] width 112 height 19
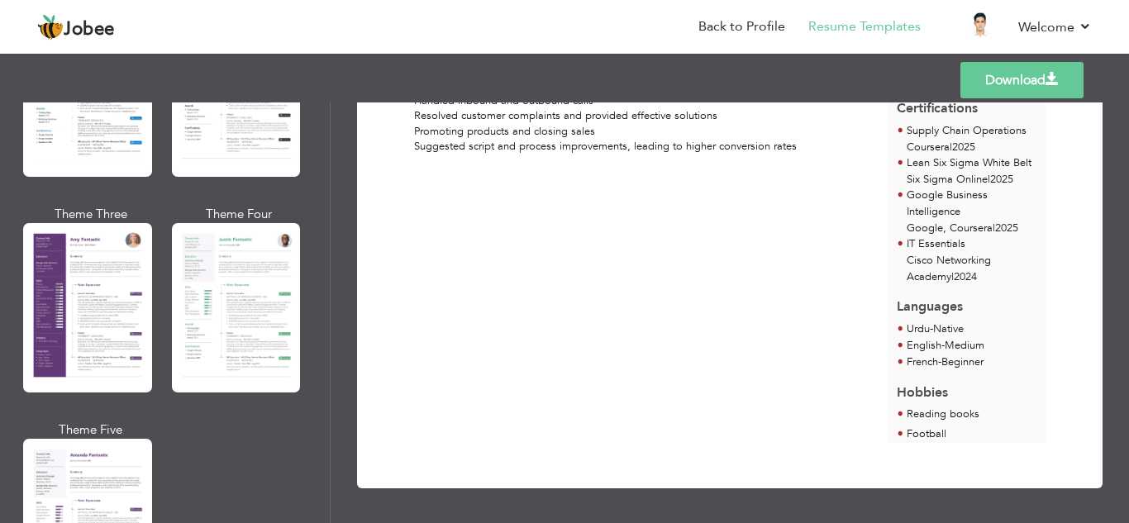
scroll to position [1498, 0]
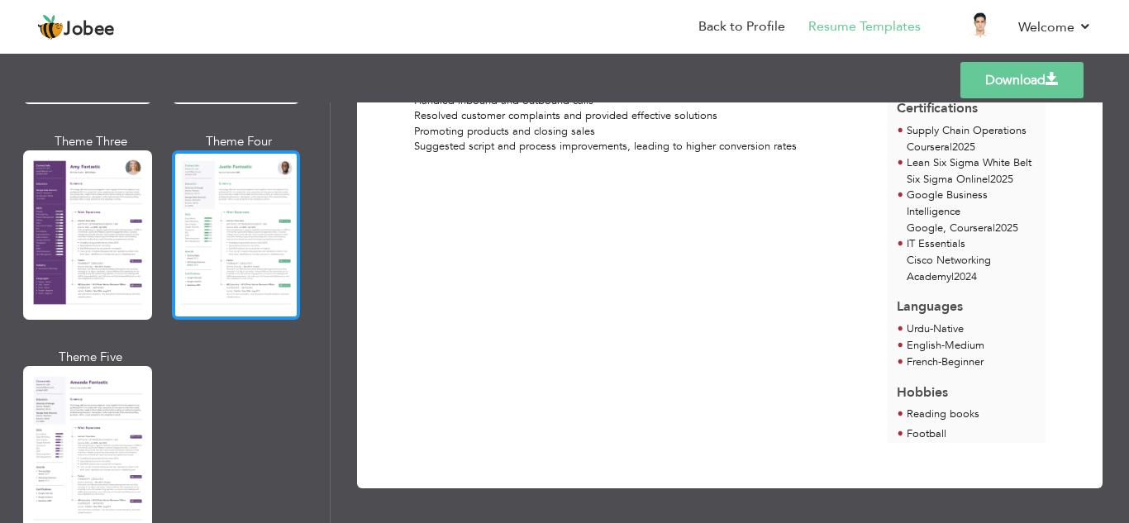
click at [267, 246] on div at bounding box center [236, 234] width 129 height 169
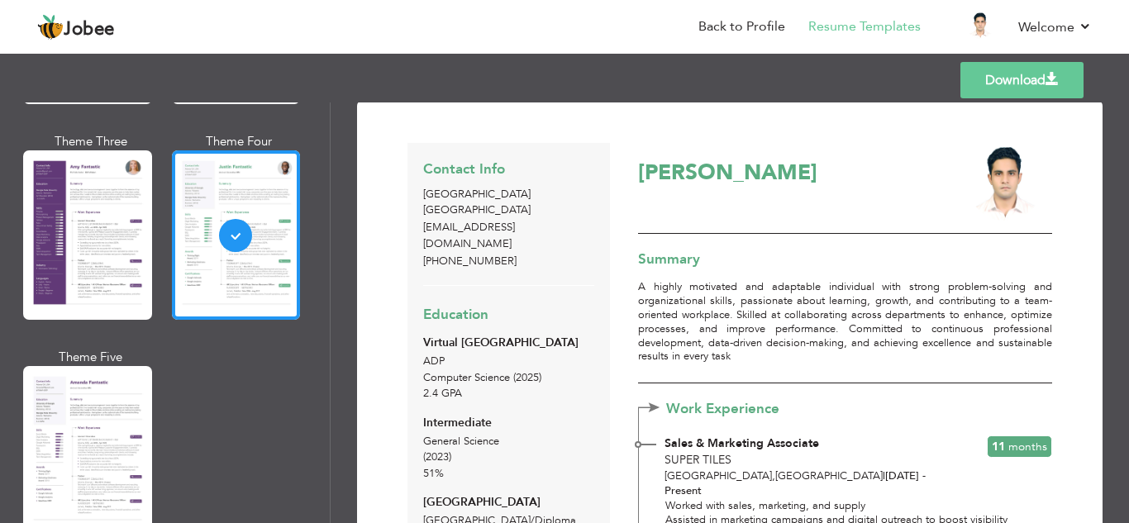
scroll to position [0, 0]
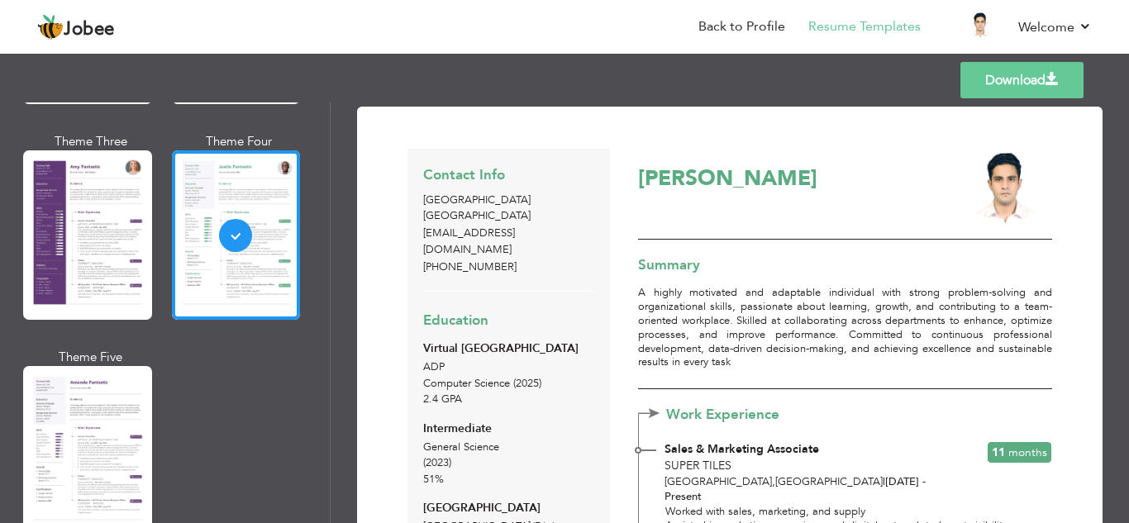
click at [1029, 65] on link "Download" at bounding box center [1022, 80] width 123 height 36
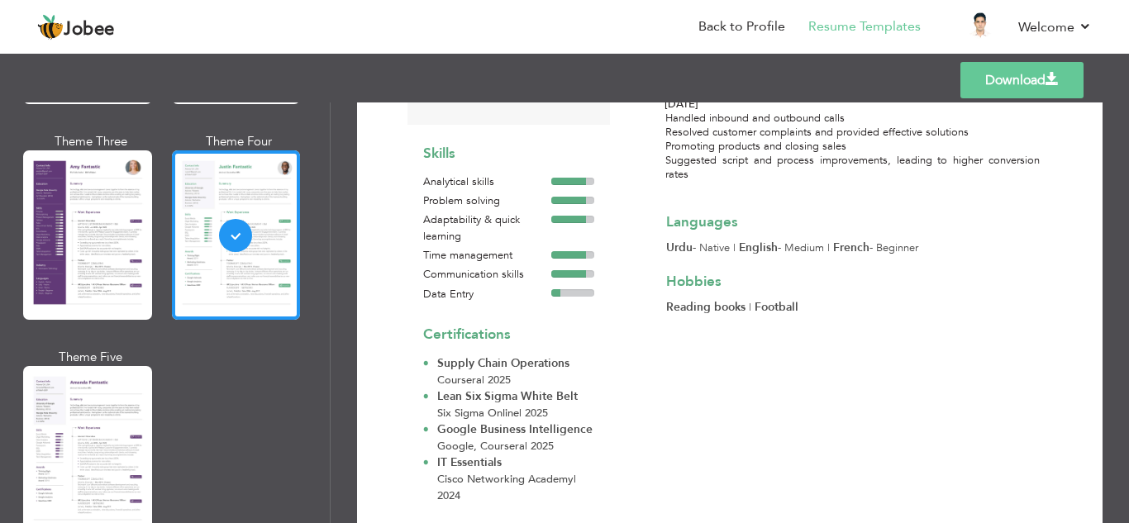
scroll to position [545, 0]
